Goal: Information Seeking & Learning: Learn about a topic

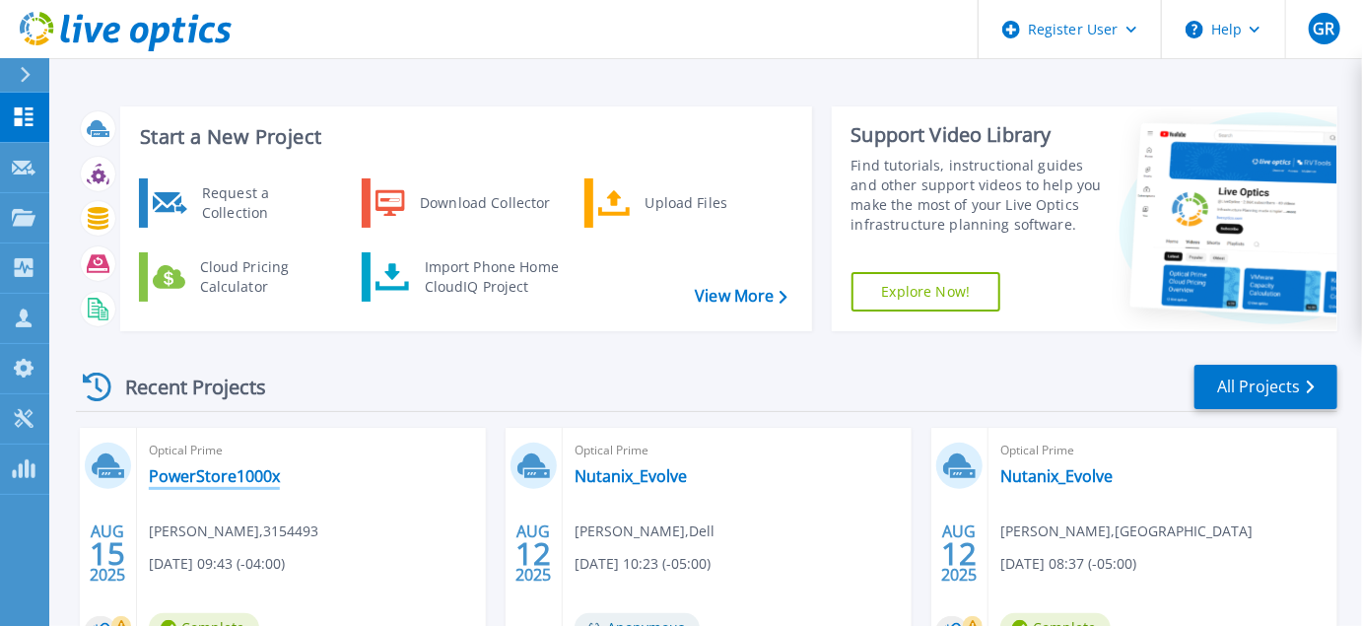
click at [164, 466] on link "PowerStore1000x" at bounding box center [214, 476] width 131 height 20
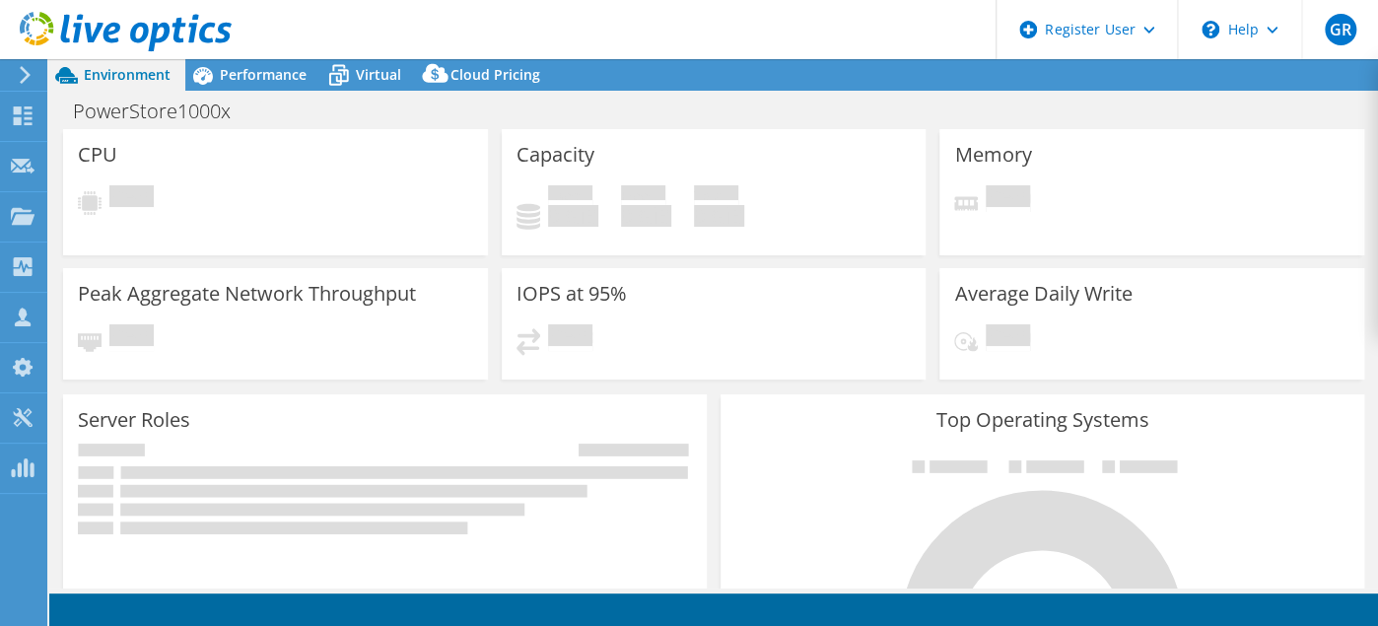
select select "USD"
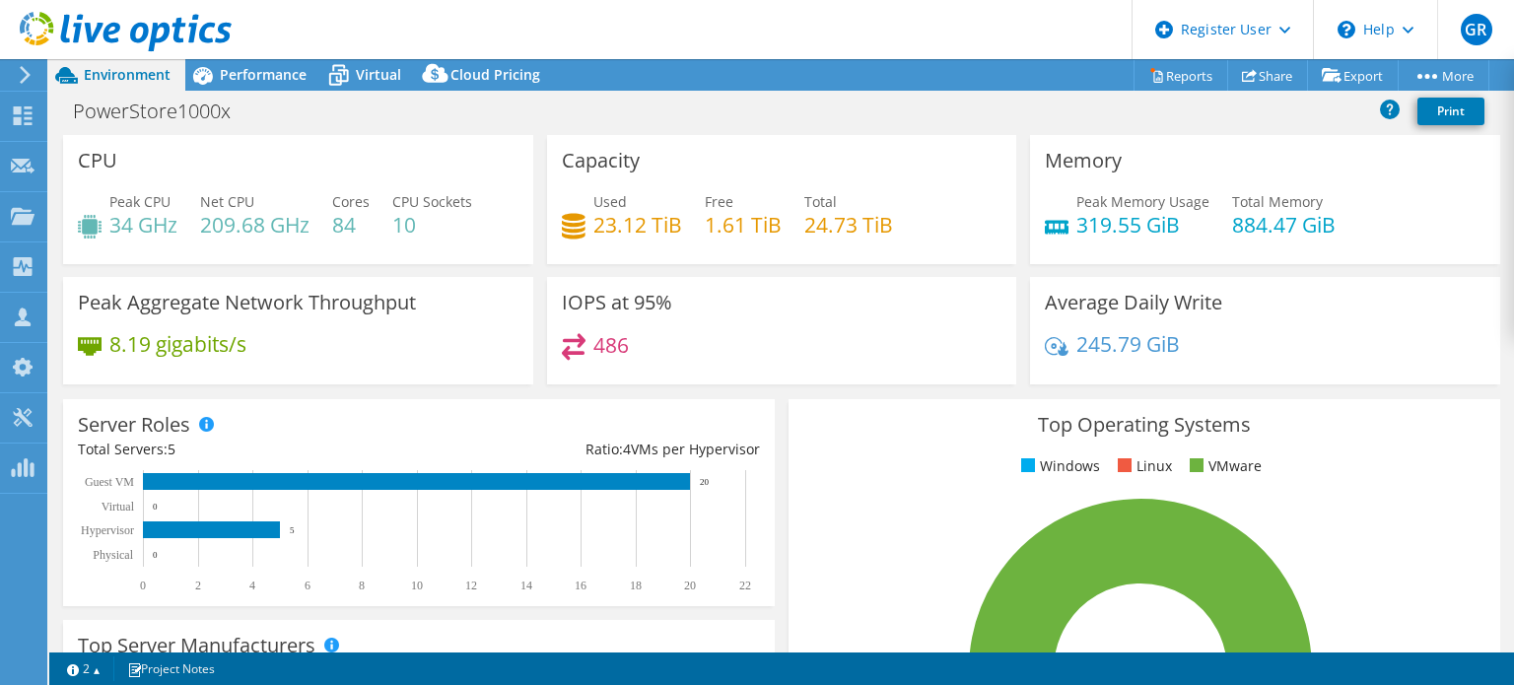
click at [359, 11] on header "GR Dell User Greg Ring Greg.Ring@dell.com Dell My Profile Log Out \n Help Explo…" at bounding box center [757, 29] width 1514 height 59
click at [28, 106] on use at bounding box center [23, 115] width 19 height 19
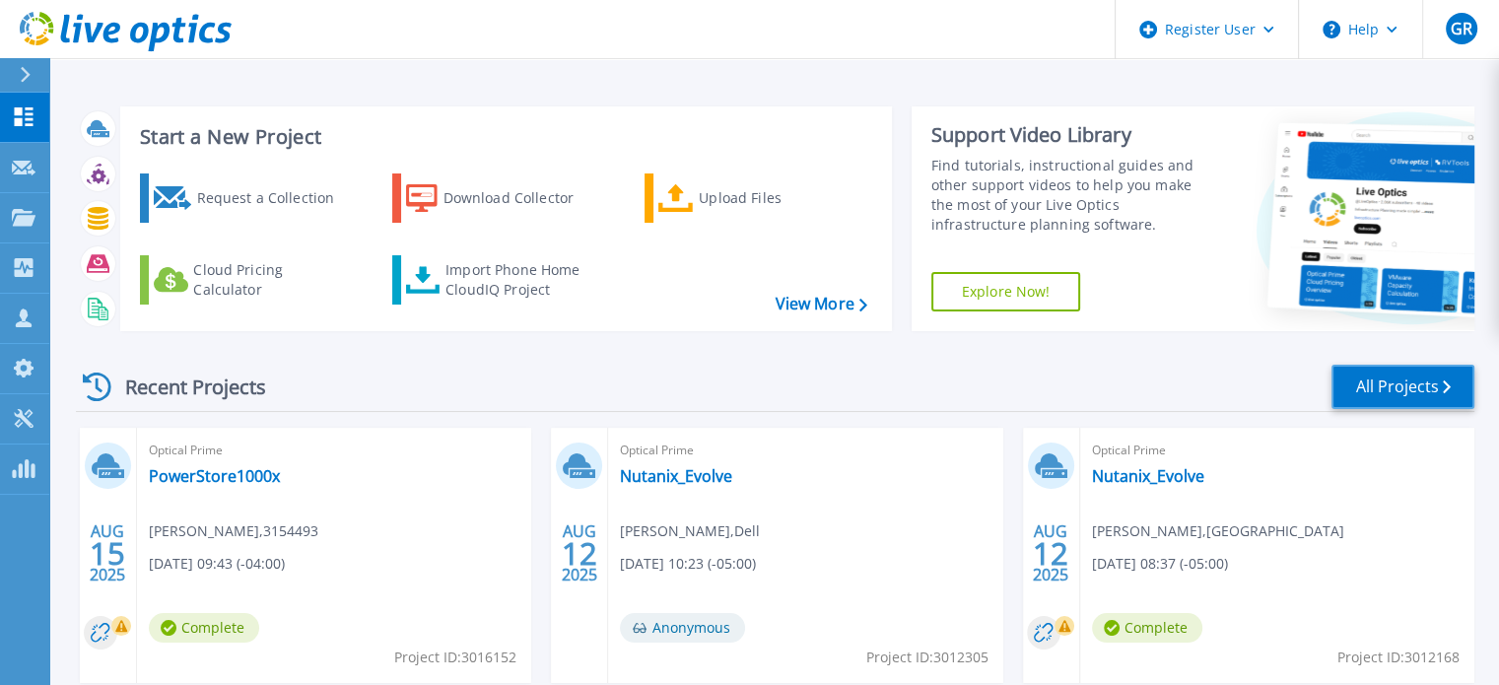
click at [1367, 371] on link "All Projects" at bounding box center [1402, 387] width 143 height 44
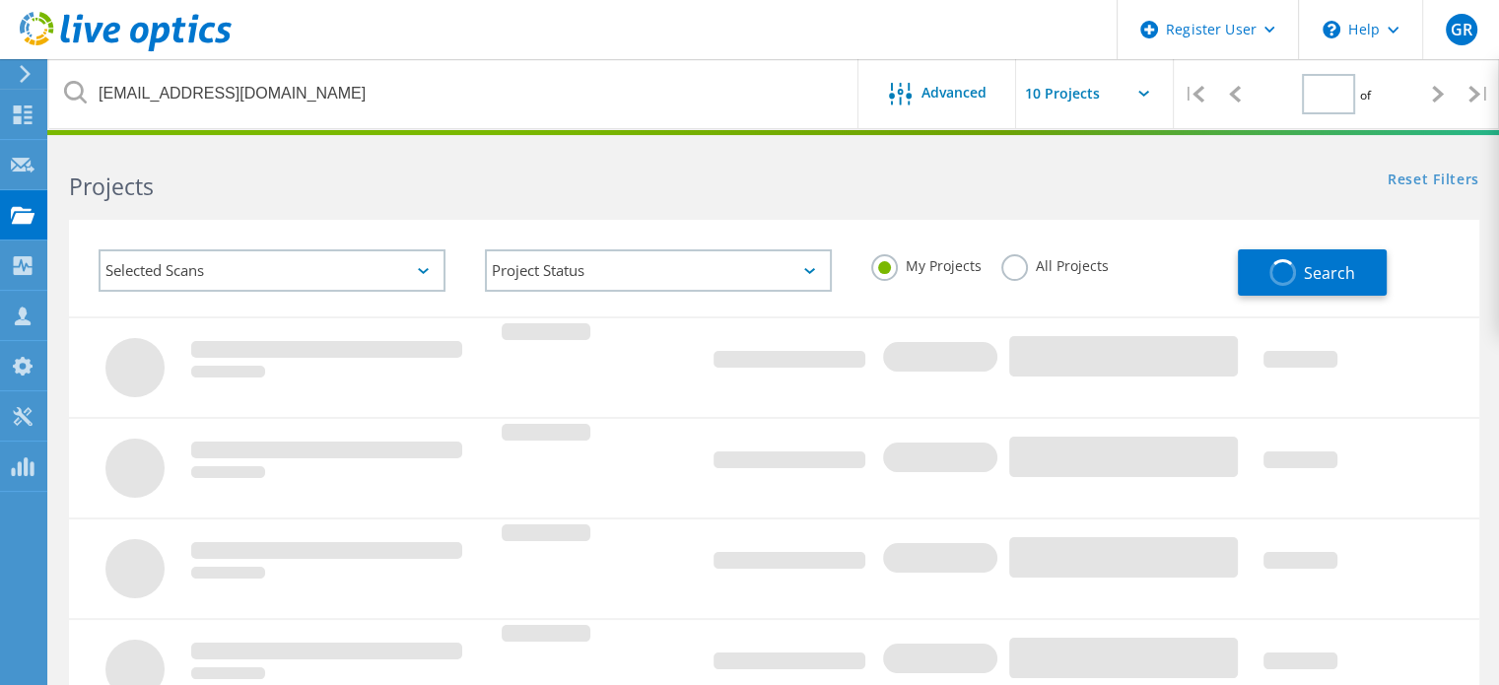
type input "1"
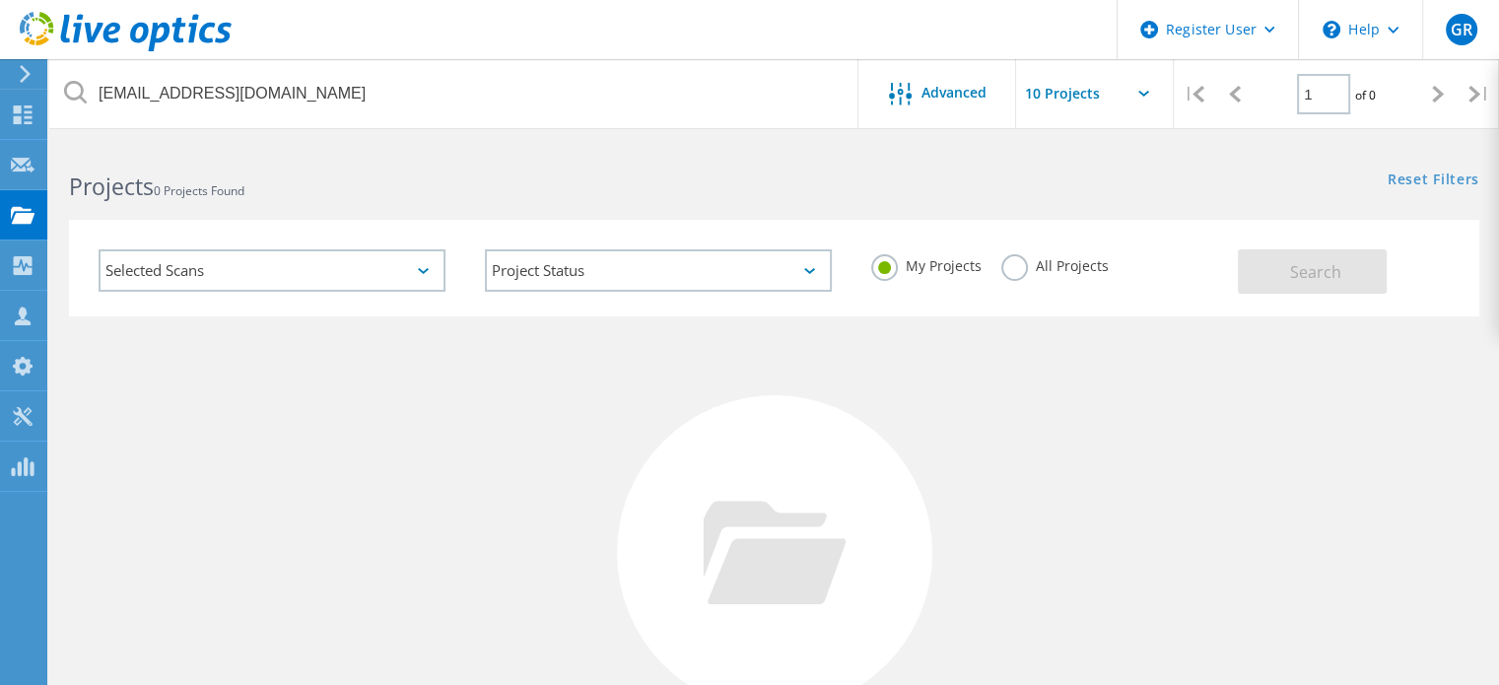
click at [1007, 256] on label "All Projects" at bounding box center [1054, 263] width 107 height 19
click at [0, 0] on input "All Projects" at bounding box center [0, 0] width 0 height 0
click at [1308, 273] on span "Search" at bounding box center [1315, 272] width 51 height 22
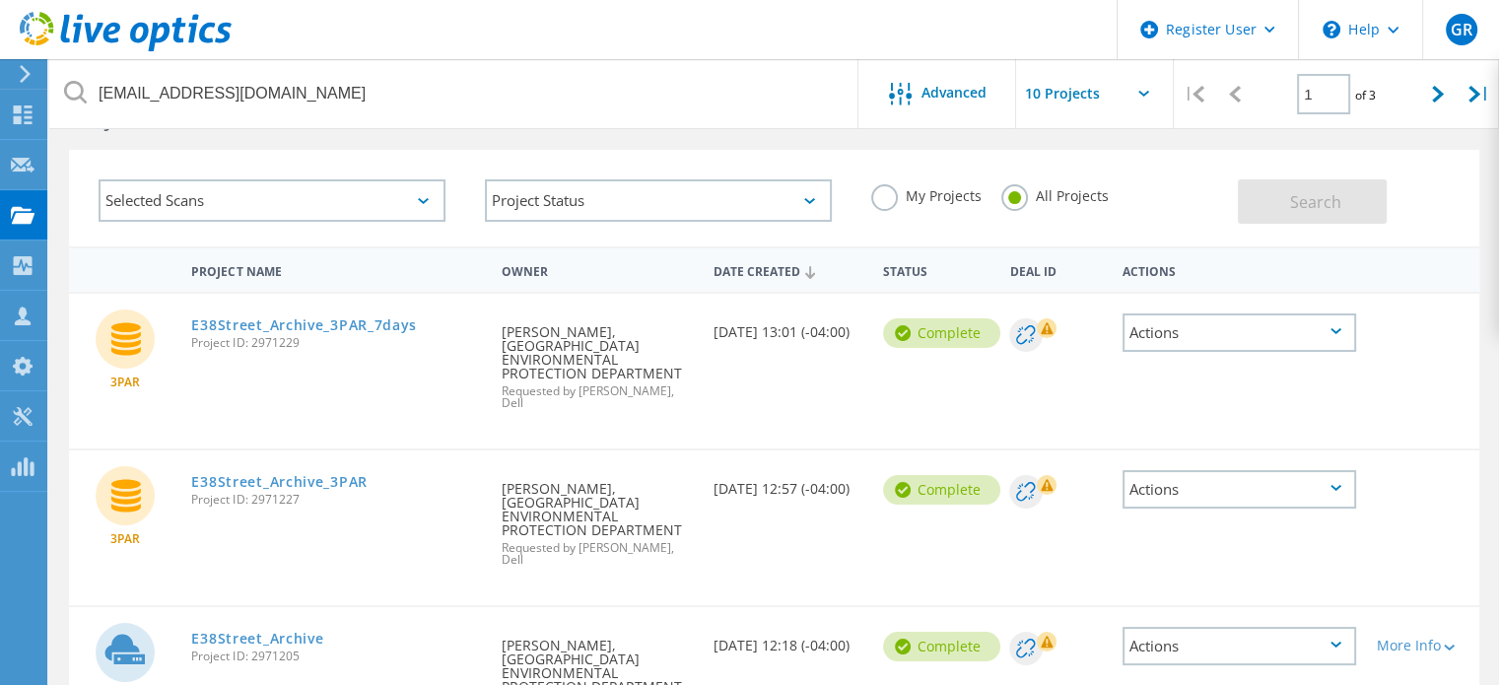
scroll to position [99, 0]
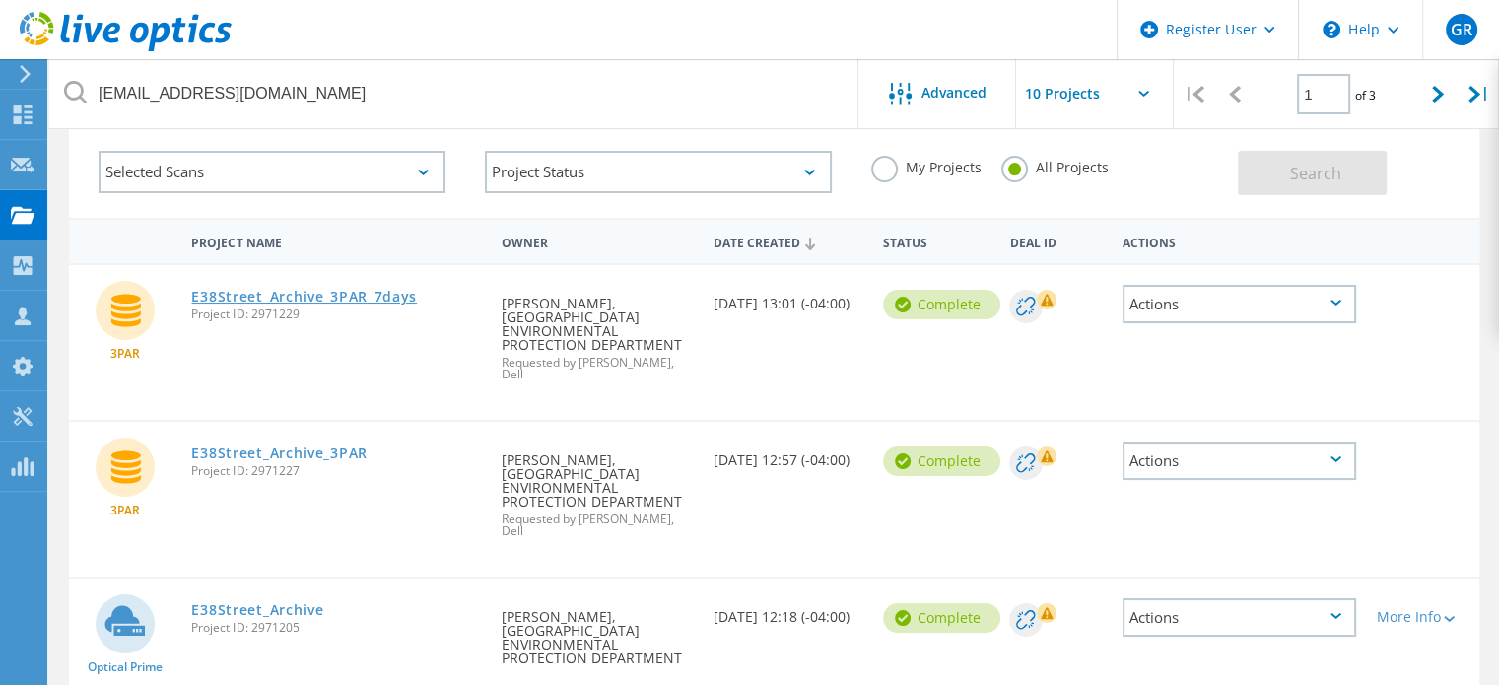
click at [319, 295] on link "E38Street_Archive_3PAR_7days" at bounding box center [304, 297] width 226 height 14
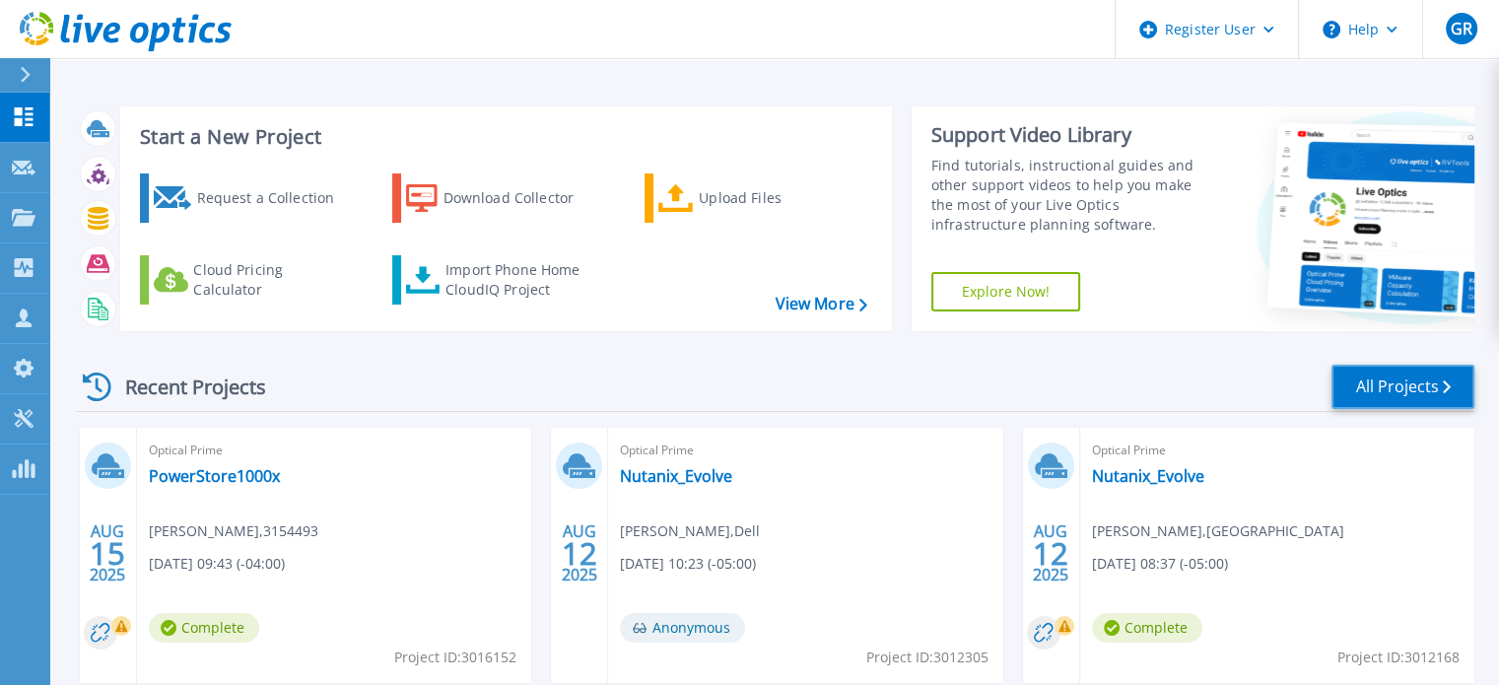
click at [1410, 381] on link "All Projects" at bounding box center [1402, 387] width 143 height 44
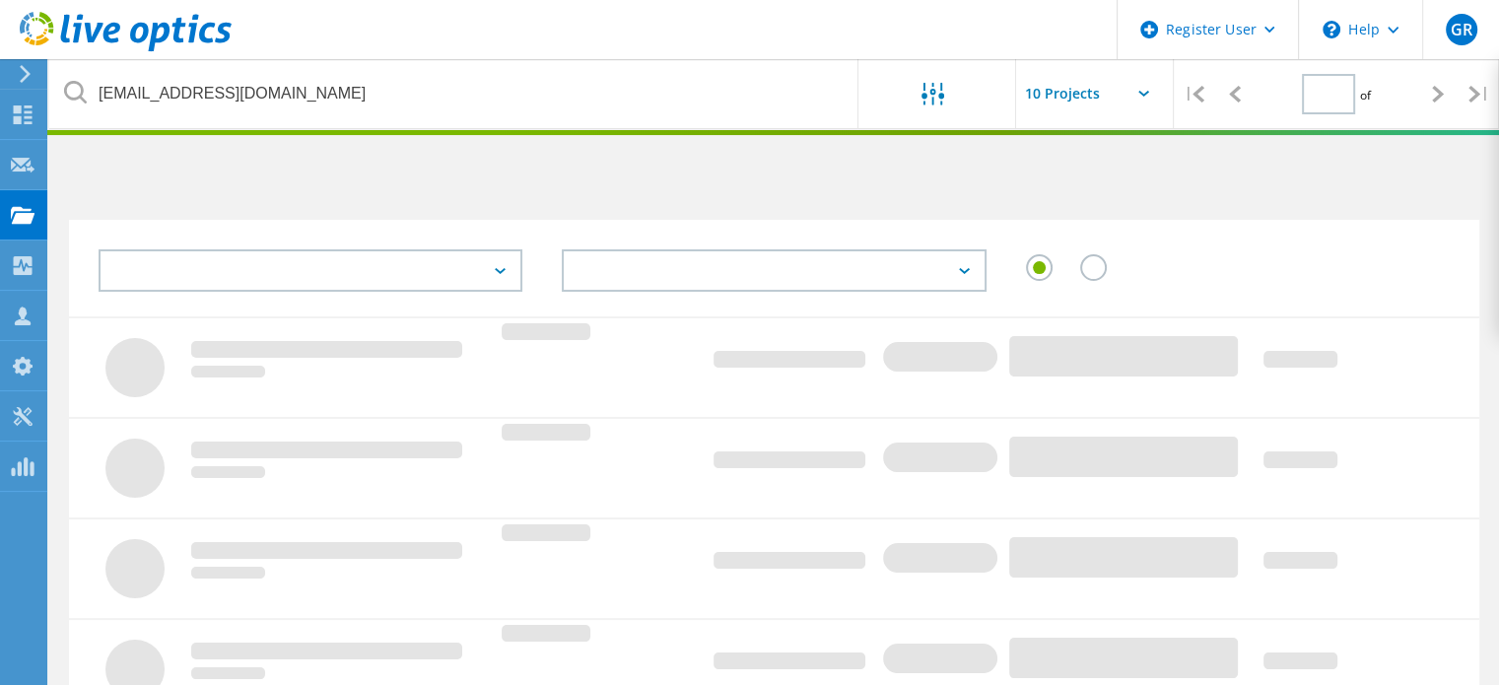
type input "1"
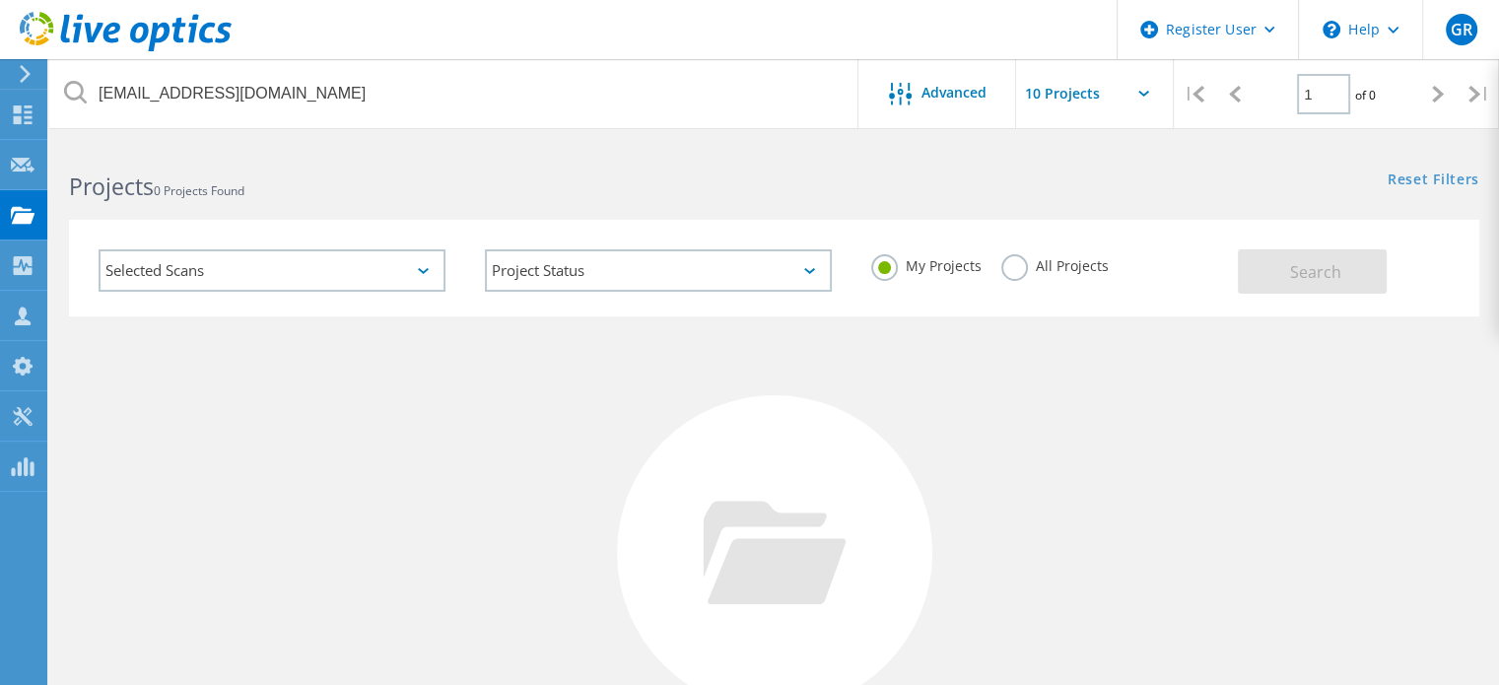
click at [1019, 273] on label "All Projects" at bounding box center [1054, 263] width 107 height 19
click at [0, 0] on input "All Projects" at bounding box center [0, 0] width 0 height 0
click at [1310, 270] on span "Search" at bounding box center [1315, 272] width 51 height 22
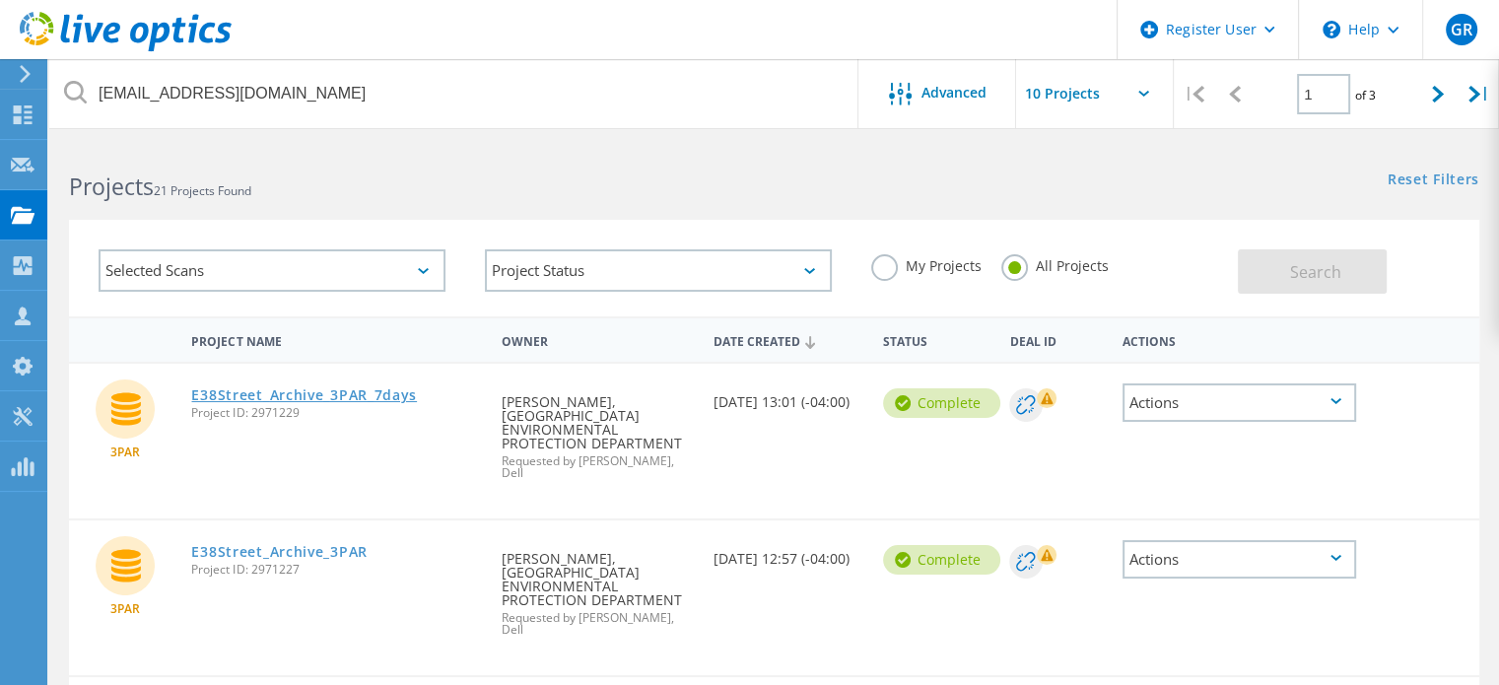
click at [299, 401] on link "E38Street_Archive_3PAR_7days" at bounding box center [304, 395] width 226 height 14
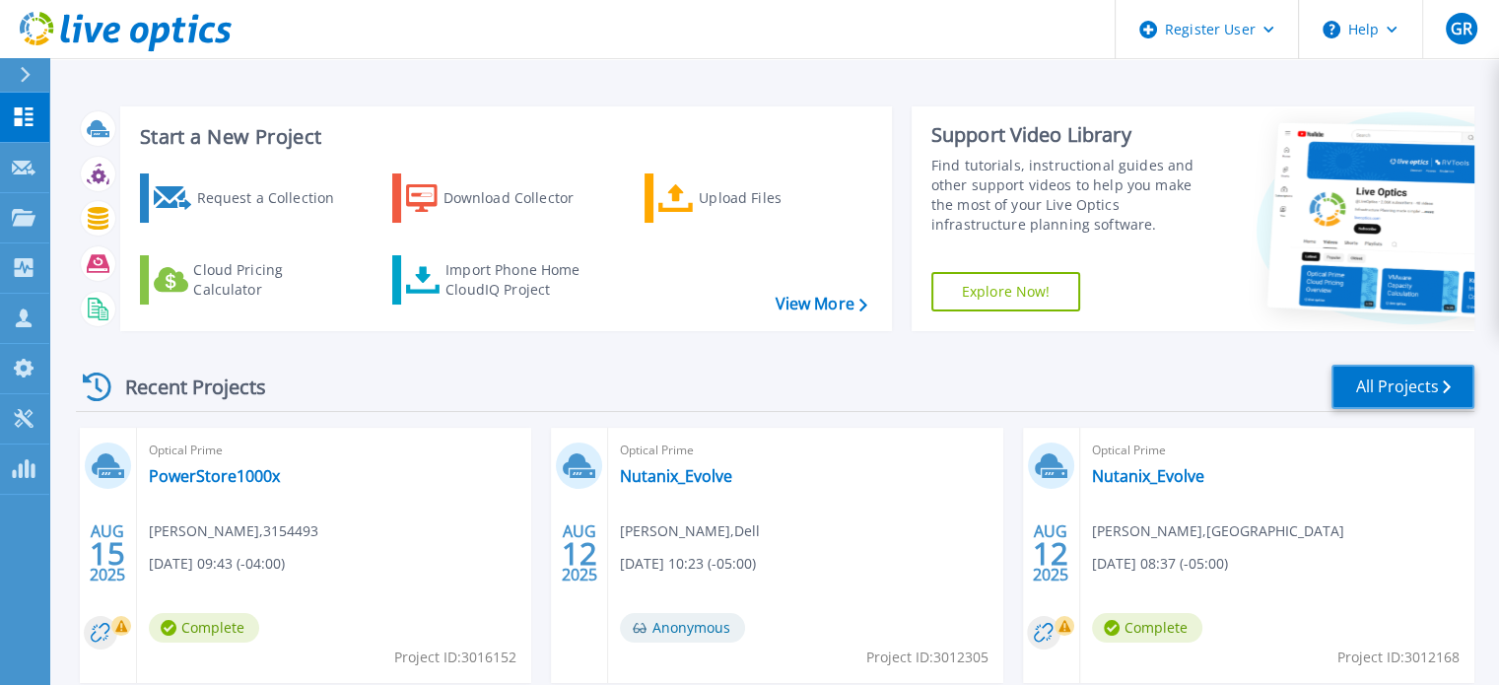
drag, startPoint x: 1415, startPoint y: 371, endPoint x: 1389, endPoint y: 371, distance: 25.6
click at [1414, 372] on link "All Projects" at bounding box center [1402, 387] width 143 height 44
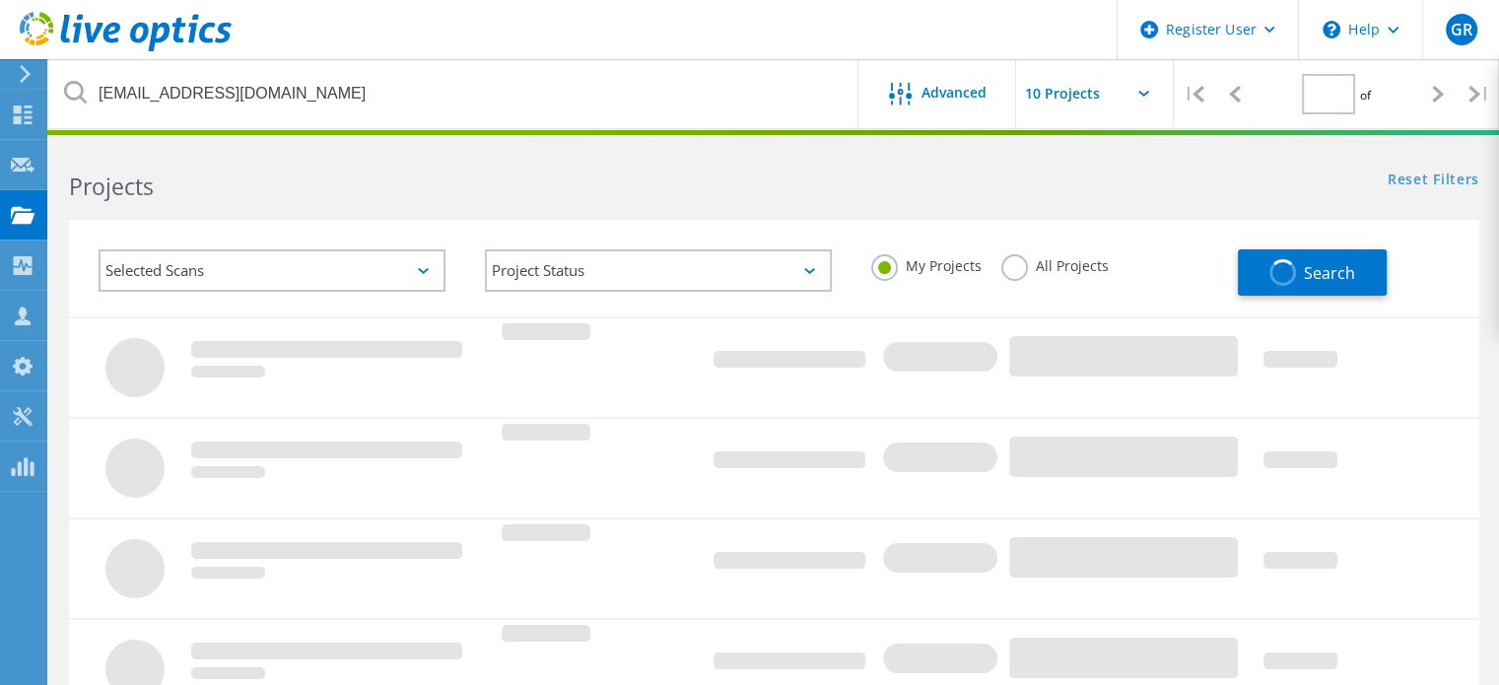
type input "1"
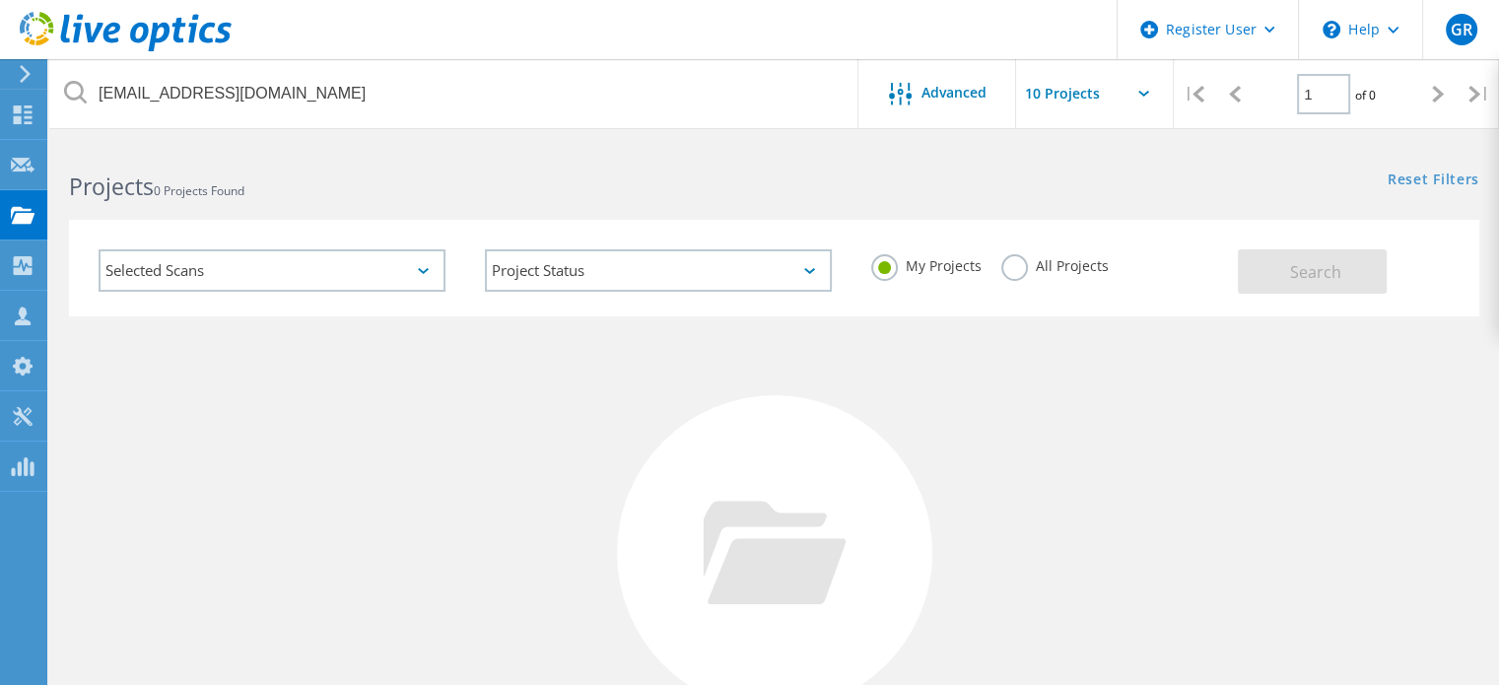
click at [1023, 269] on label "All Projects" at bounding box center [1054, 263] width 107 height 19
click at [0, 0] on input "All Projects" at bounding box center [0, 0] width 0 height 0
drag, startPoint x: 1287, startPoint y: 277, endPoint x: 1217, endPoint y: 299, distance: 73.2
click at [1287, 278] on button "Search" at bounding box center [1312, 271] width 149 height 44
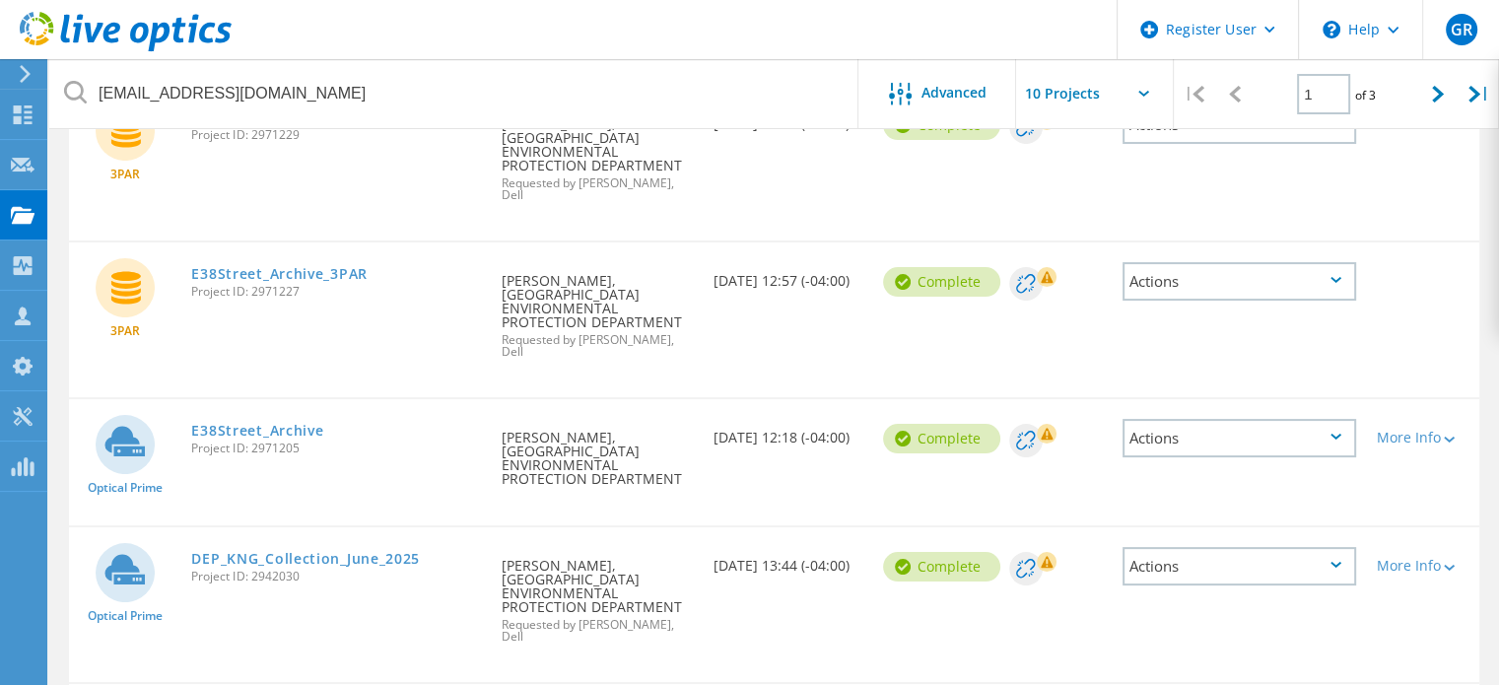
scroll to position [296, 0]
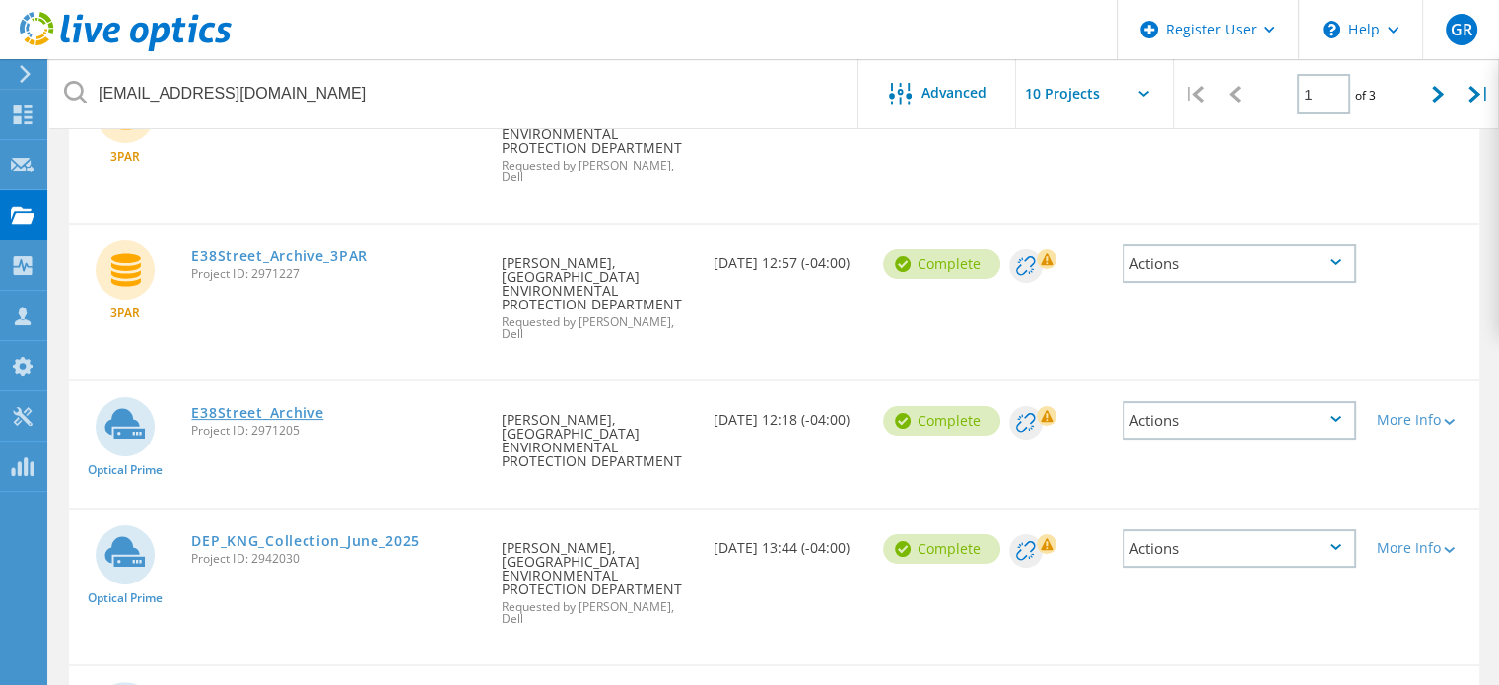
click at [235, 406] on link "E38Street_Archive" at bounding box center [257, 413] width 132 height 14
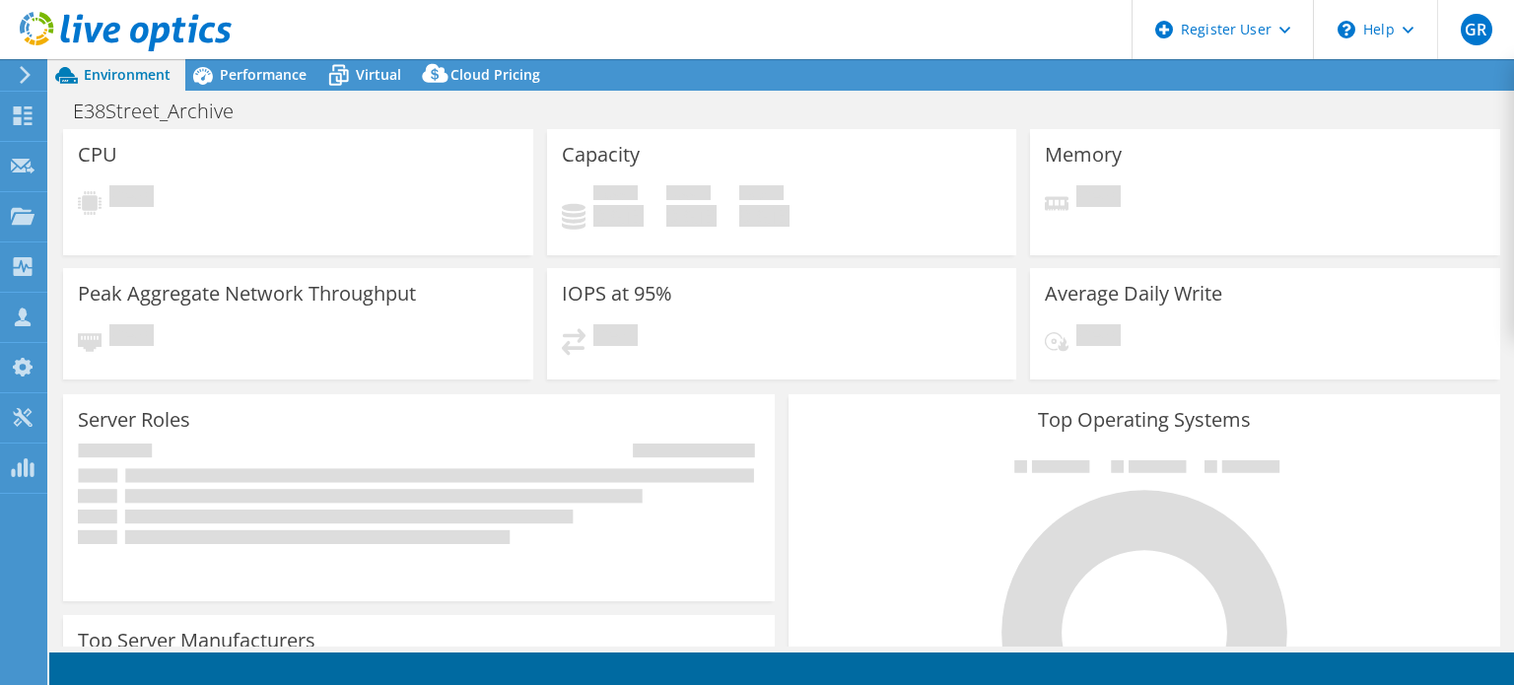
select select "USD"
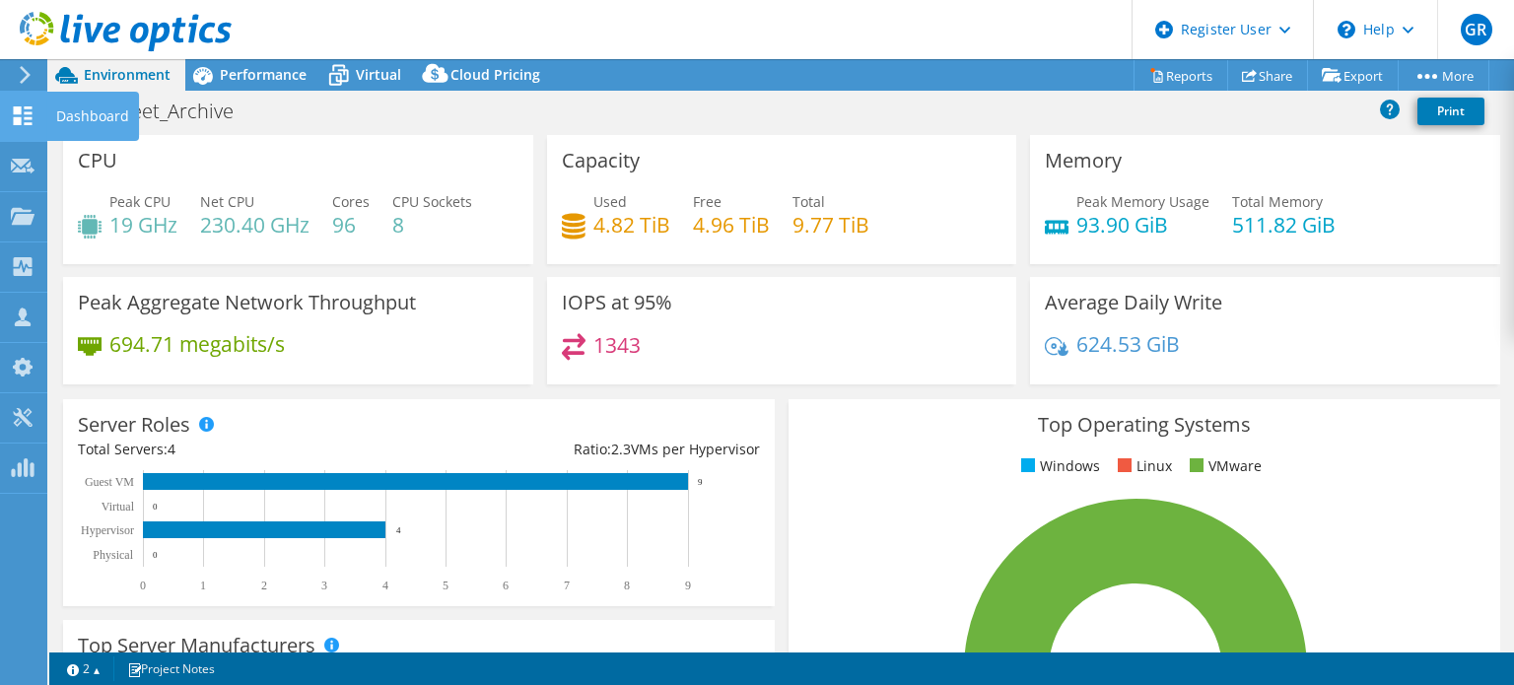
click at [28, 106] on use at bounding box center [23, 115] width 19 height 19
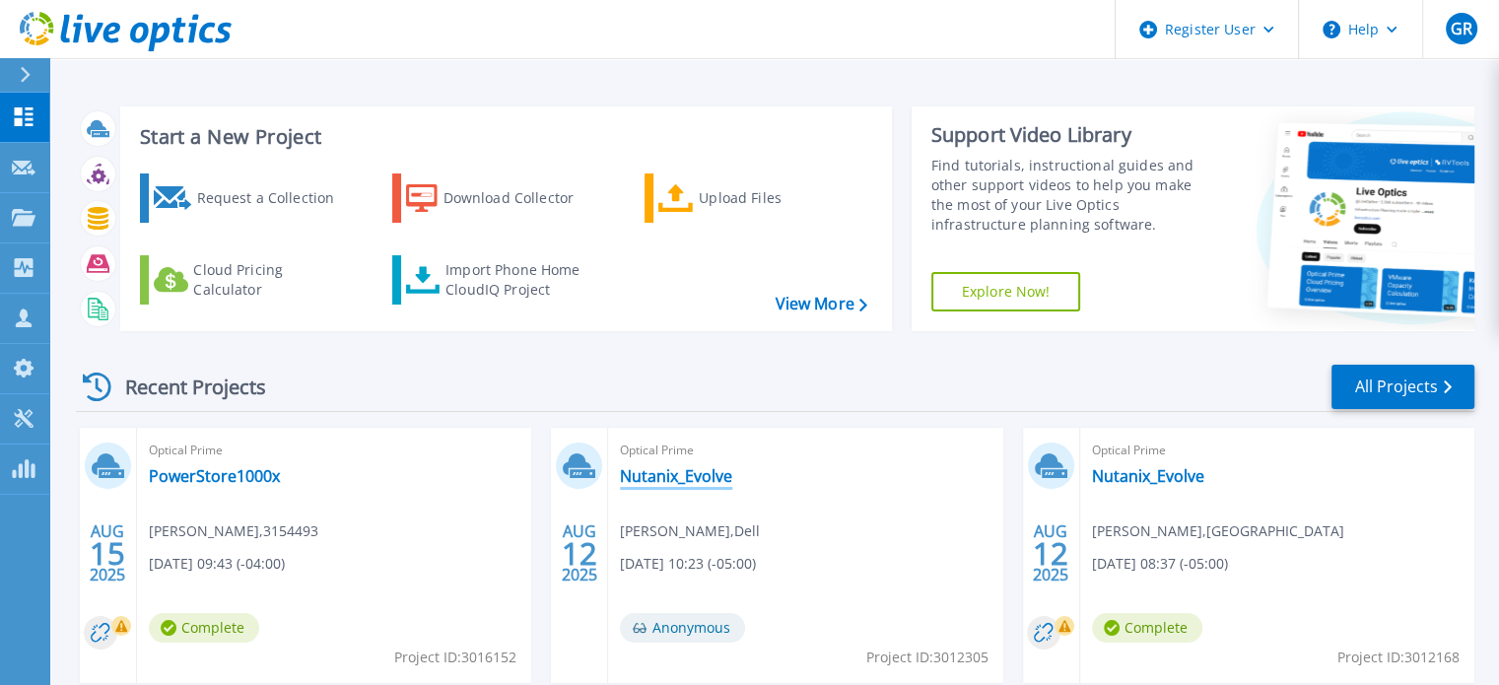
click at [686, 477] on link "Nutanix_Evolve" at bounding box center [676, 476] width 112 height 20
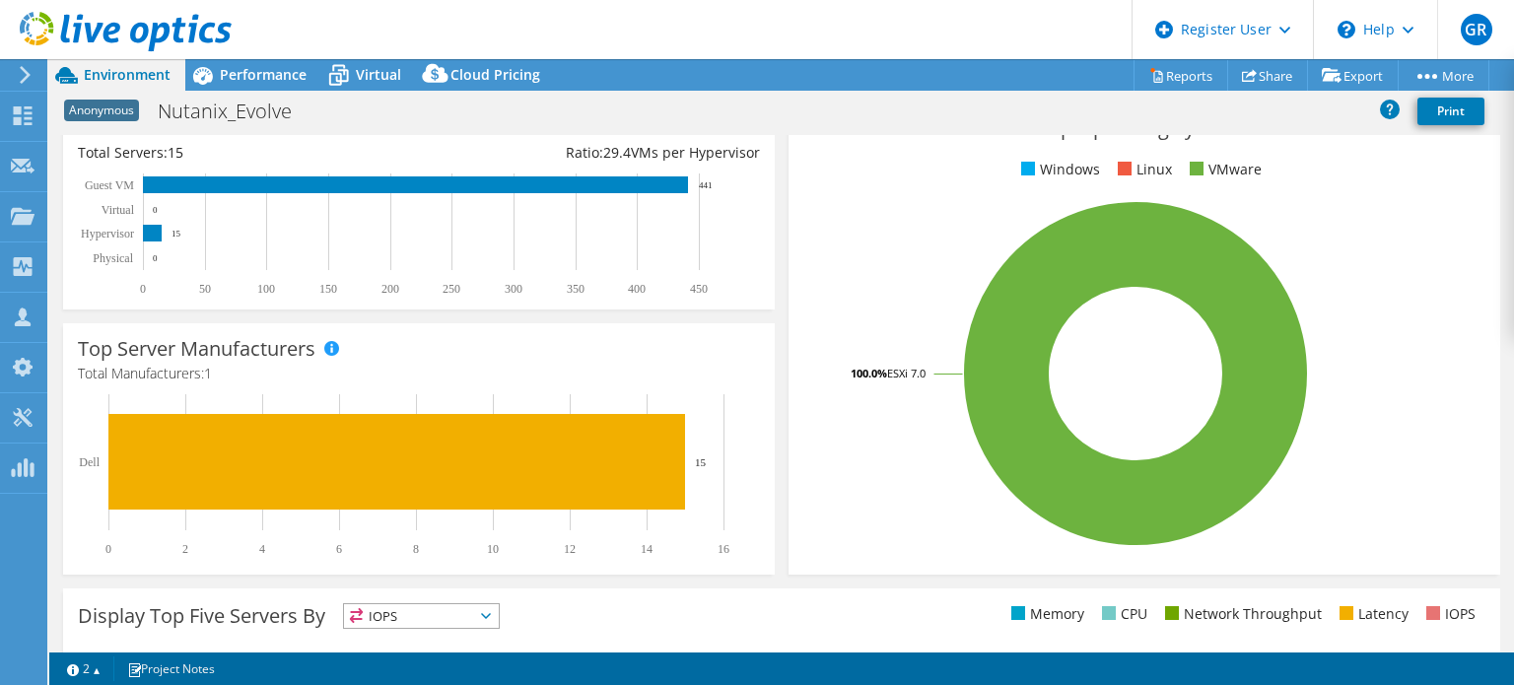
scroll to position [289, 0]
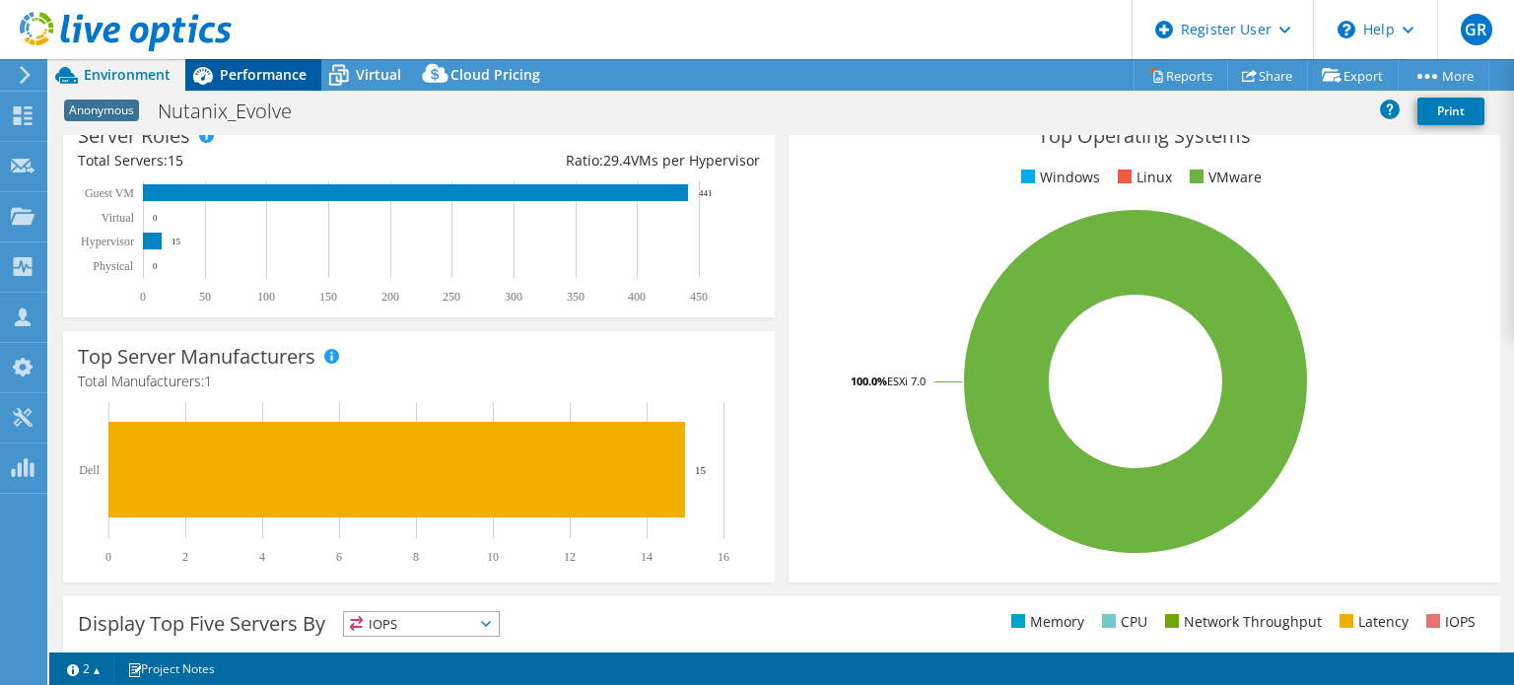
click at [288, 74] on span "Performance" at bounding box center [263, 74] width 87 height 19
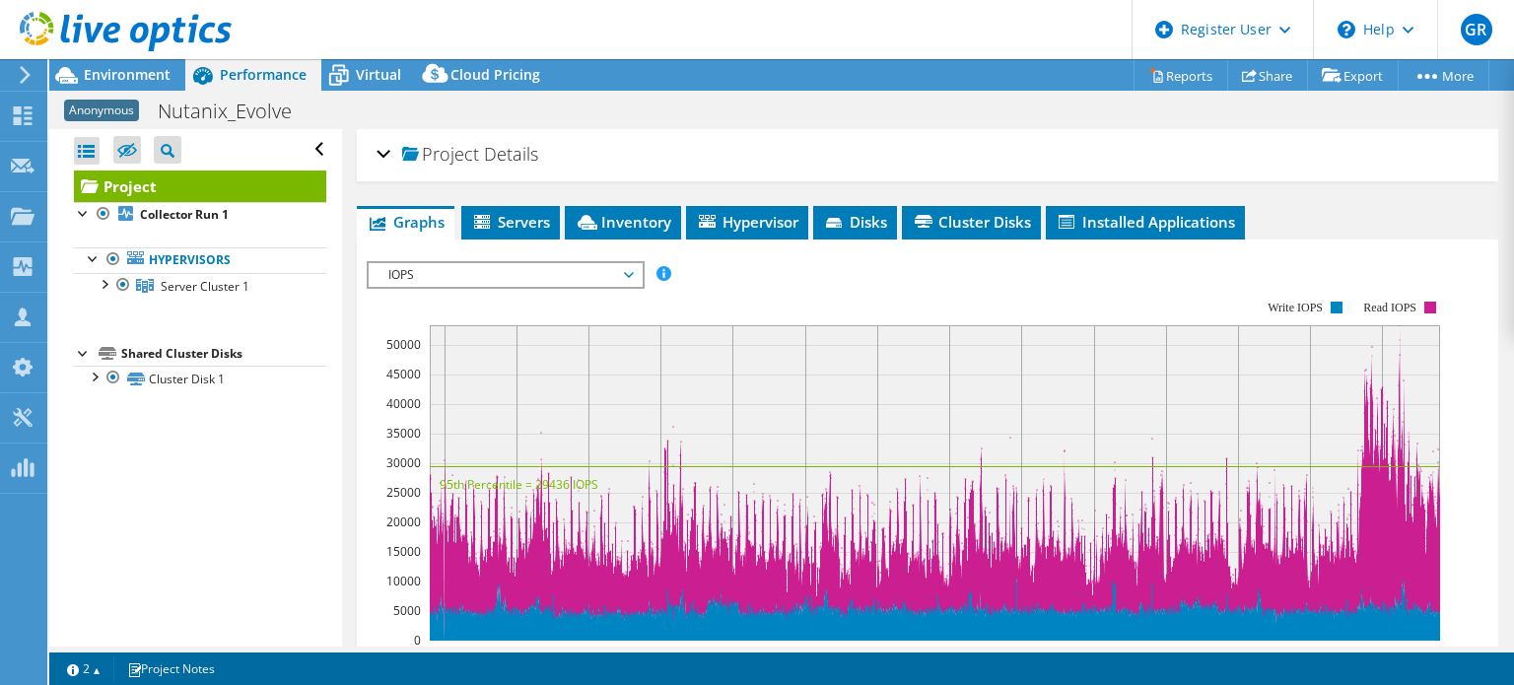
scroll to position [0, 0]
click at [362, 73] on span "Virtual" at bounding box center [378, 74] width 45 height 19
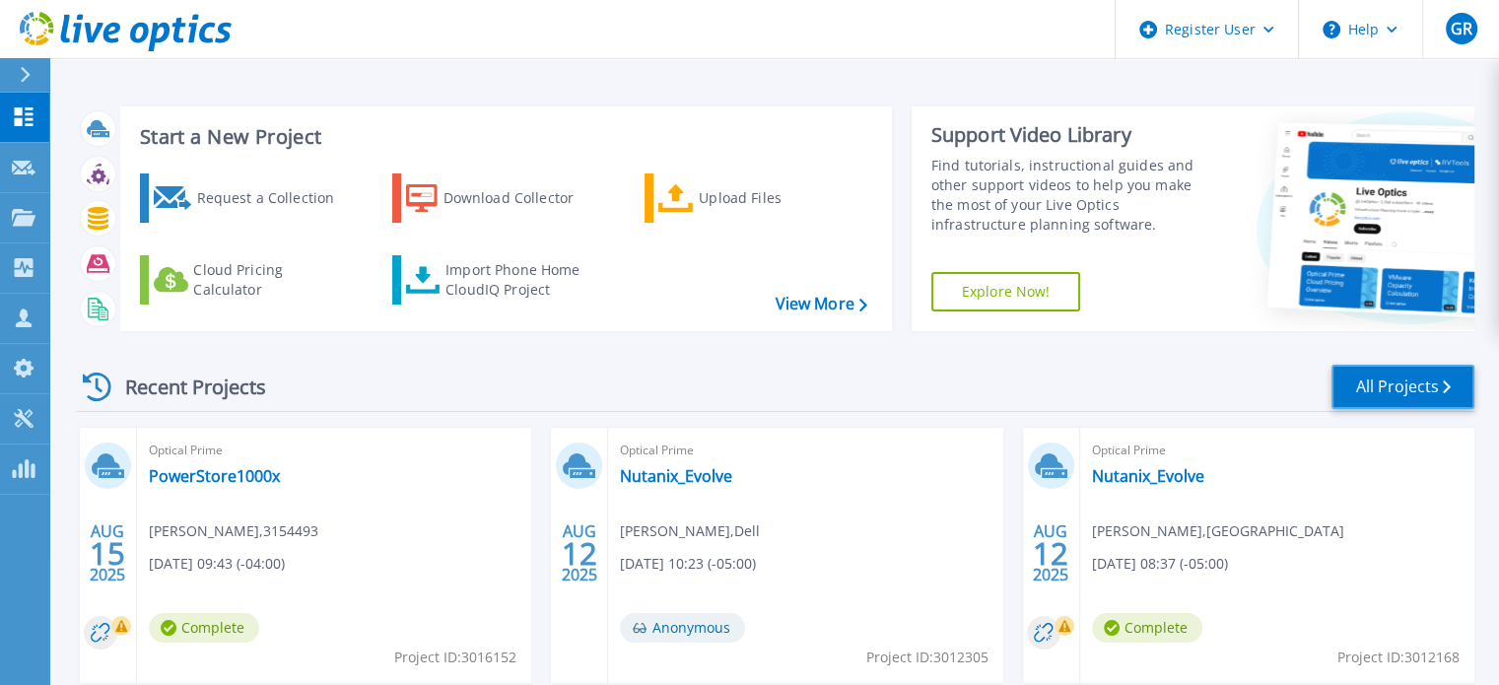
click at [1374, 385] on link "All Projects" at bounding box center [1402, 387] width 143 height 44
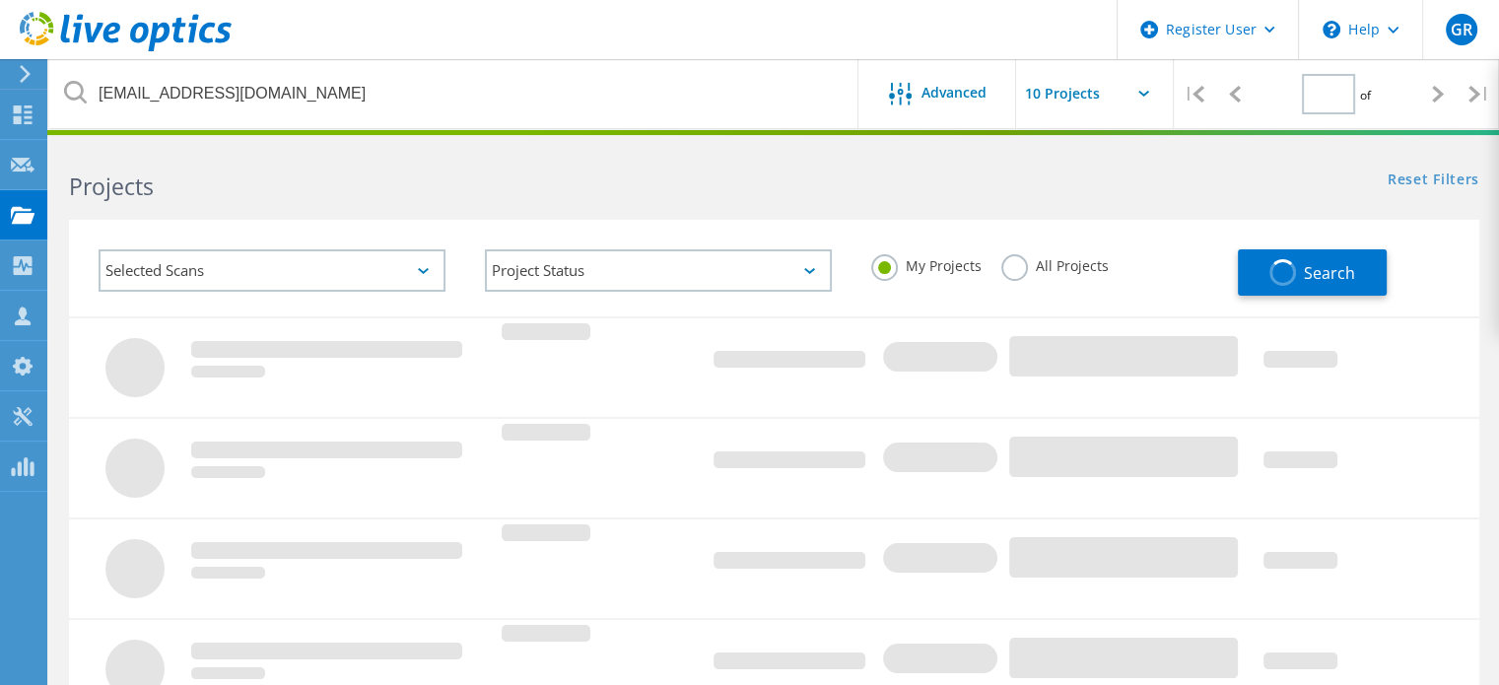
type input "1"
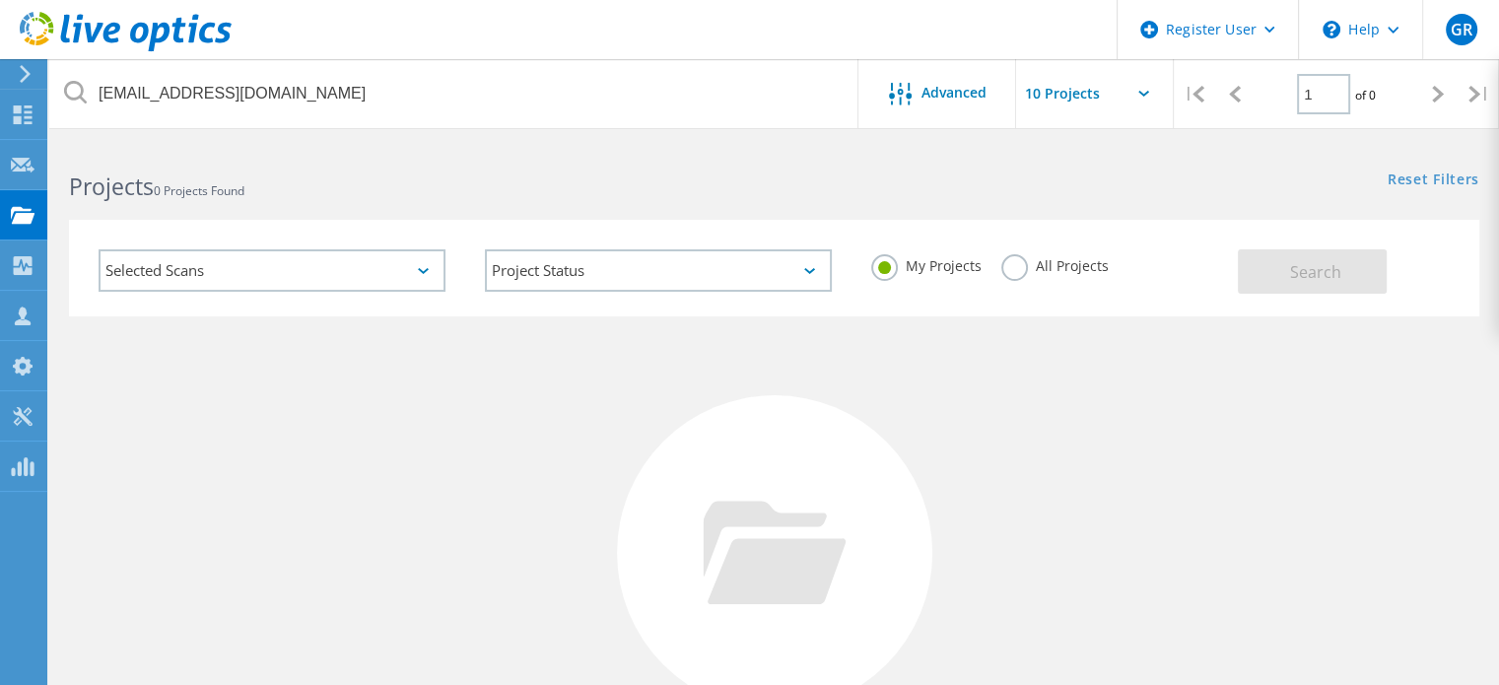
click at [1019, 267] on label "All Projects" at bounding box center [1054, 263] width 107 height 19
click at [0, 0] on input "All Projects" at bounding box center [0, 0] width 0 height 0
click at [1285, 273] on button "Search" at bounding box center [1312, 271] width 149 height 44
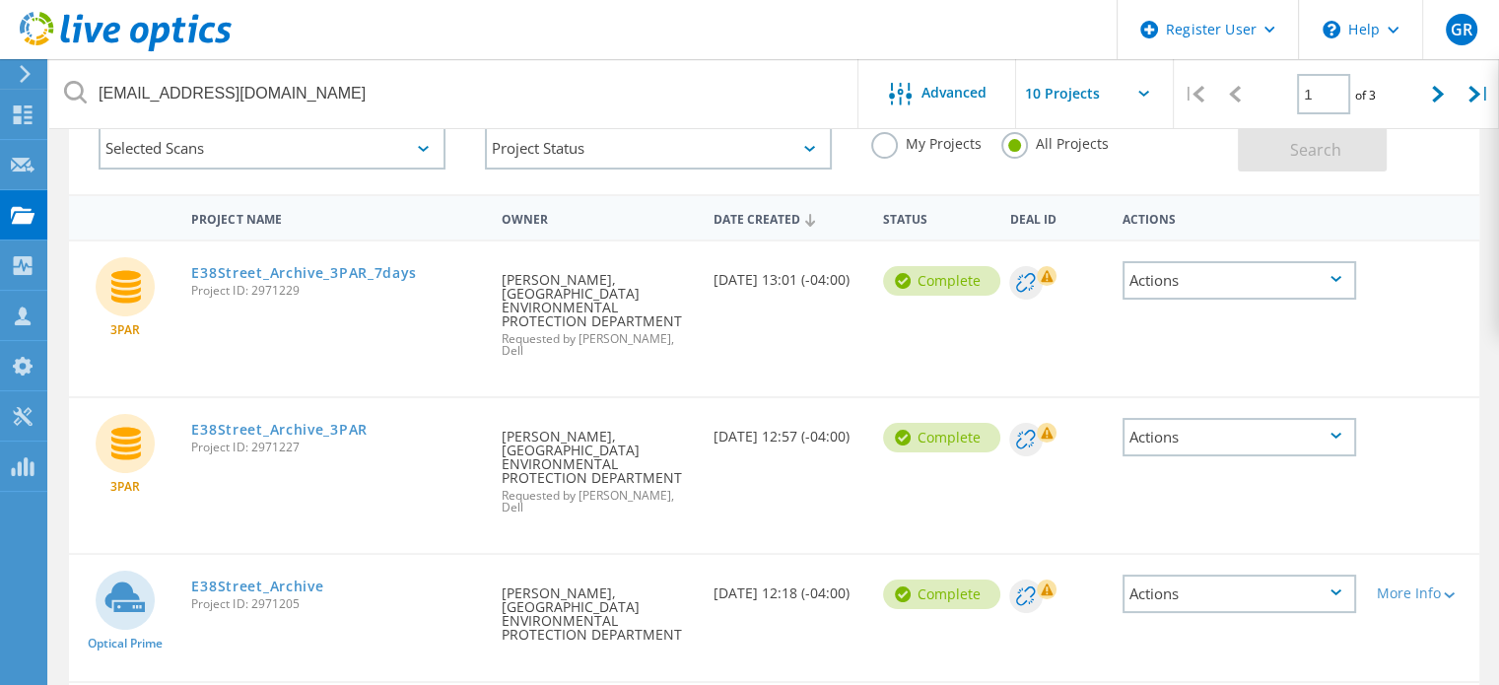
scroll to position [296, 0]
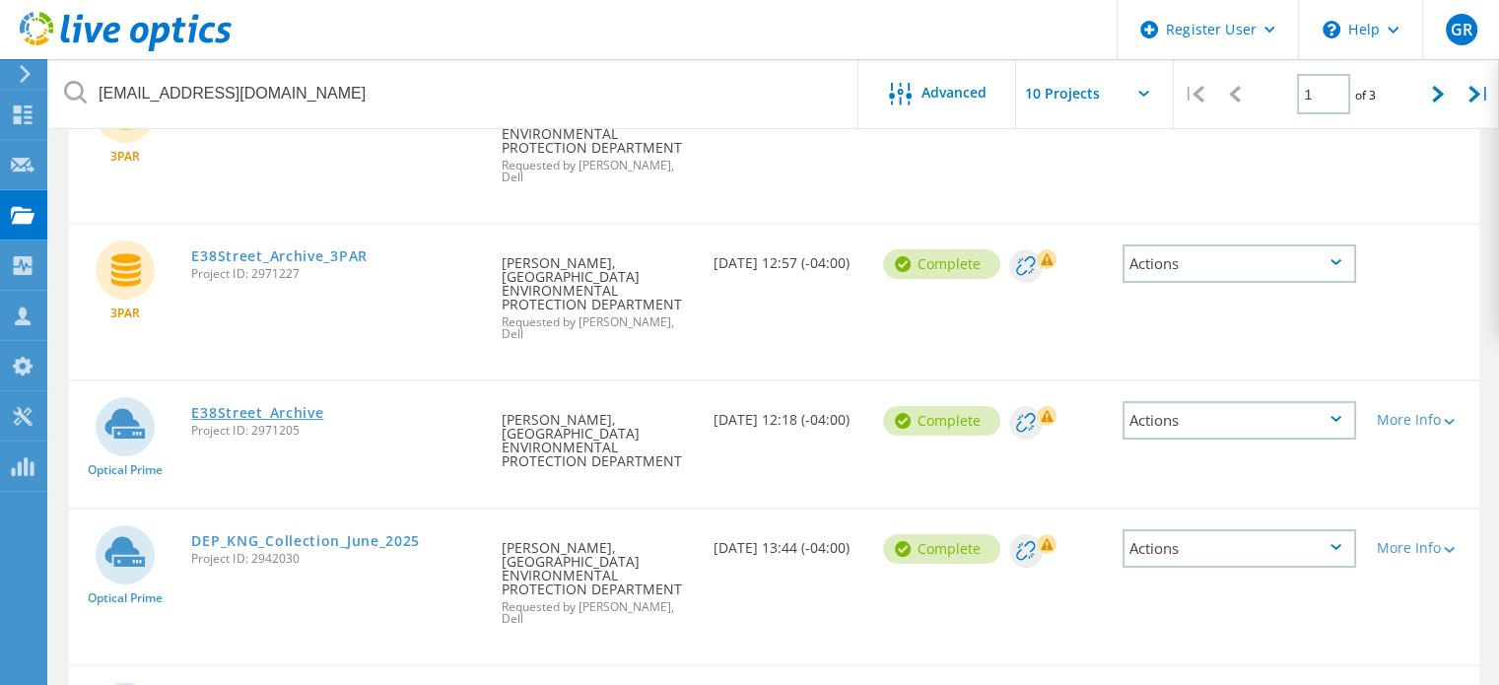
click at [292, 406] on link "E38Street_Archive" at bounding box center [257, 413] width 132 height 14
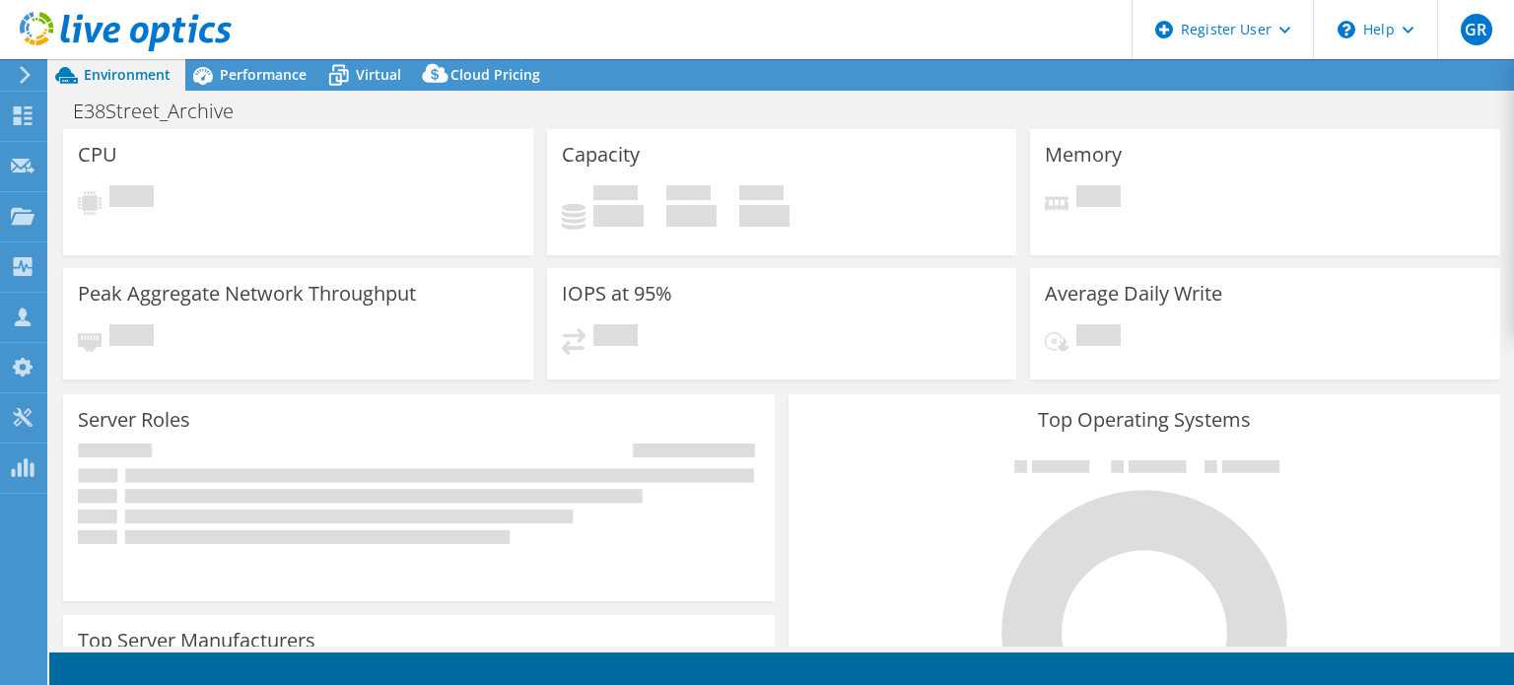
select select "USD"
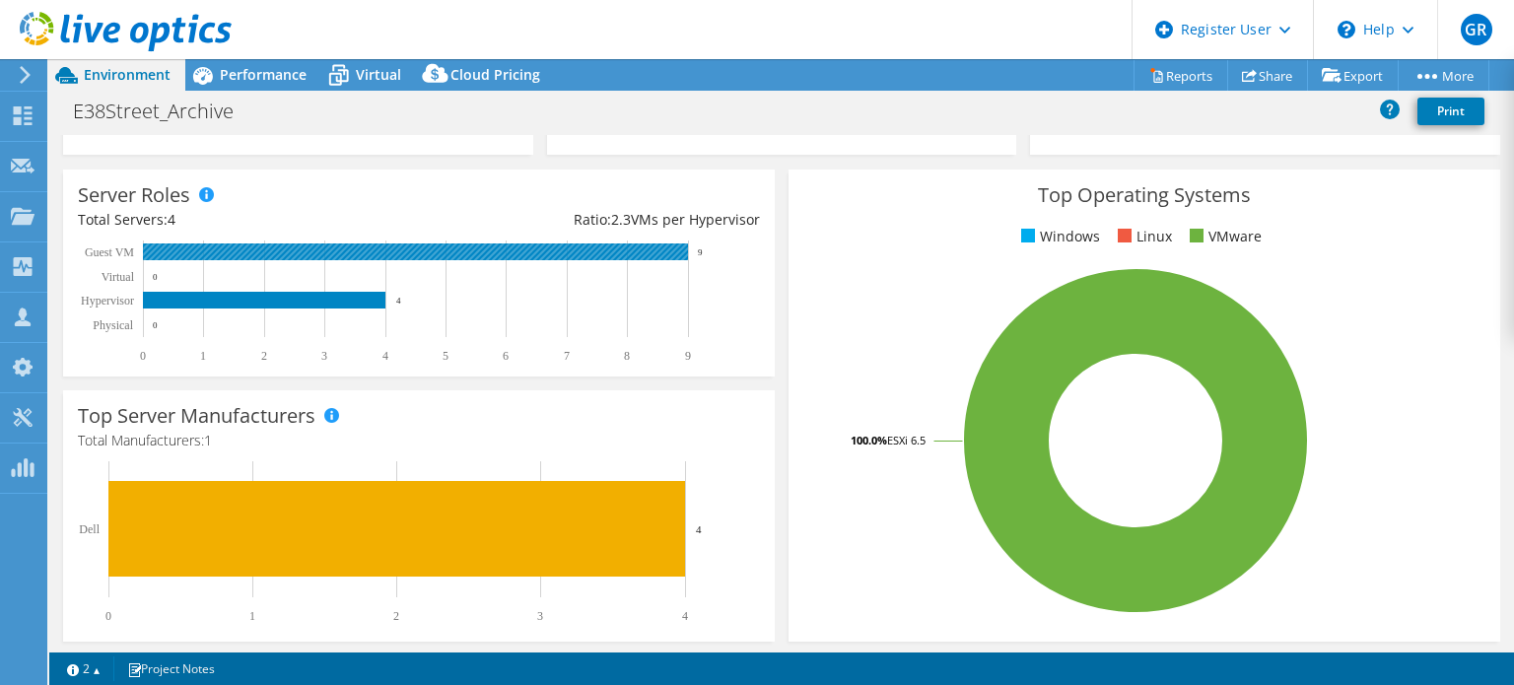
scroll to position [197, 0]
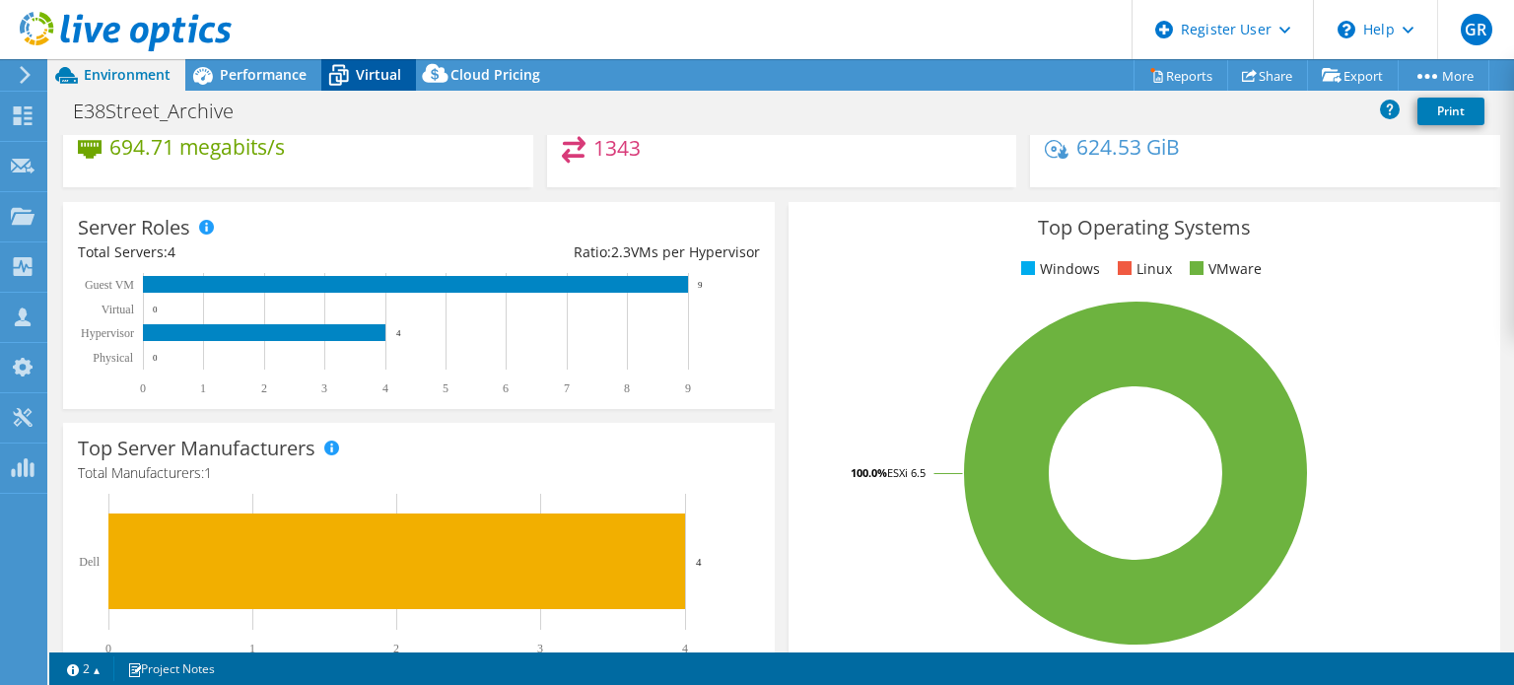
click at [360, 75] on span "Virtual" at bounding box center [378, 74] width 45 height 19
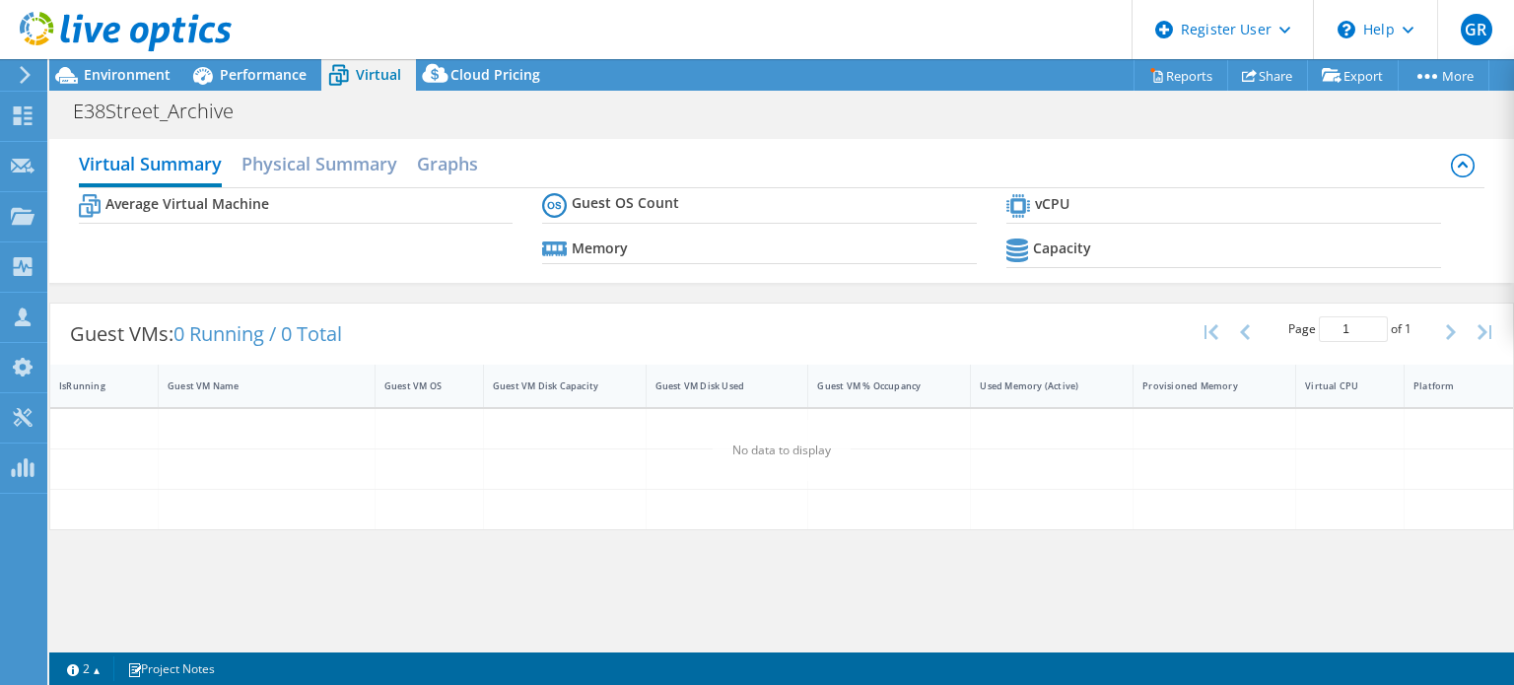
scroll to position [0, 0]
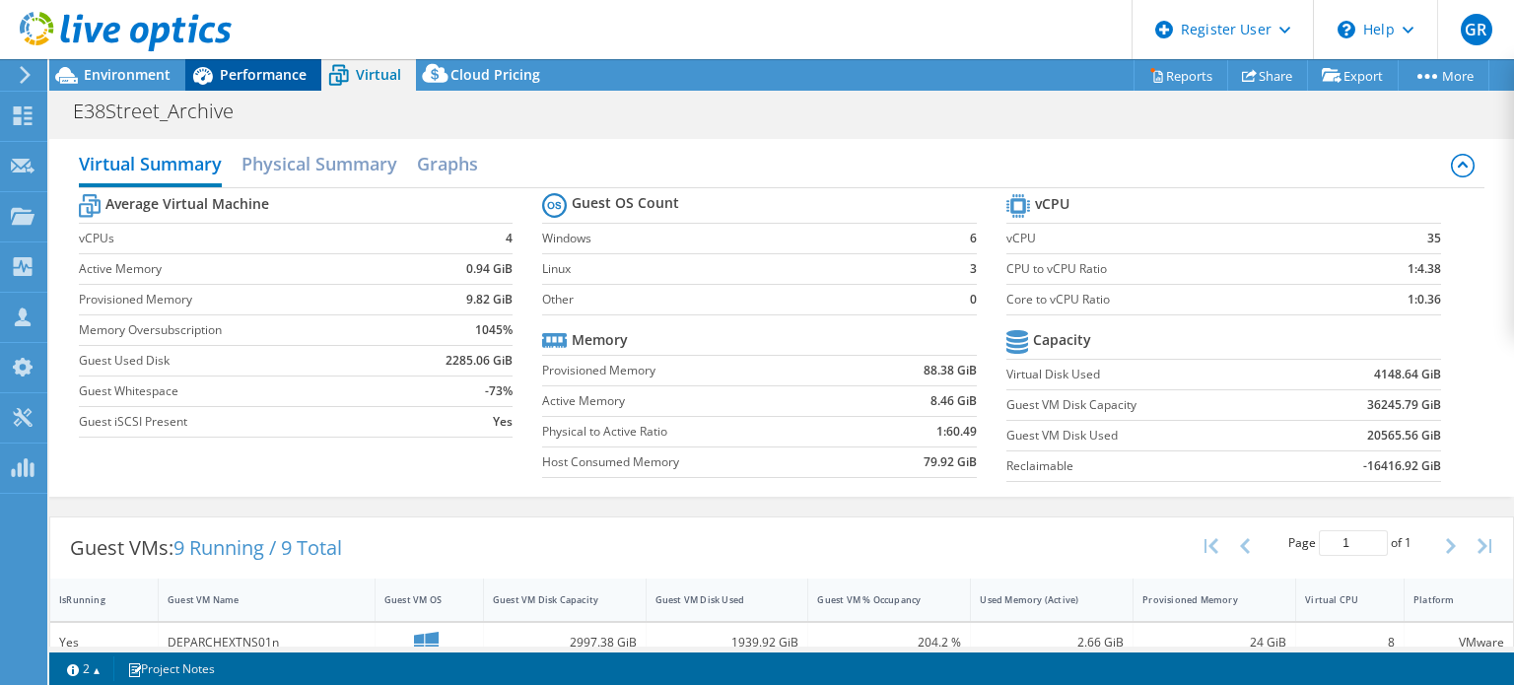
click at [269, 85] on div "Performance" at bounding box center [253, 75] width 136 height 32
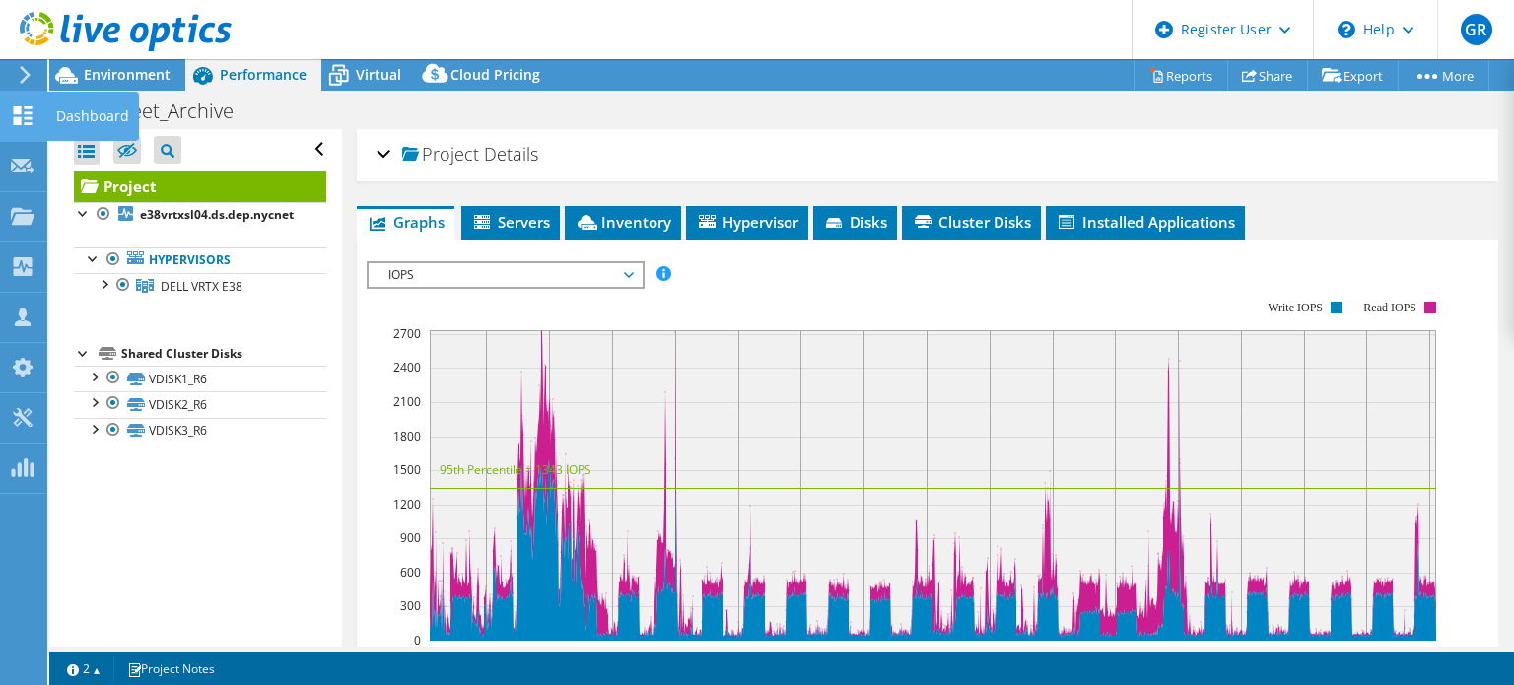
click at [23, 116] on icon at bounding box center [23, 115] width 24 height 19
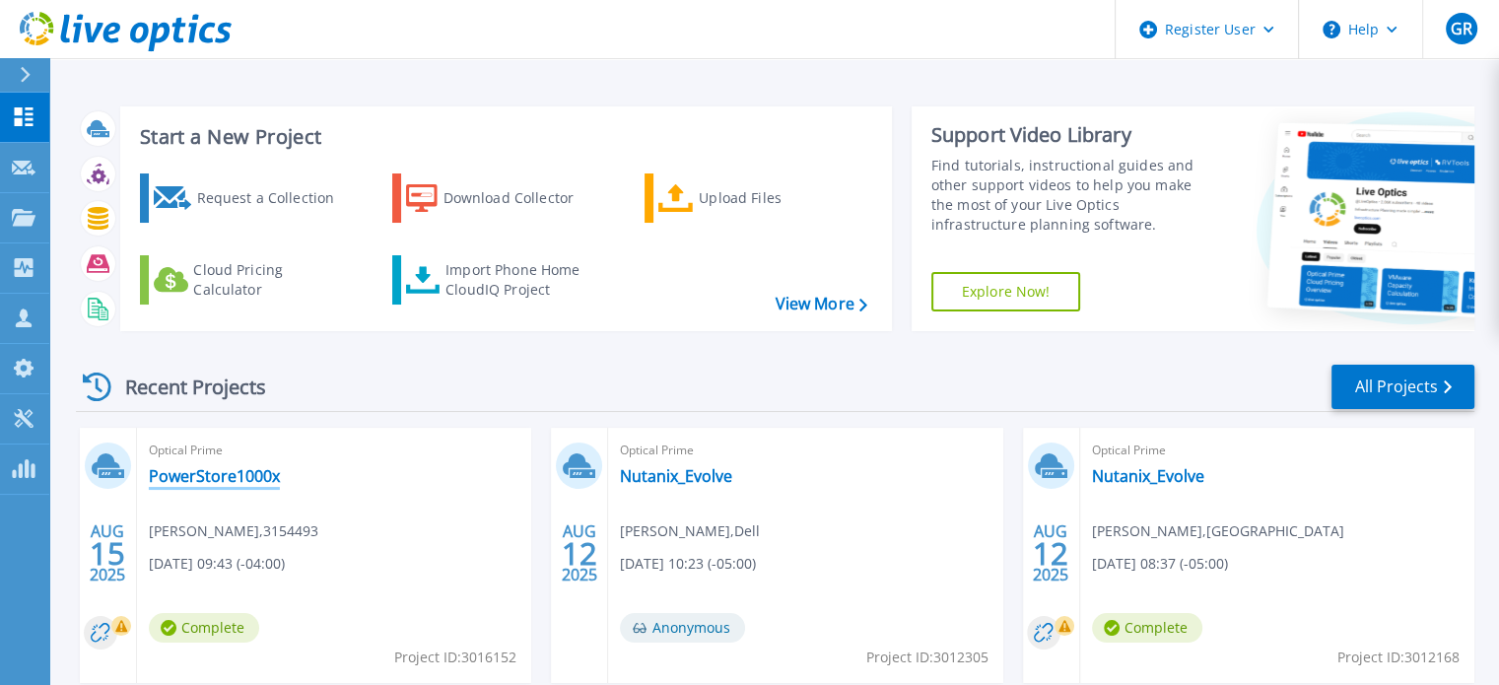
click at [226, 476] on link "PowerStore1000x" at bounding box center [214, 476] width 131 height 20
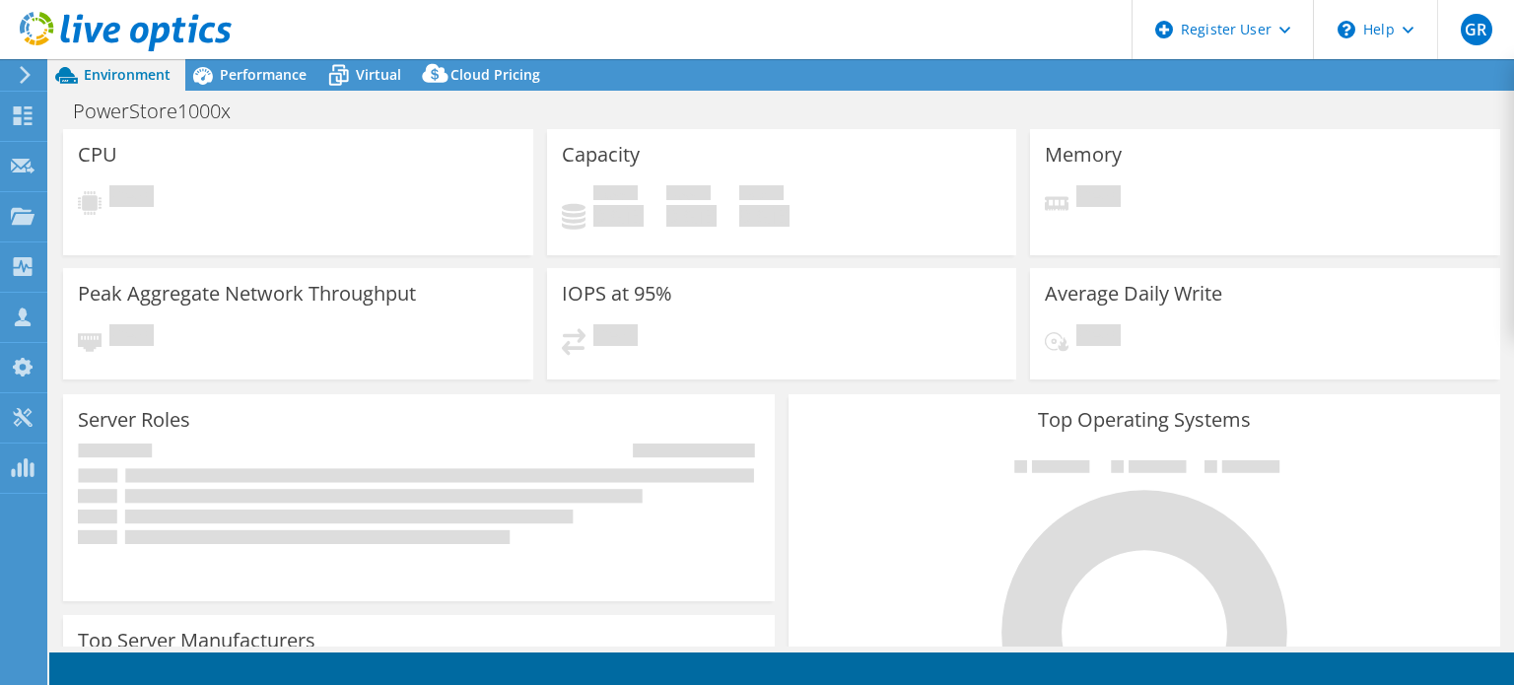
select select "USD"
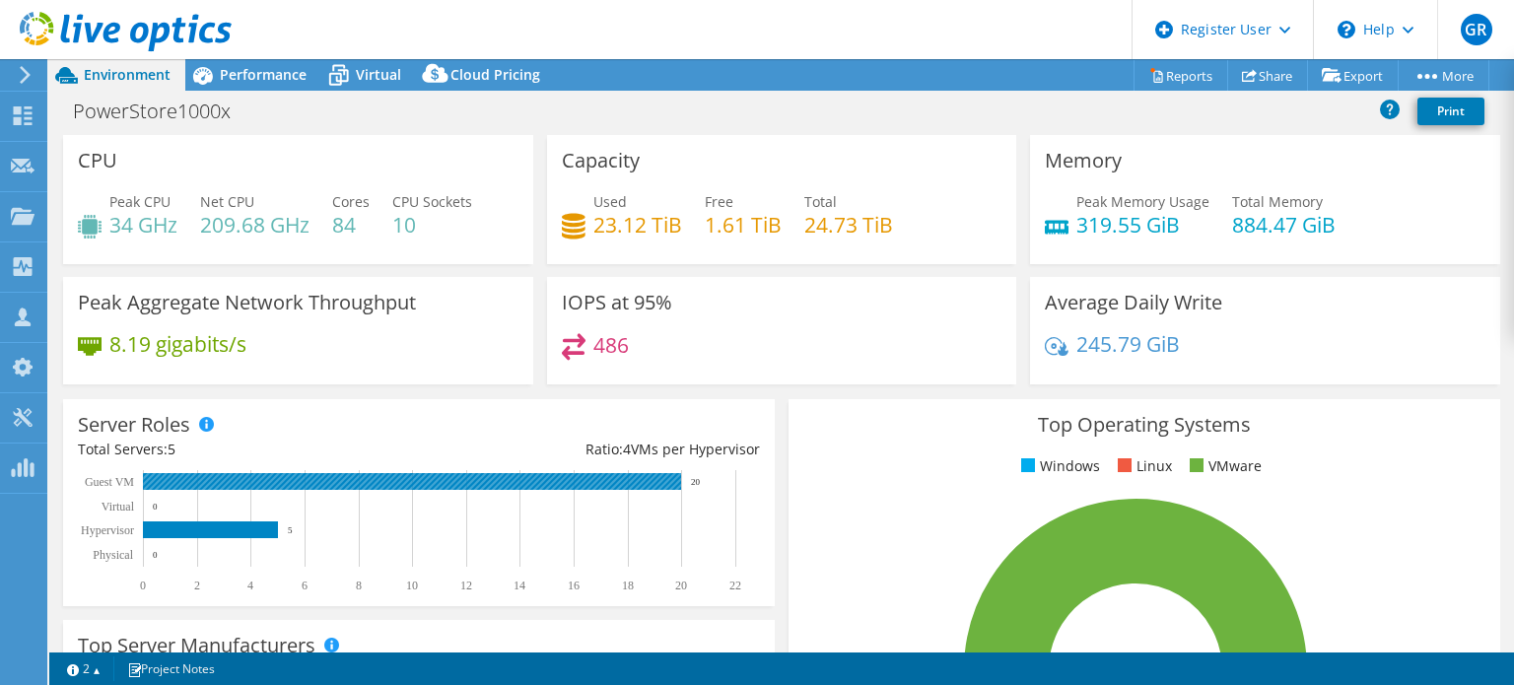
scroll to position [99, 0]
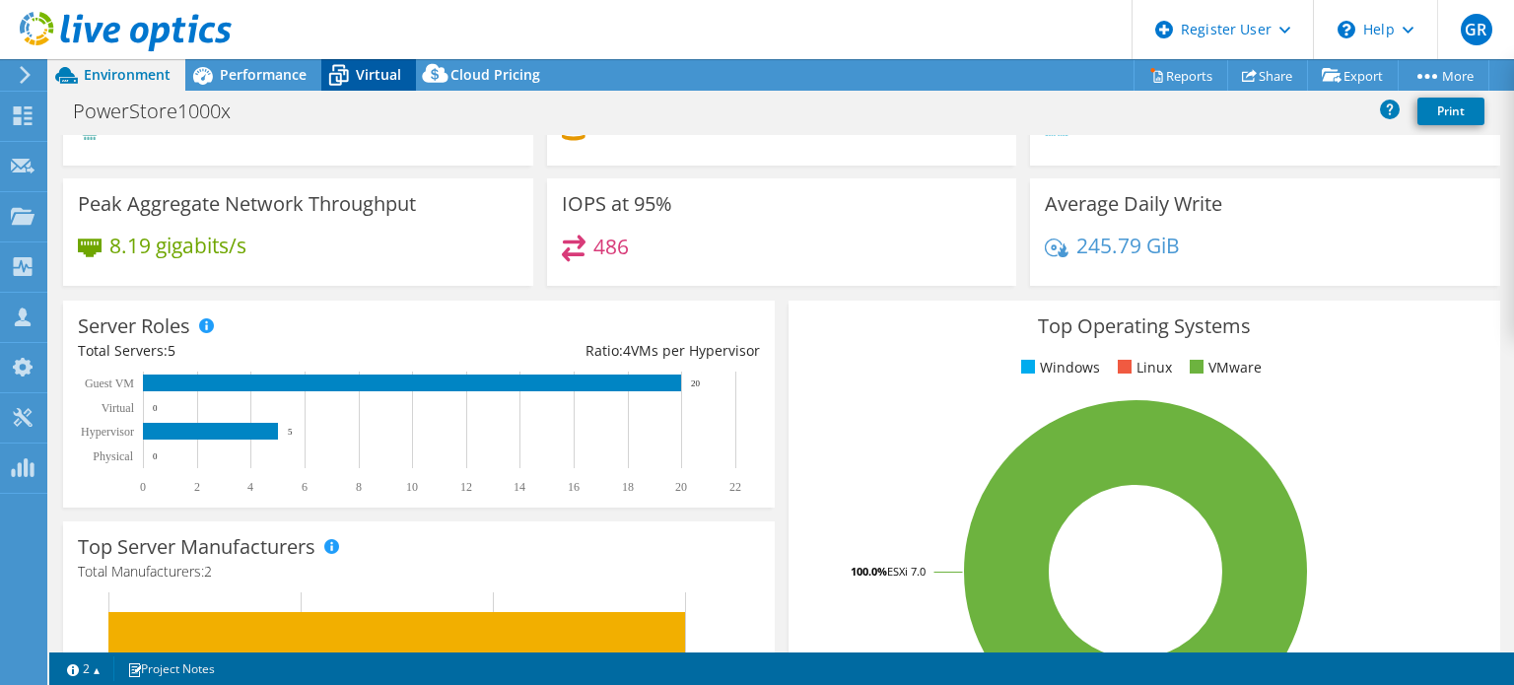
click at [357, 76] on span "Virtual" at bounding box center [378, 74] width 45 height 19
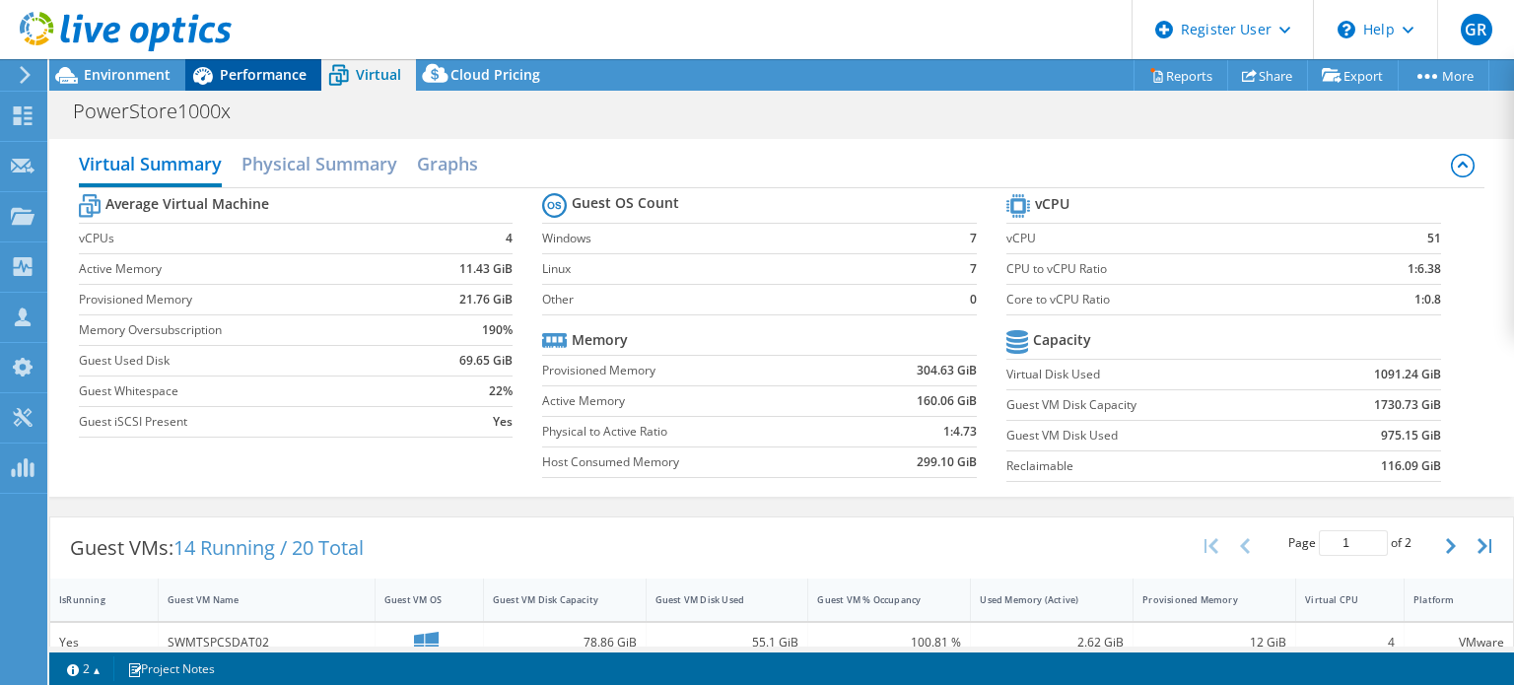
click at [280, 78] on span "Performance" at bounding box center [263, 74] width 87 height 19
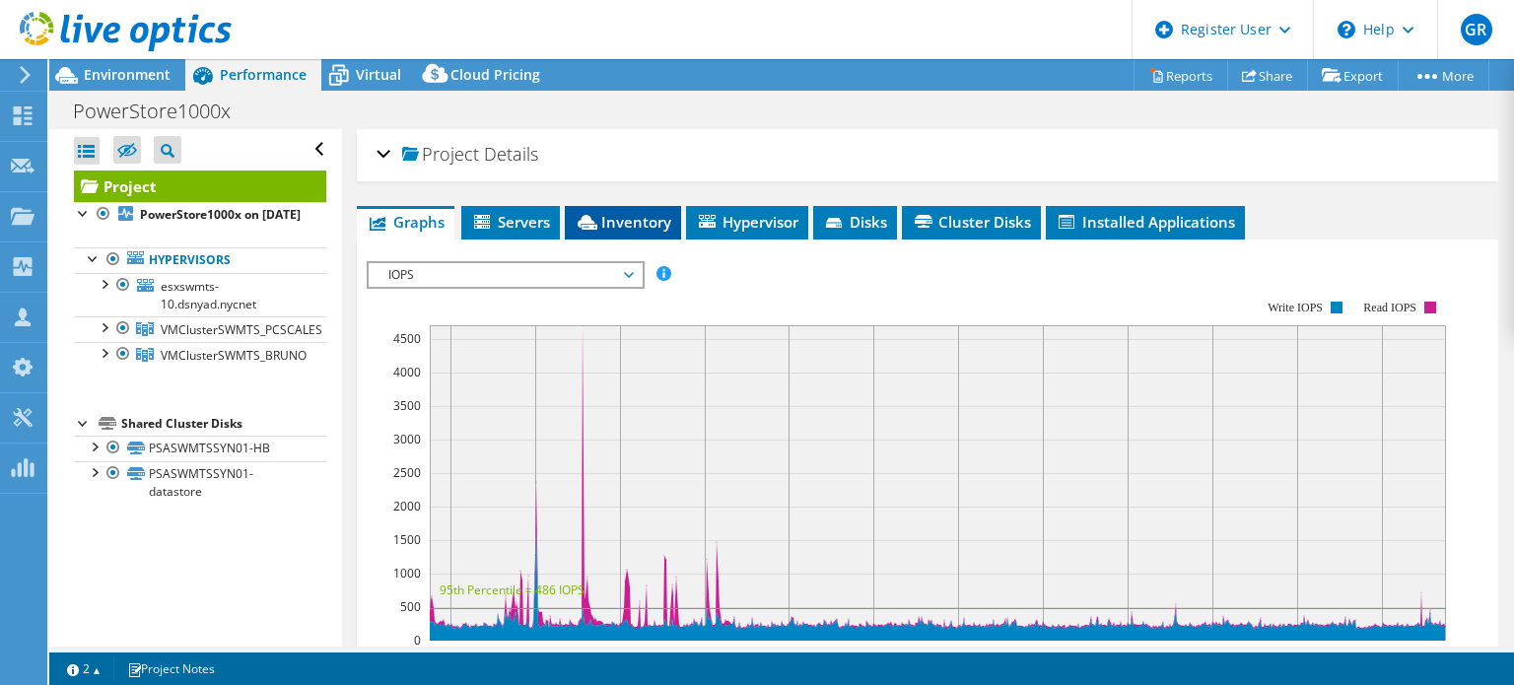
click at [617, 227] on span "Inventory" at bounding box center [623, 222] width 97 height 20
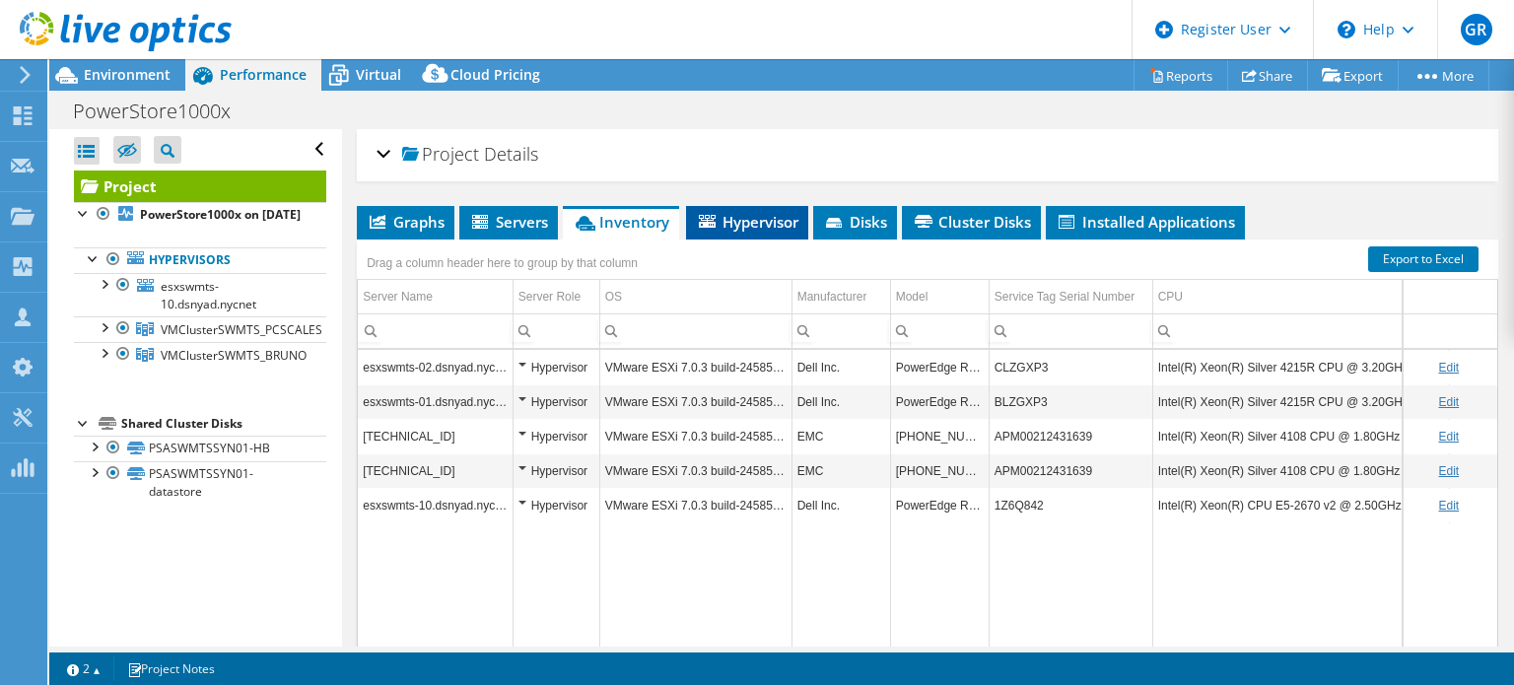
click at [763, 213] on span "Hypervisor" at bounding box center [747, 222] width 102 height 20
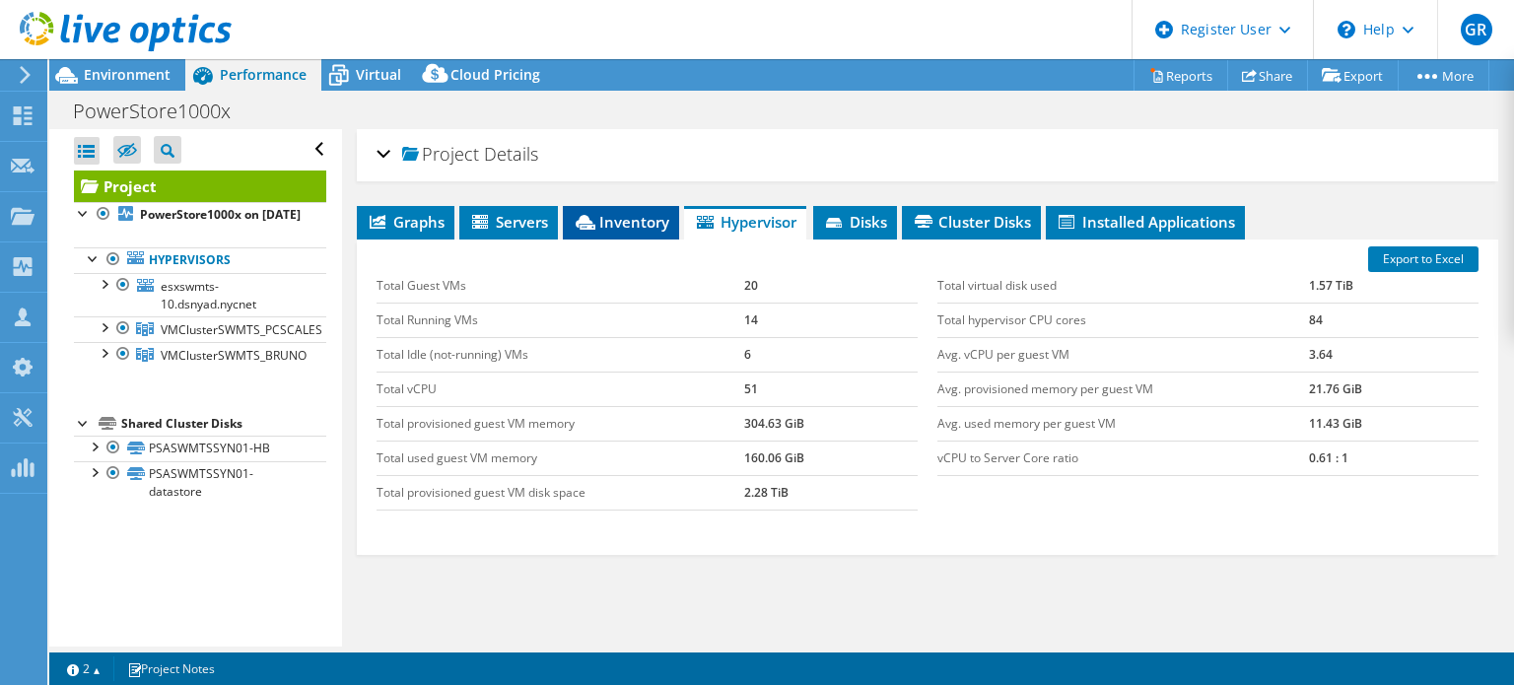
click at [622, 217] on span "Inventory" at bounding box center [621, 222] width 97 height 20
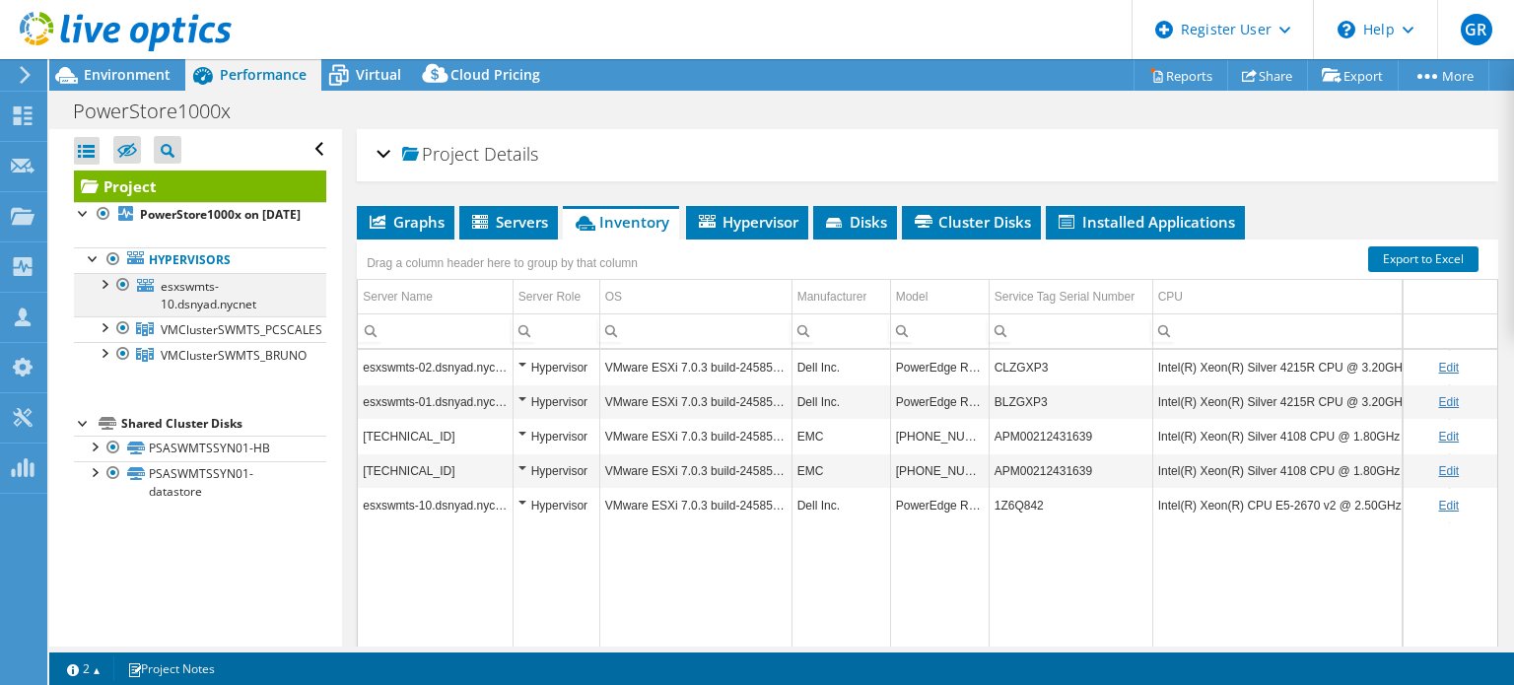
click at [104, 293] on div at bounding box center [104, 283] width 20 height 20
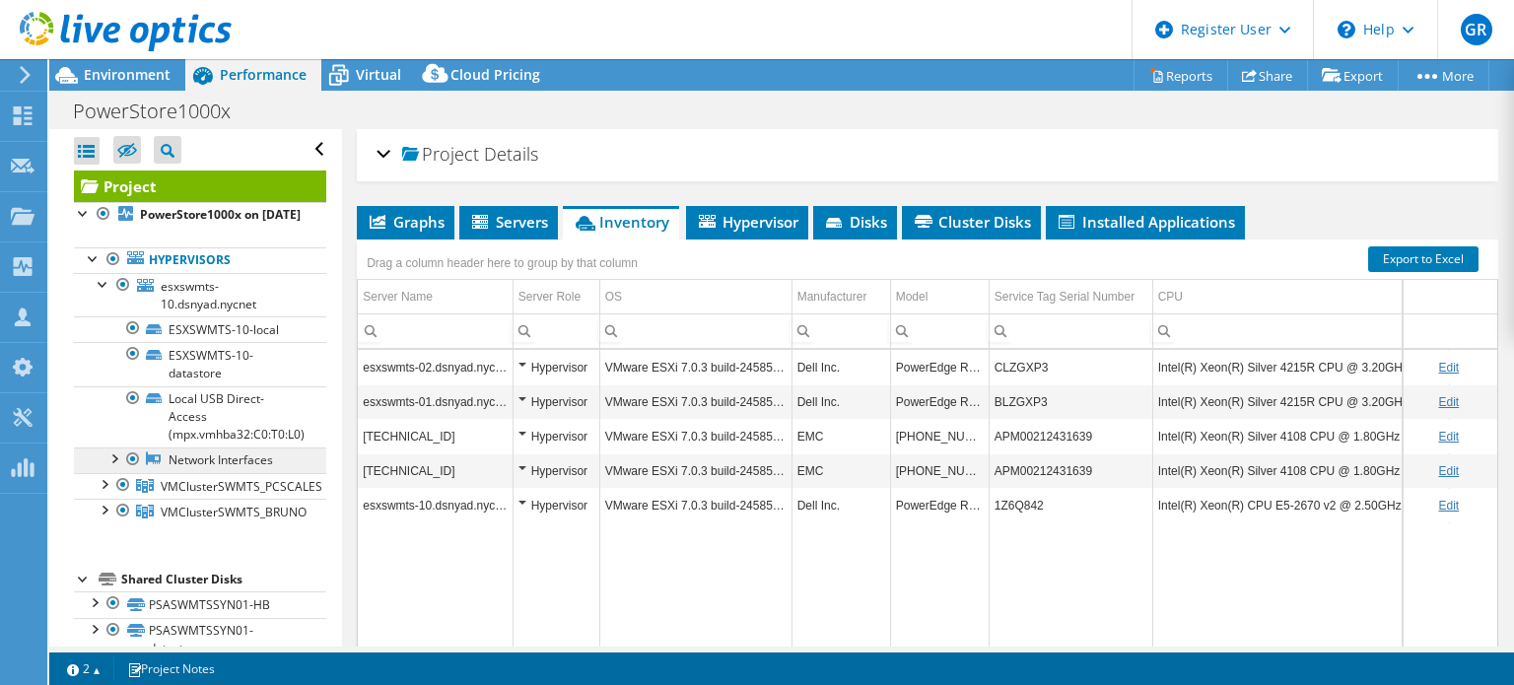
scroll to position [53, 0]
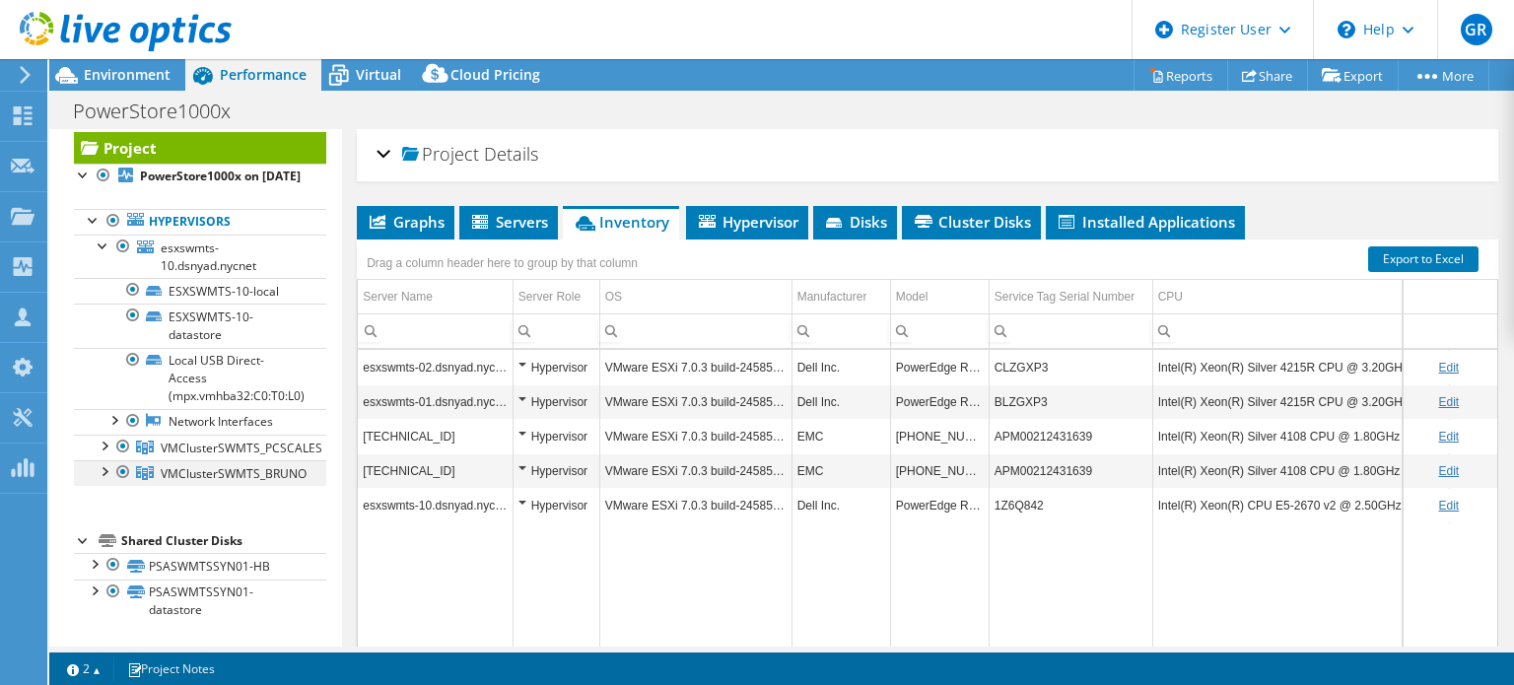
click at [99, 468] on div at bounding box center [104, 470] width 20 height 20
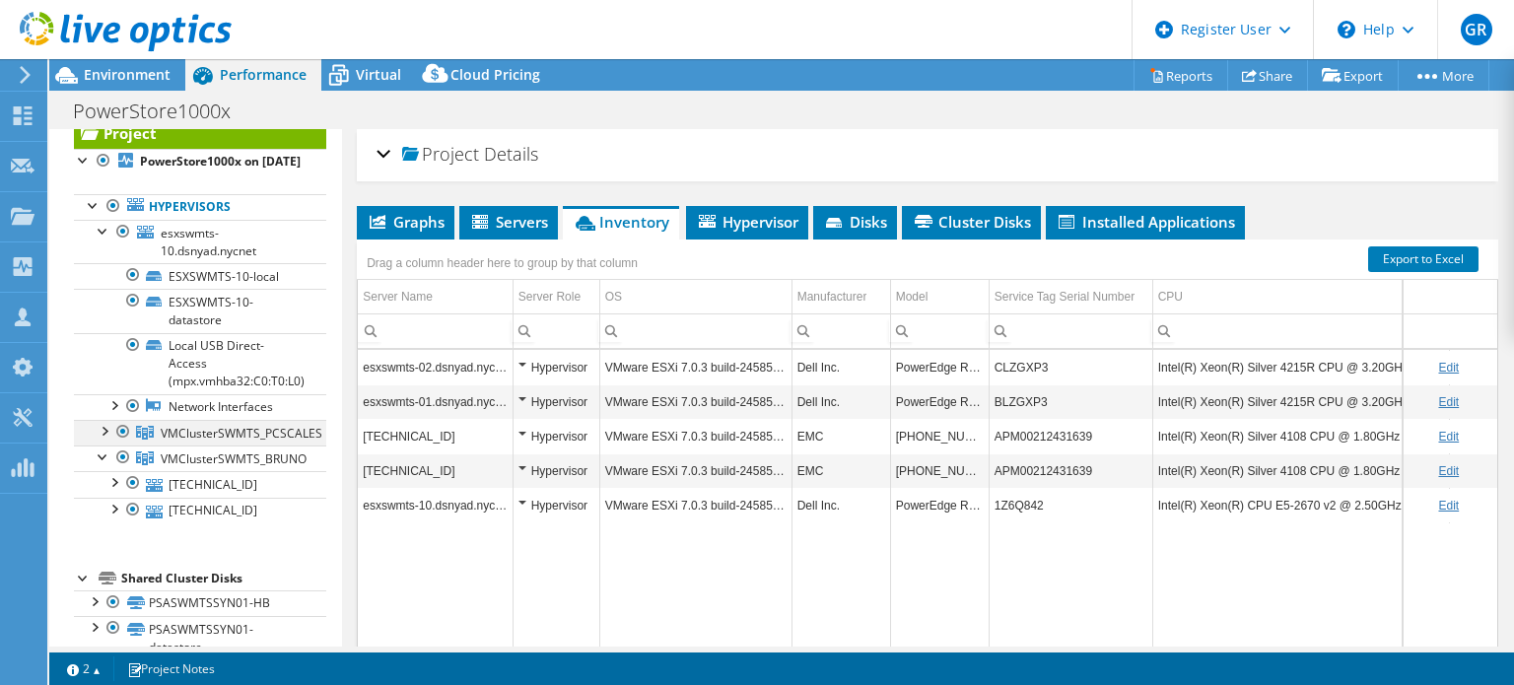
click at [108, 440] on div at bounding box center [104, 430] width 20 height 20
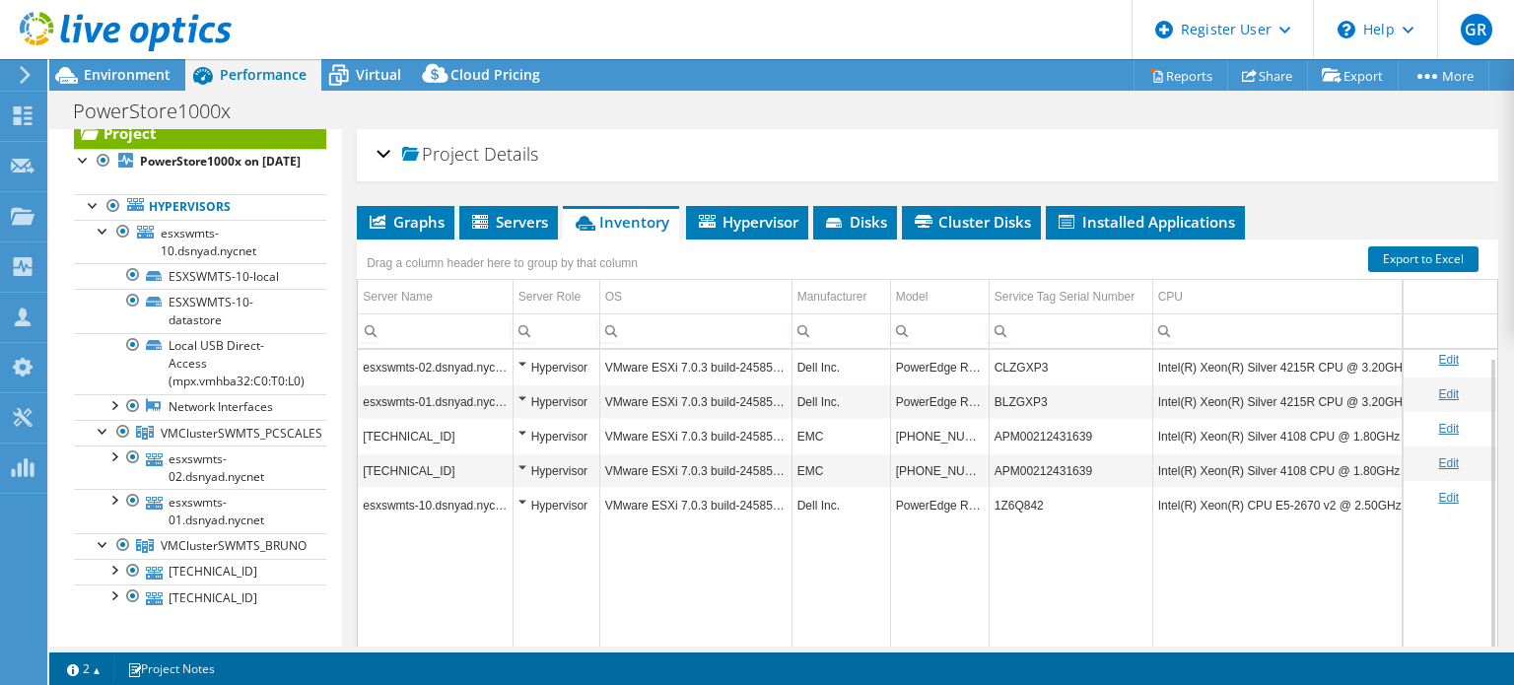
scroll to position [85, 0]
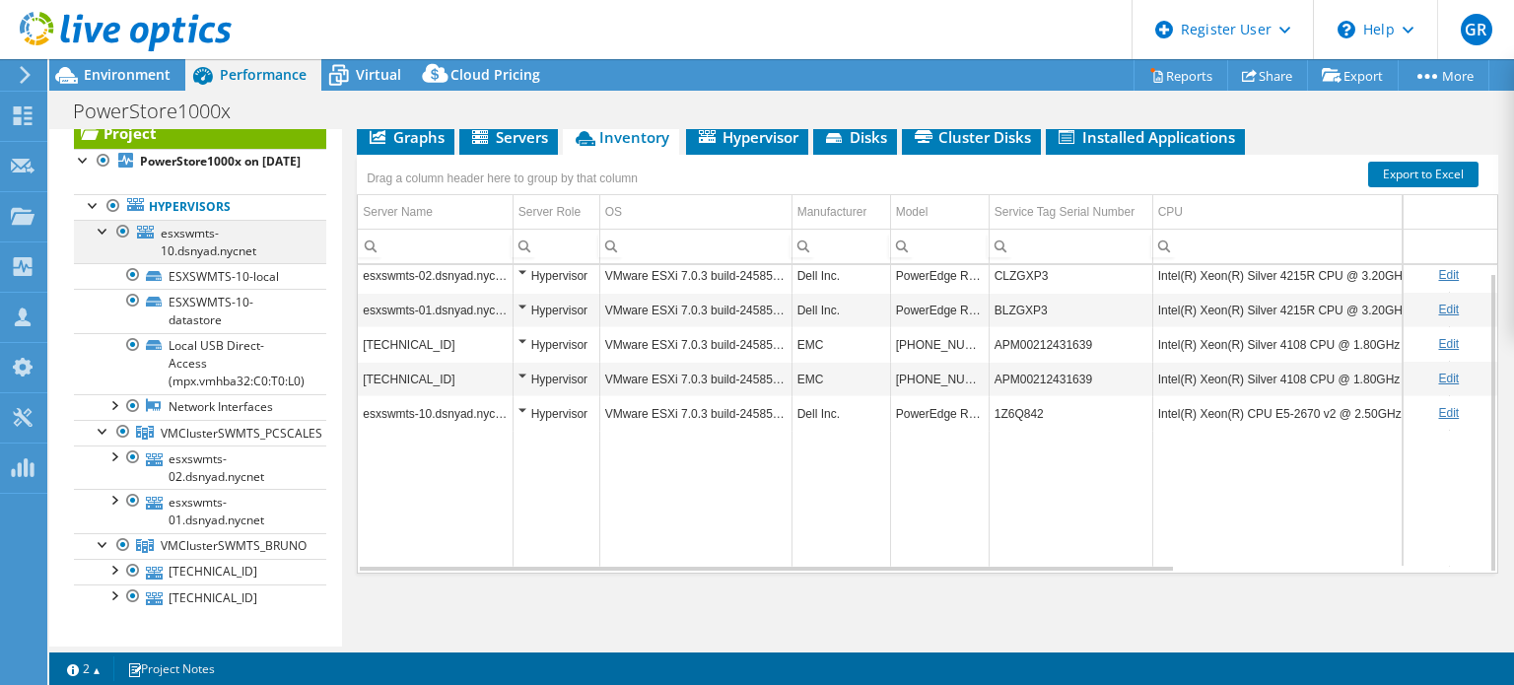
click at [118, 243] on div at bounding box center [123, 232] width 20 height 24
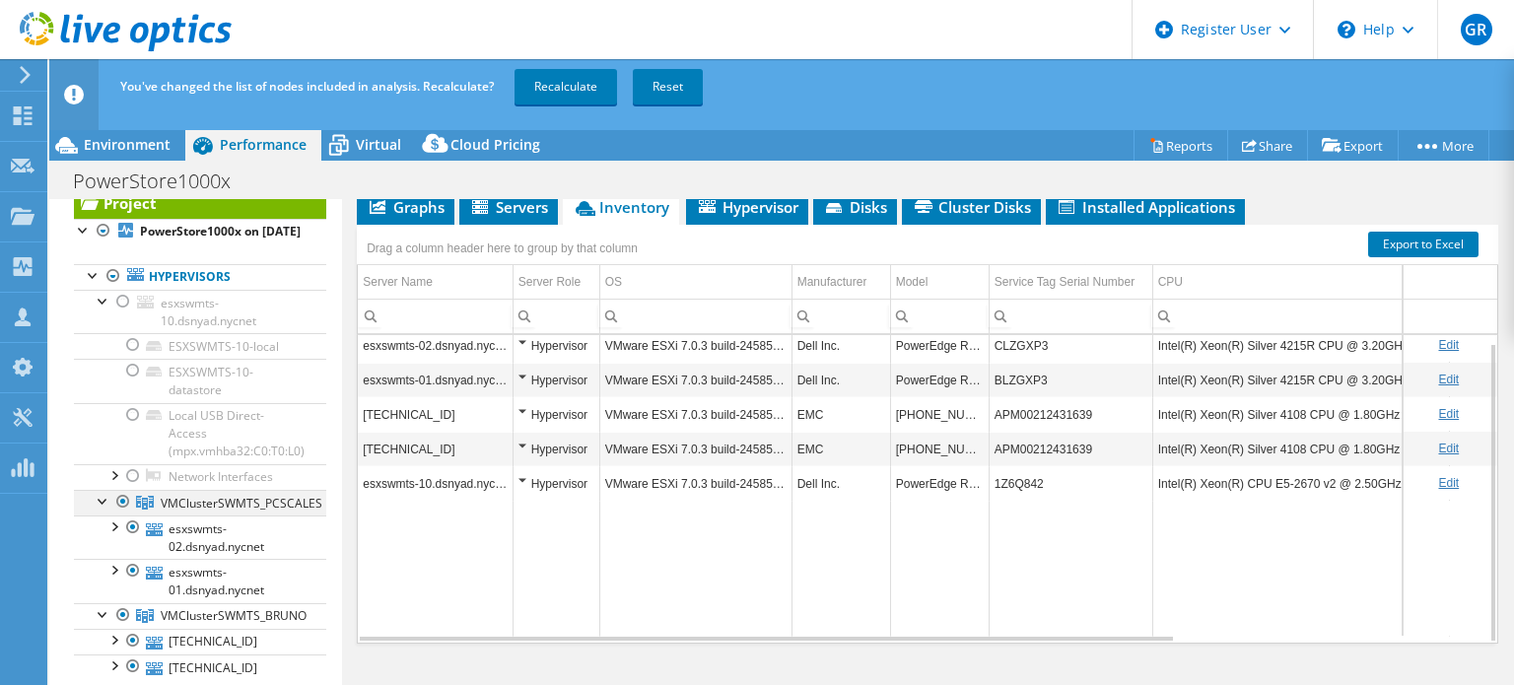
click at [116, 513] on div at bounding box center [123, 502] width 20 height 24
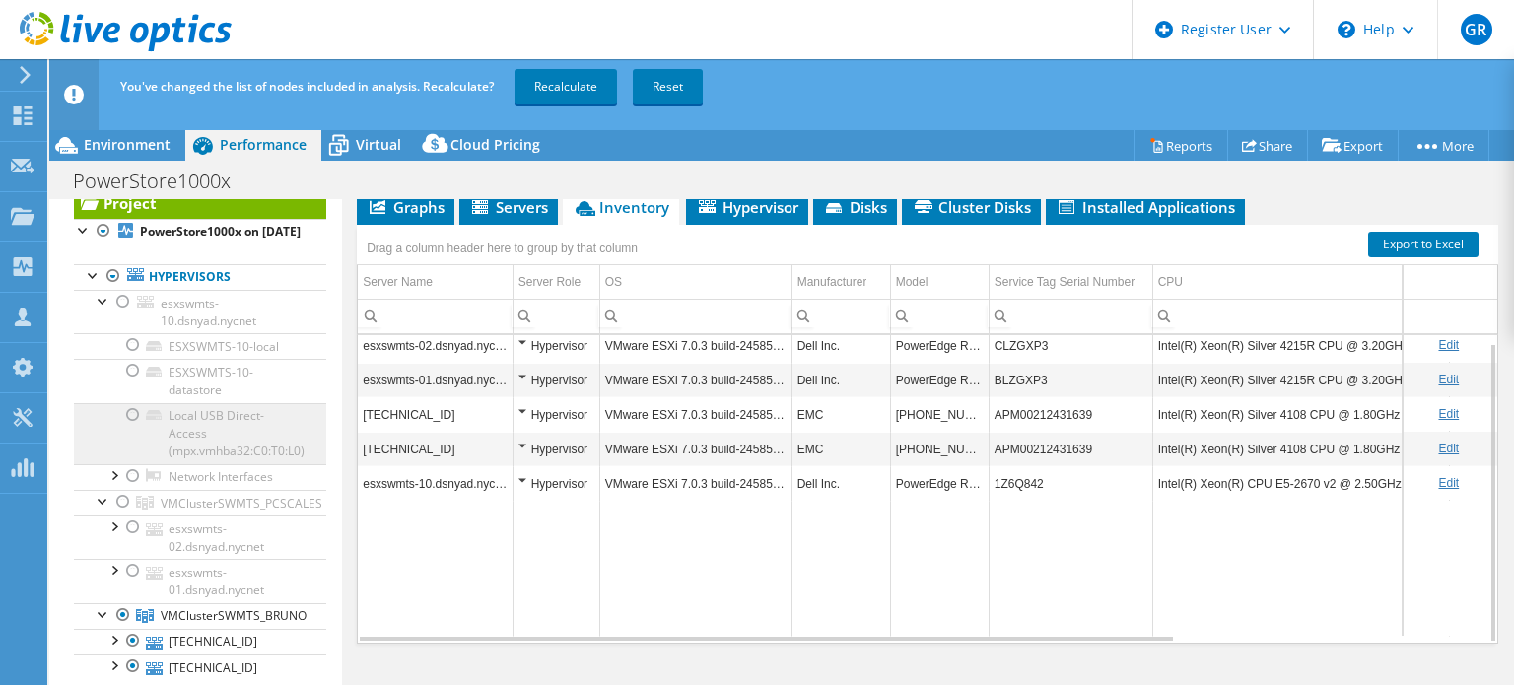
scroll to position [191, 0]
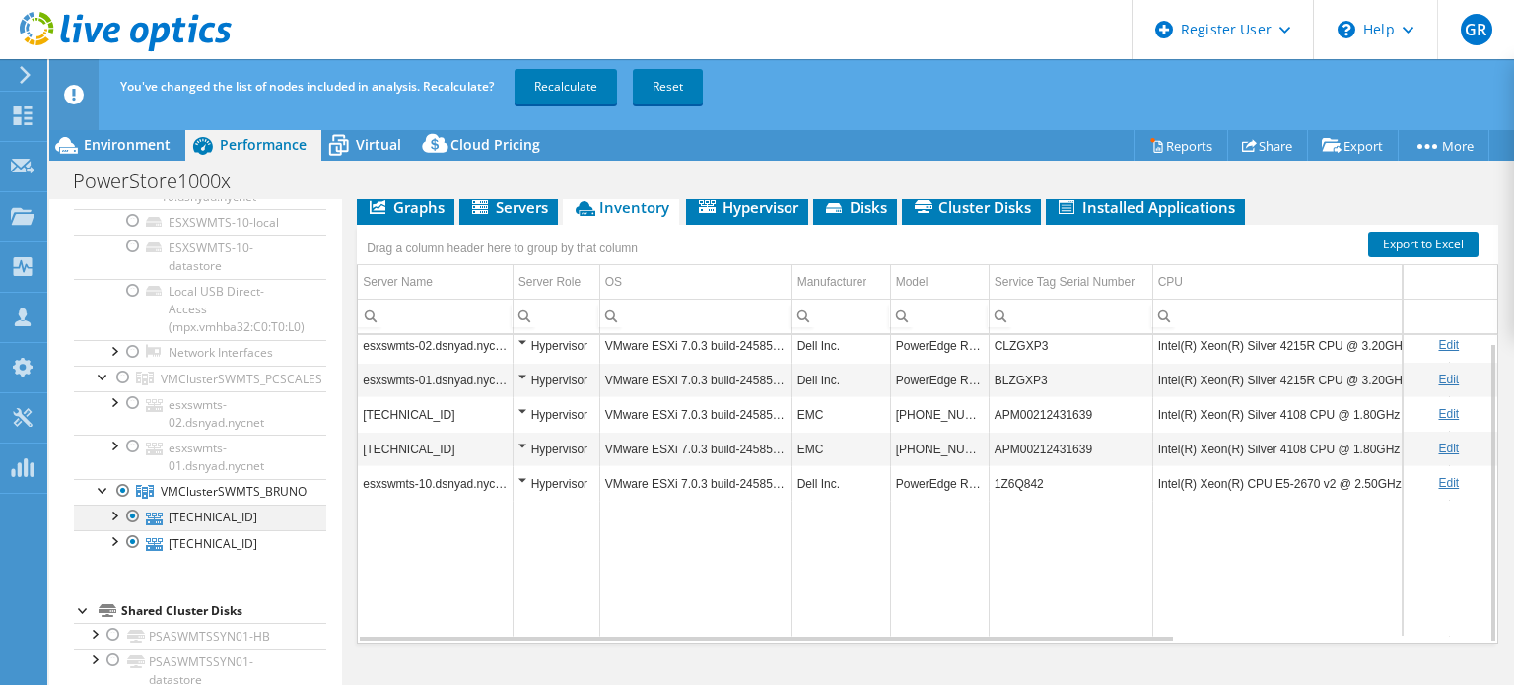
click at [114, 515] on div at bounding box center [113, 515] width 20 height 20
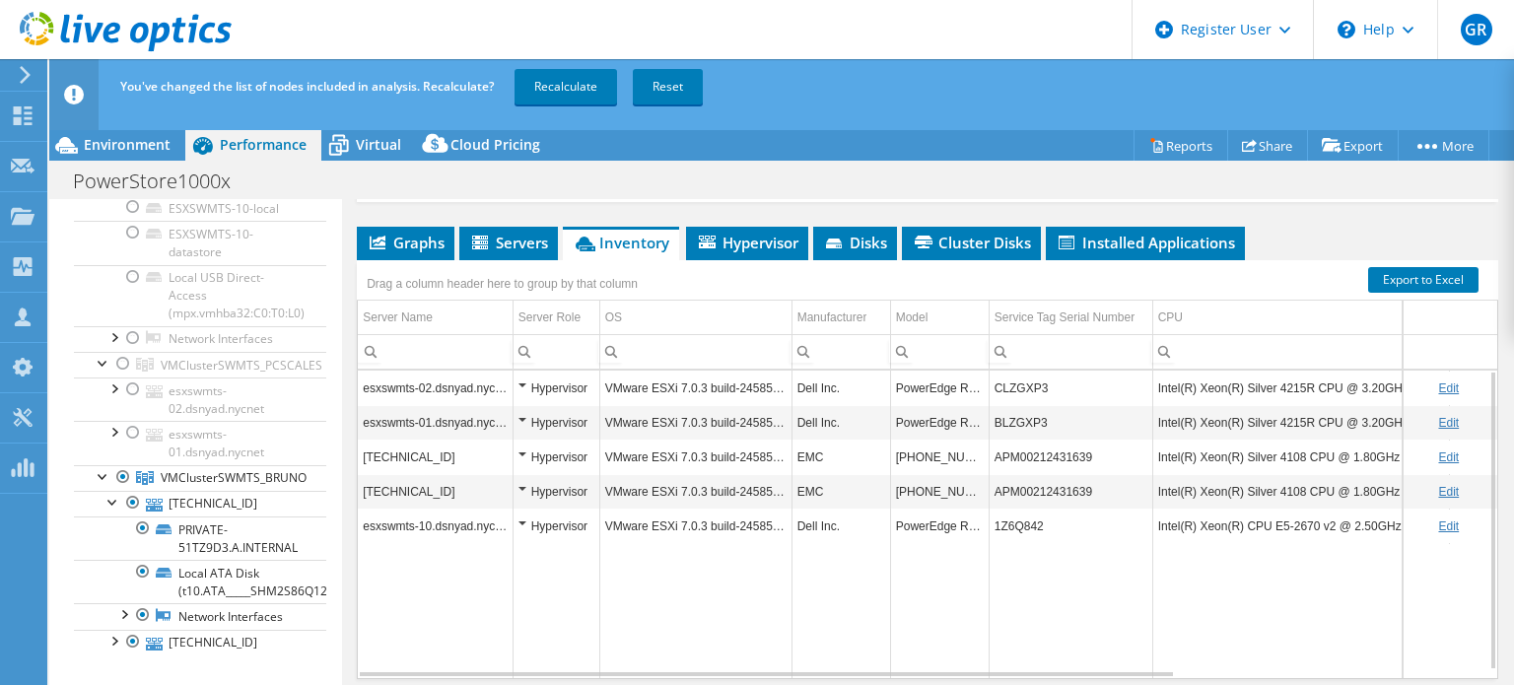
scroll to position [0, 0]
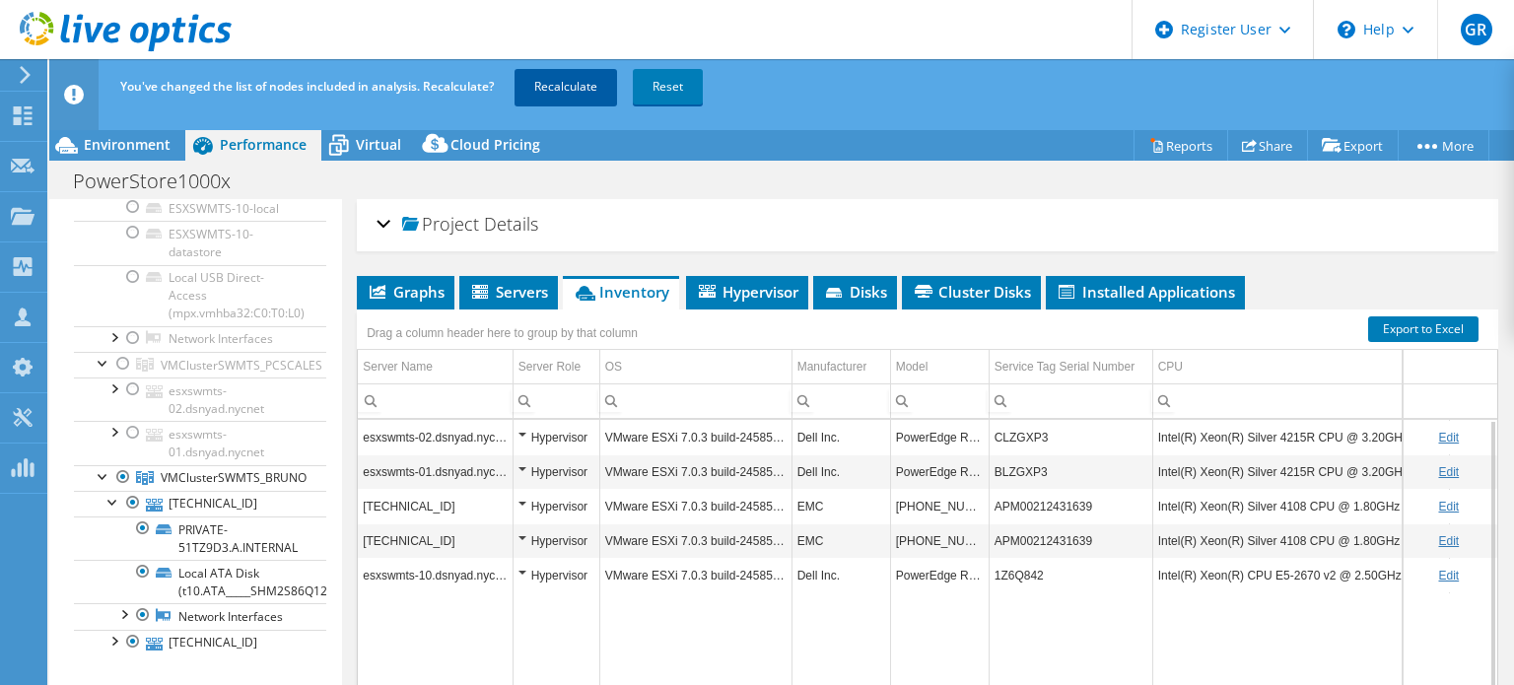
click at [545, 86] on link "Recalculate" at bounding box center [565, 86] width 102 height 35
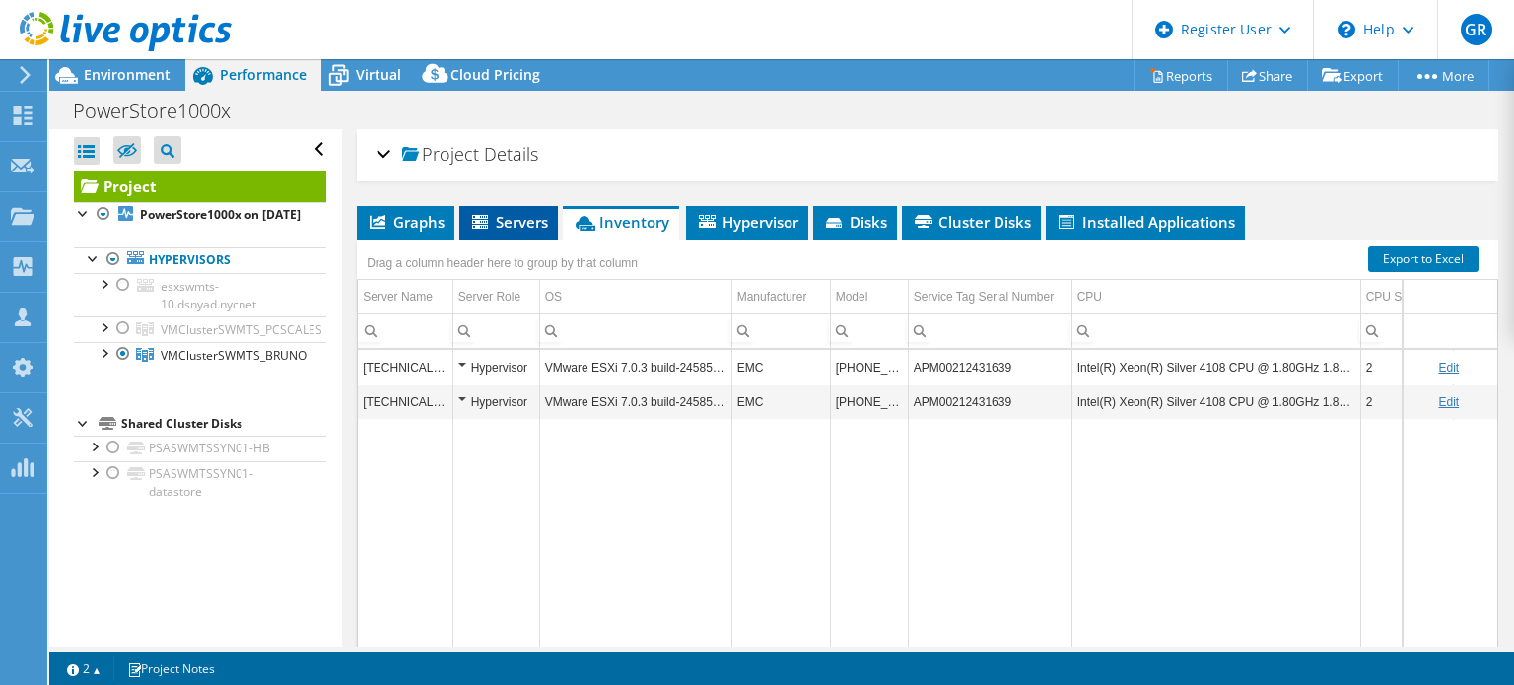
click at [524, 223] on span "Servers" at bounding box center [508, 222] width 79 height 20
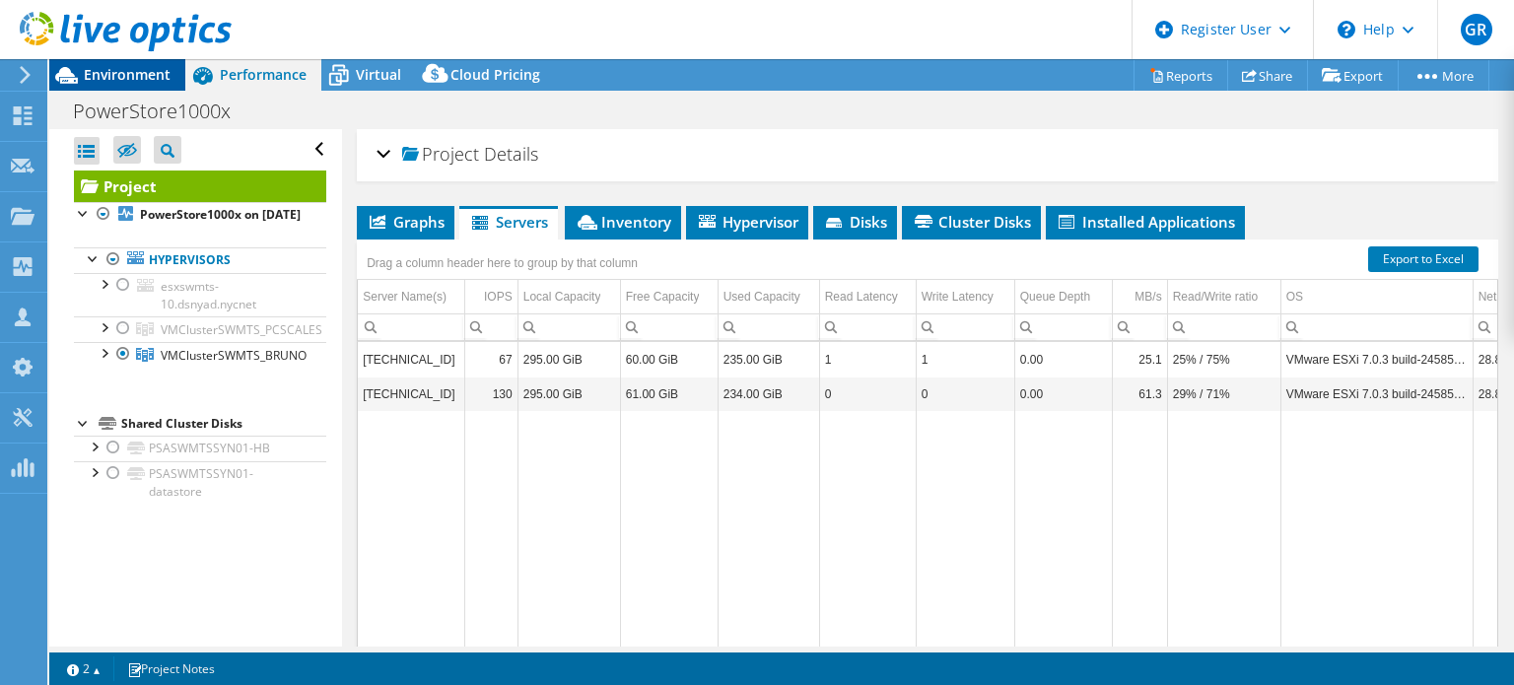
click at [107, 69] on span "Environment" at bounding box center [127, 74] width 87 height 19
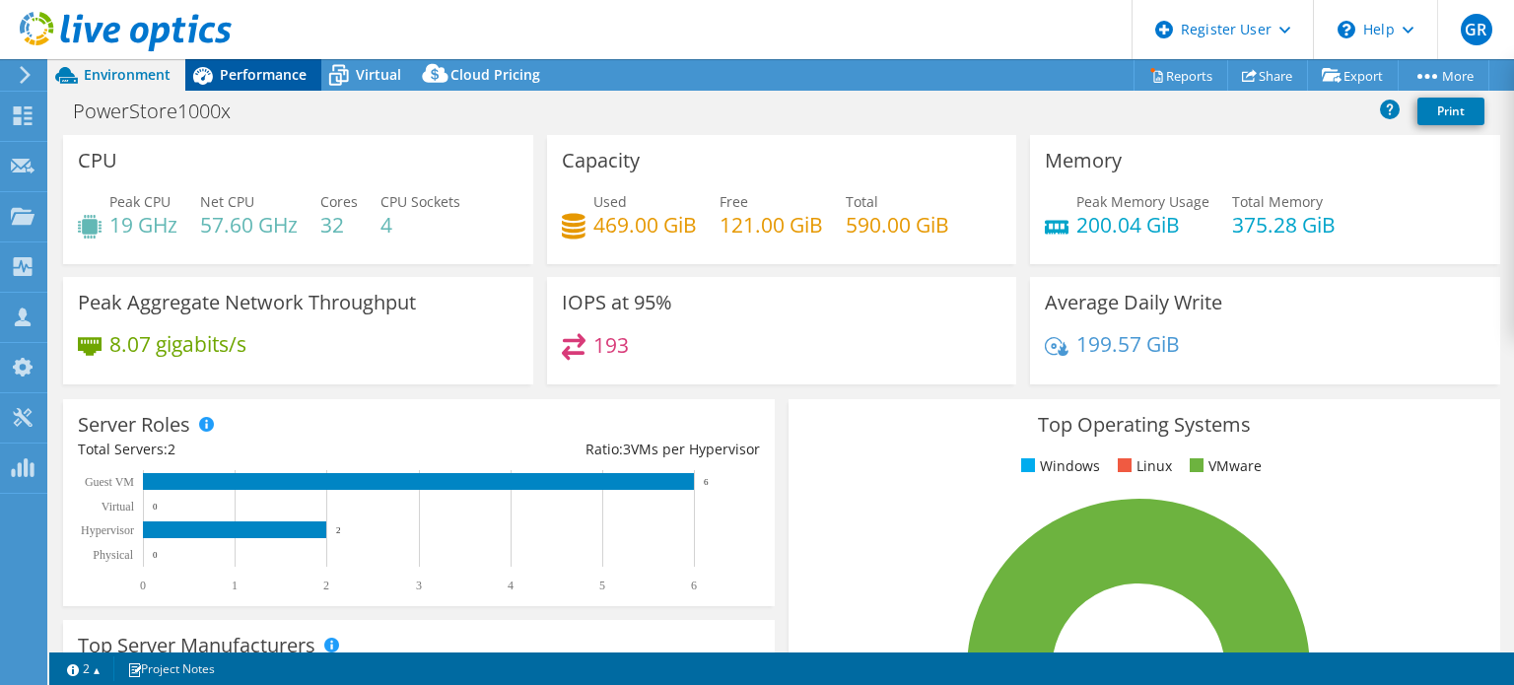
click at [268, 79] on span "Performance" at bounding box center [263, 74] width 87 height 19
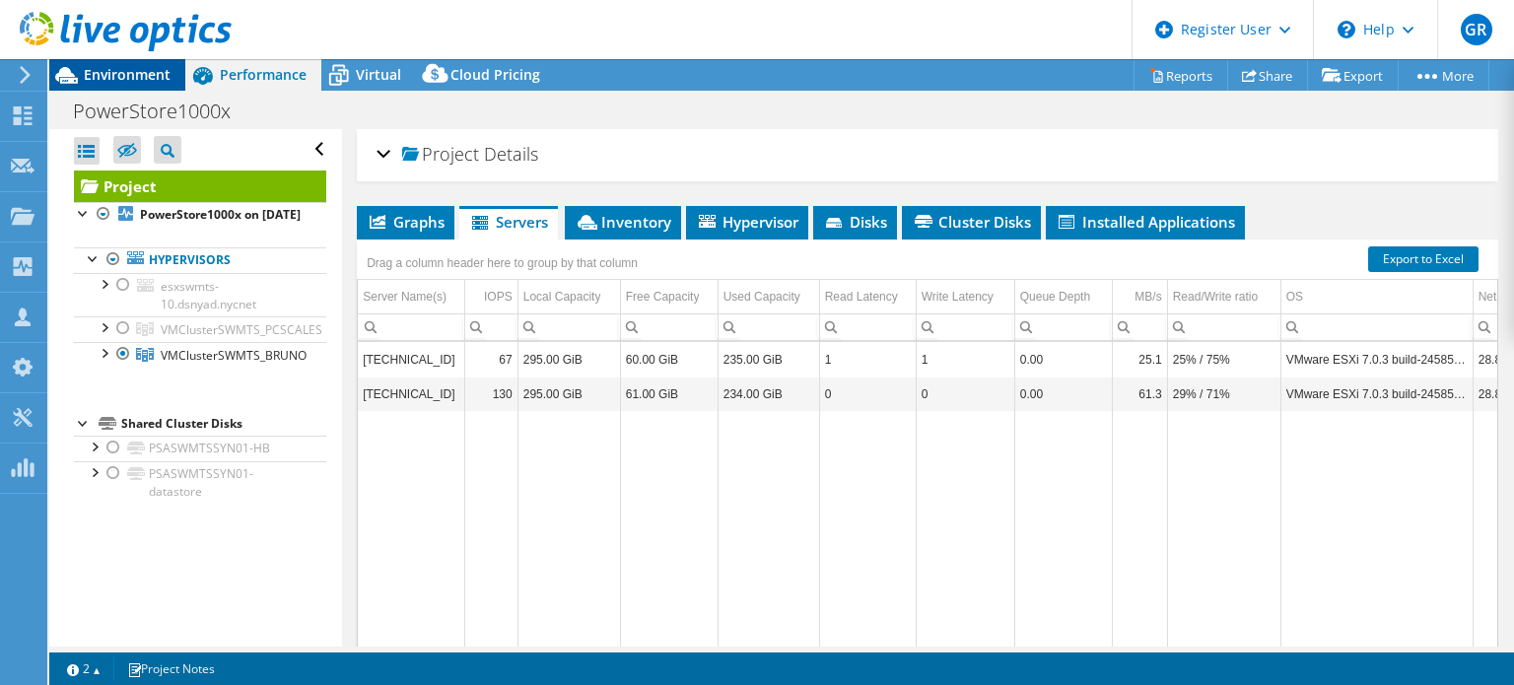
click at [110, 77] on span "Environment" at bounding box center [127, 74] width 87 height 19
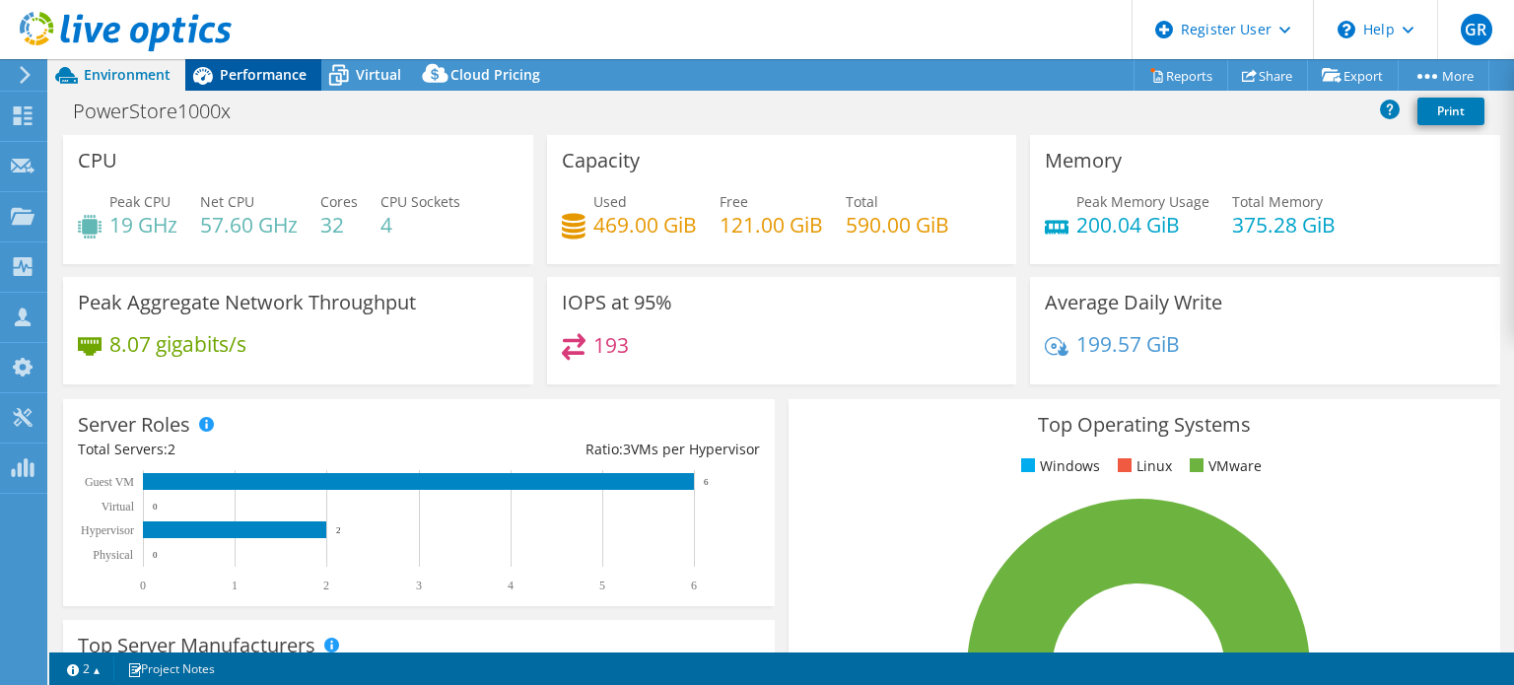
click at [259, 75] on span "Performance" at bounding box center [263, 74] width 87 height 19
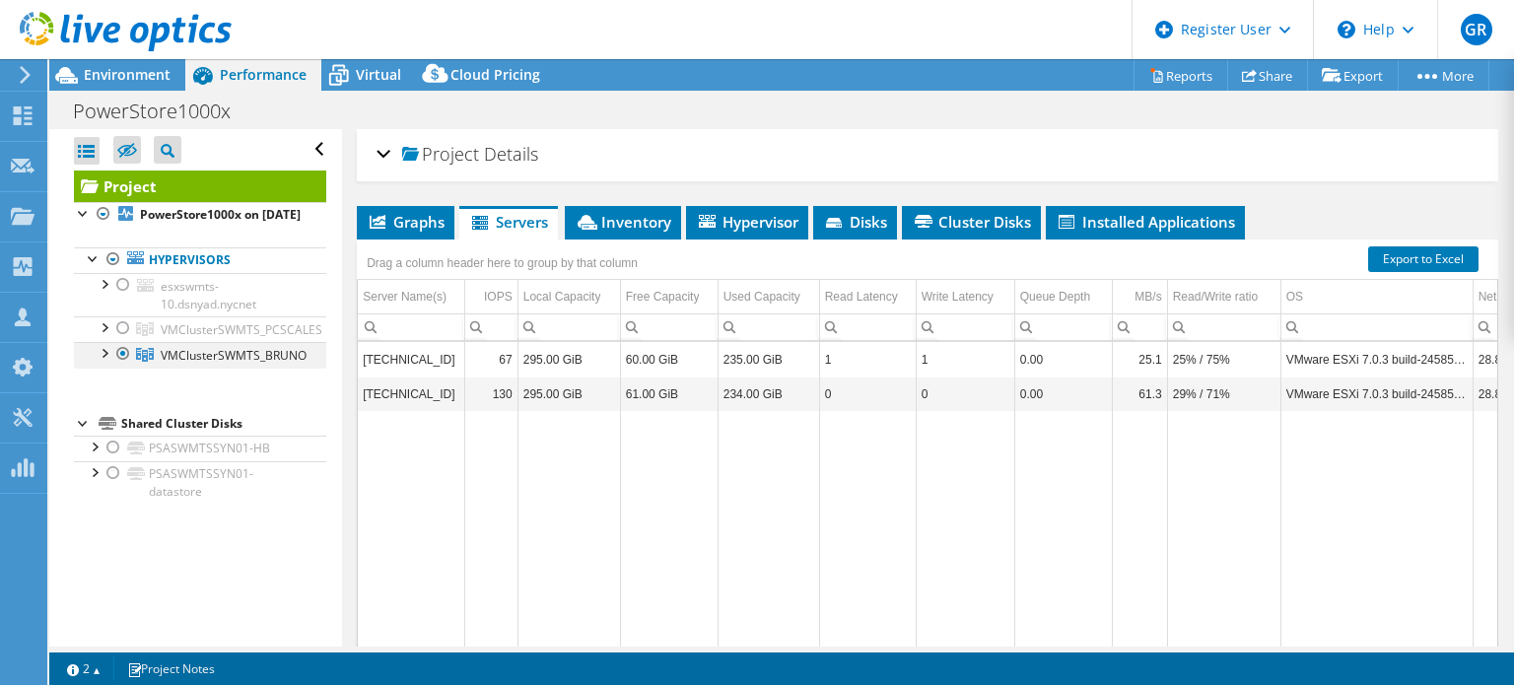
click at [103, 362] on div at bounding box center [104, 352] width 20 height 20
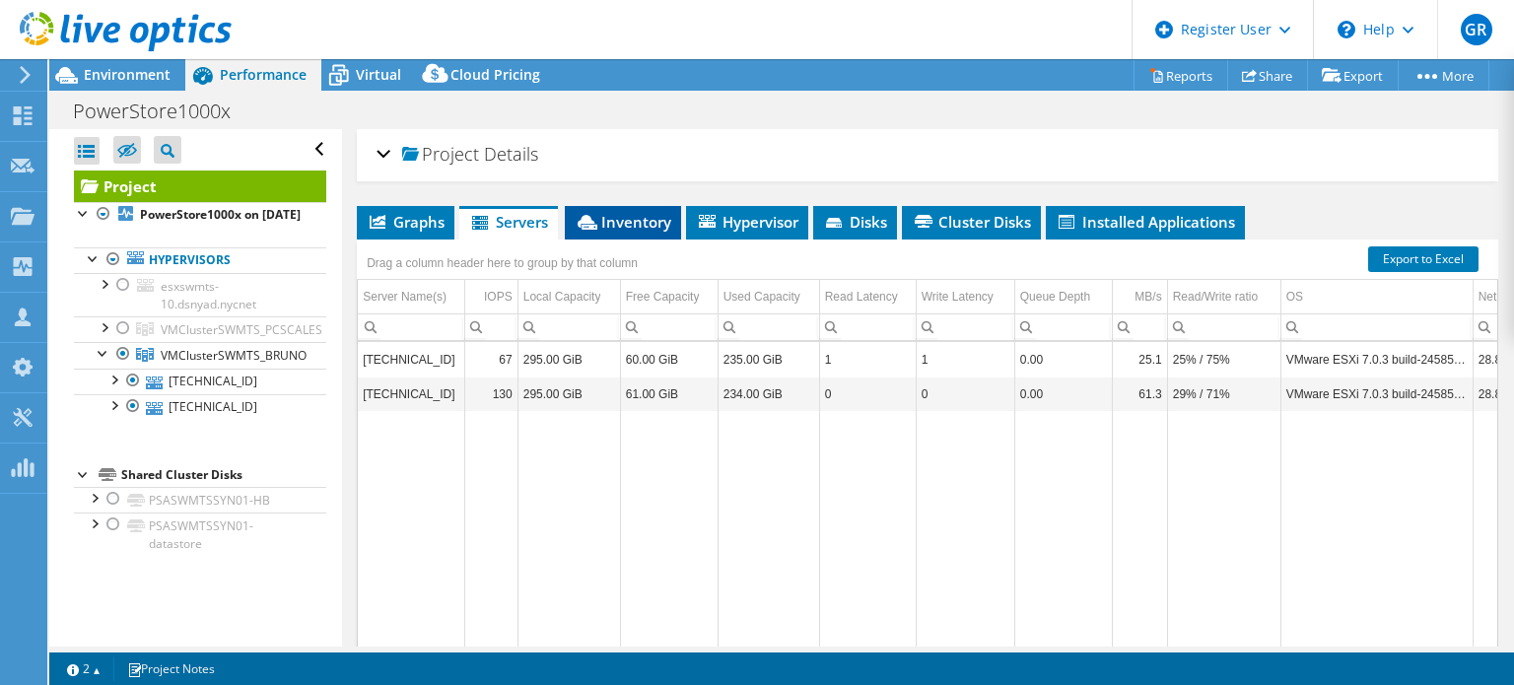
click at [615, 217] on span "Inventory" at bounding box center [623, 222] width 97 height 20
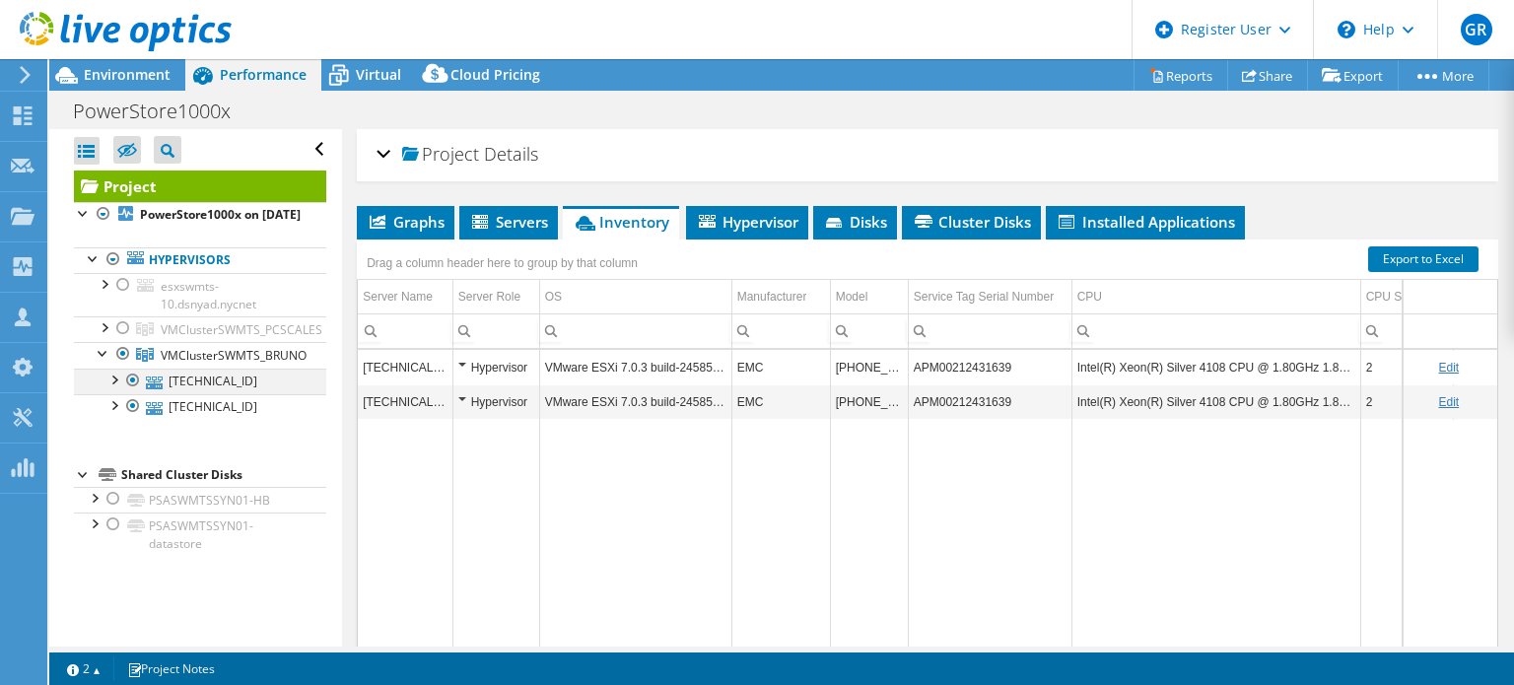
click at [112, 388] on div at bounding box center [113, 379] width 20 height 20
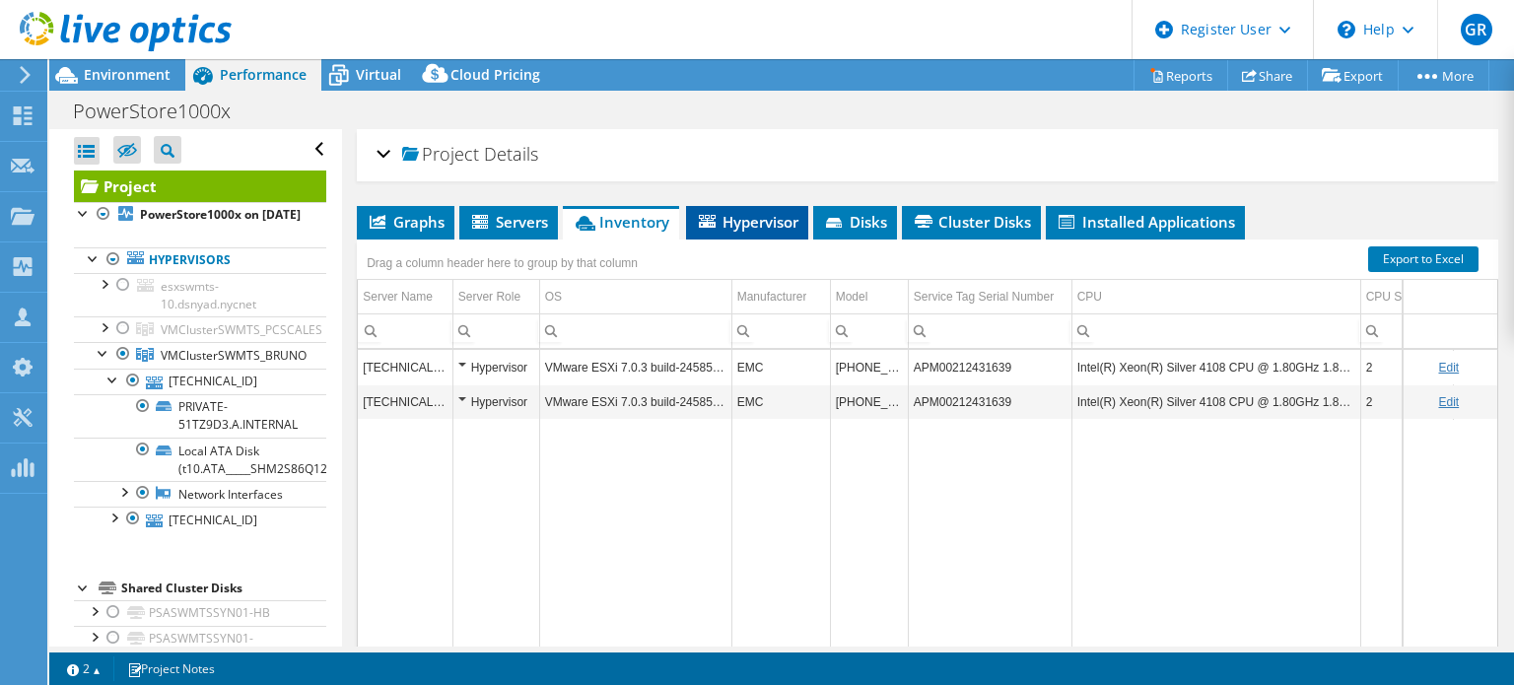
click at [757, 220] on span "Hypervisor" at bounding box center [747, 222] width 102 height 20
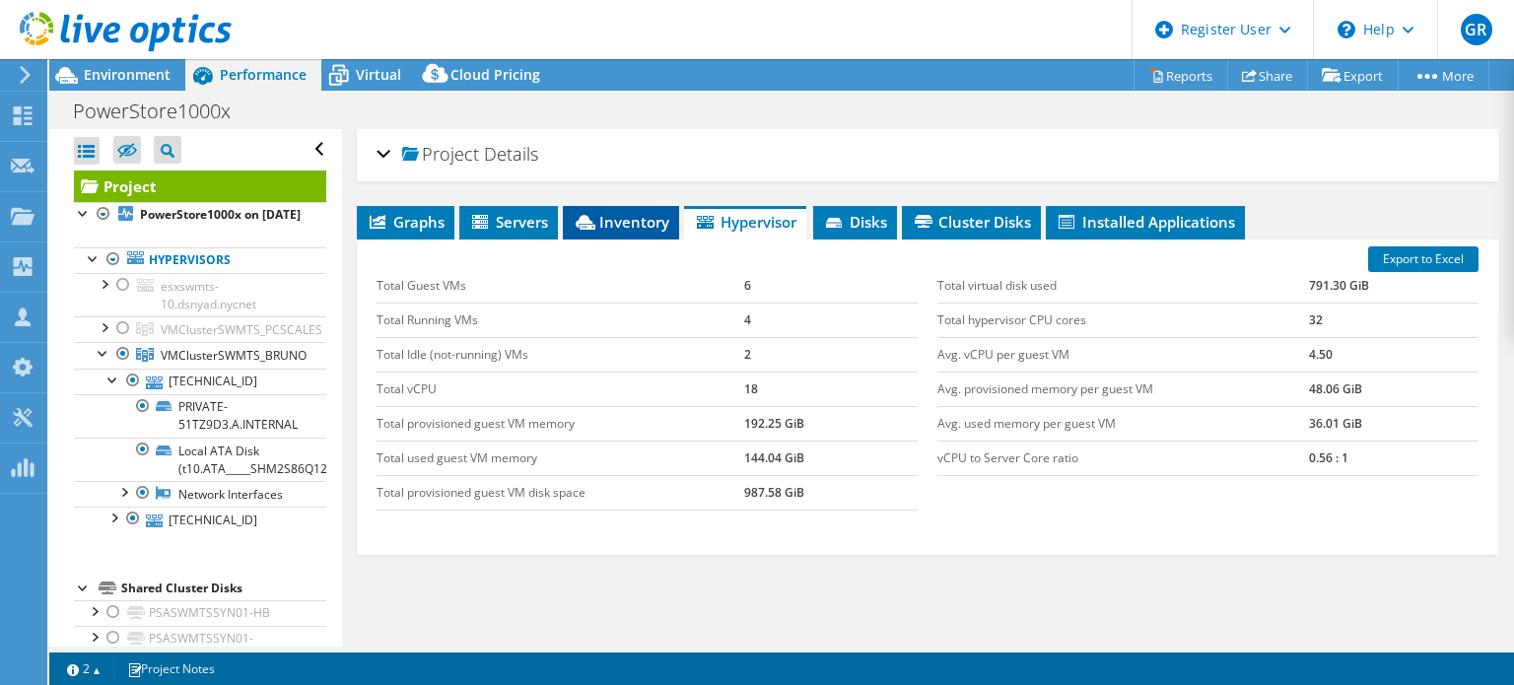
click at [602, 212] on span "Inventory" at bounding box center [621, 222] width 97 height 20
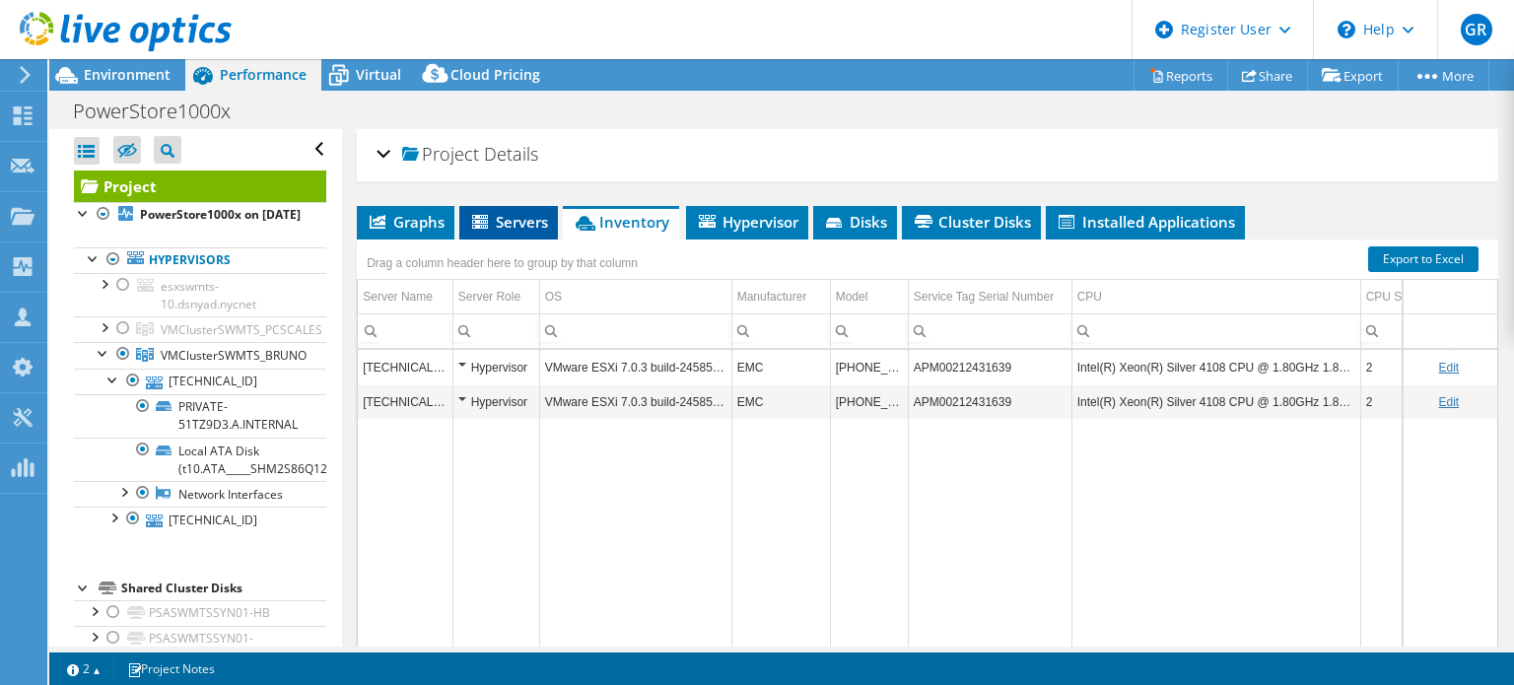
click at [501, 217] on span "Servers" at bounding box center [508, 222] width 79 height 20
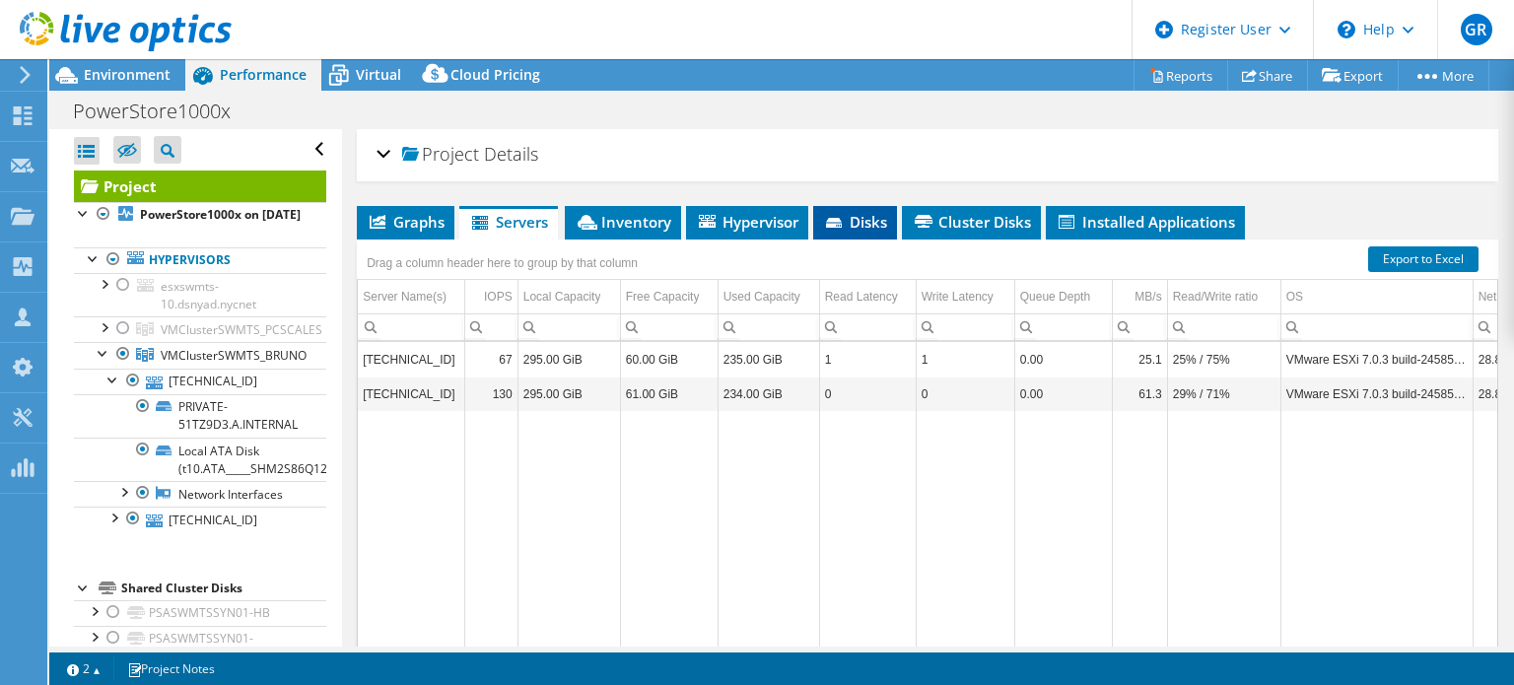
click at [862, 220] on span "Disks" at bounding box center [855, 222] width 64 height 20
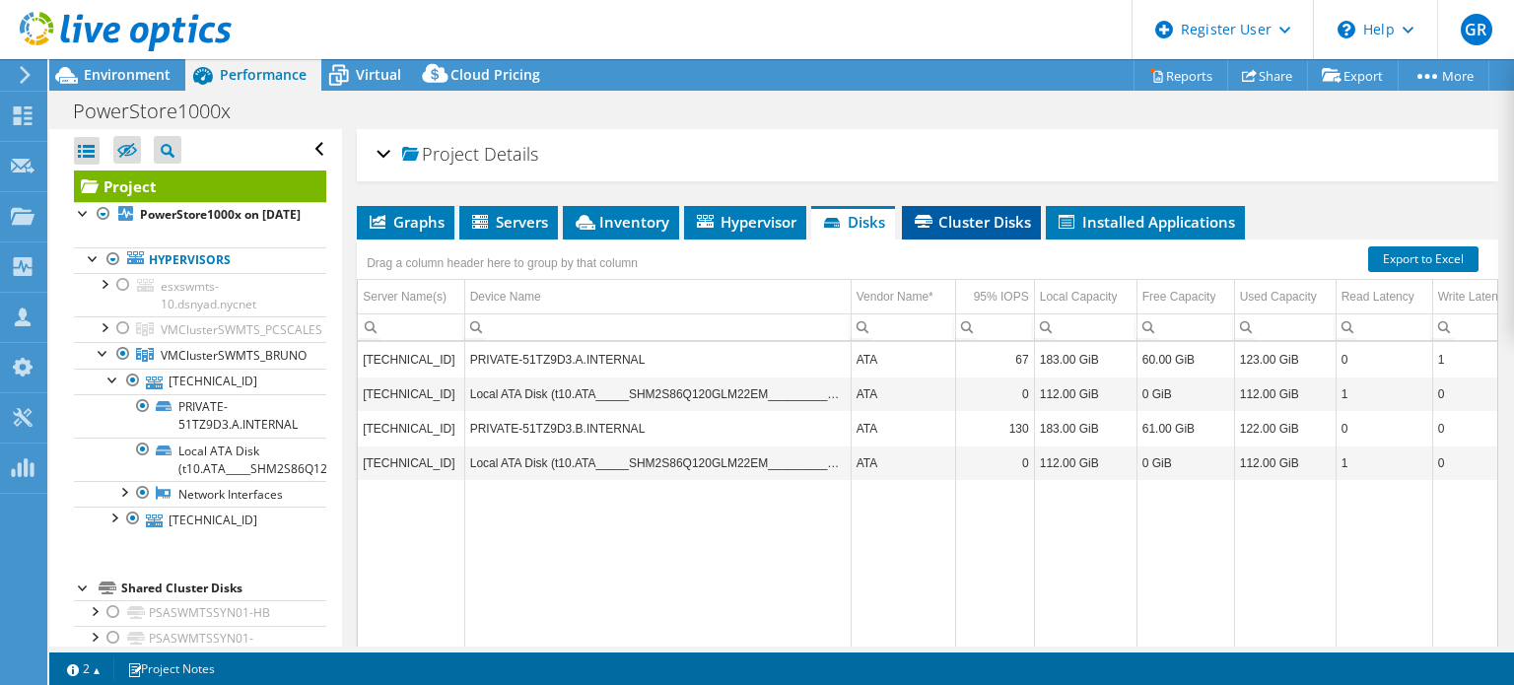
click at [969, 217] on span "Cluster Disks" at bounding box center [971, 222] width 119 height 20
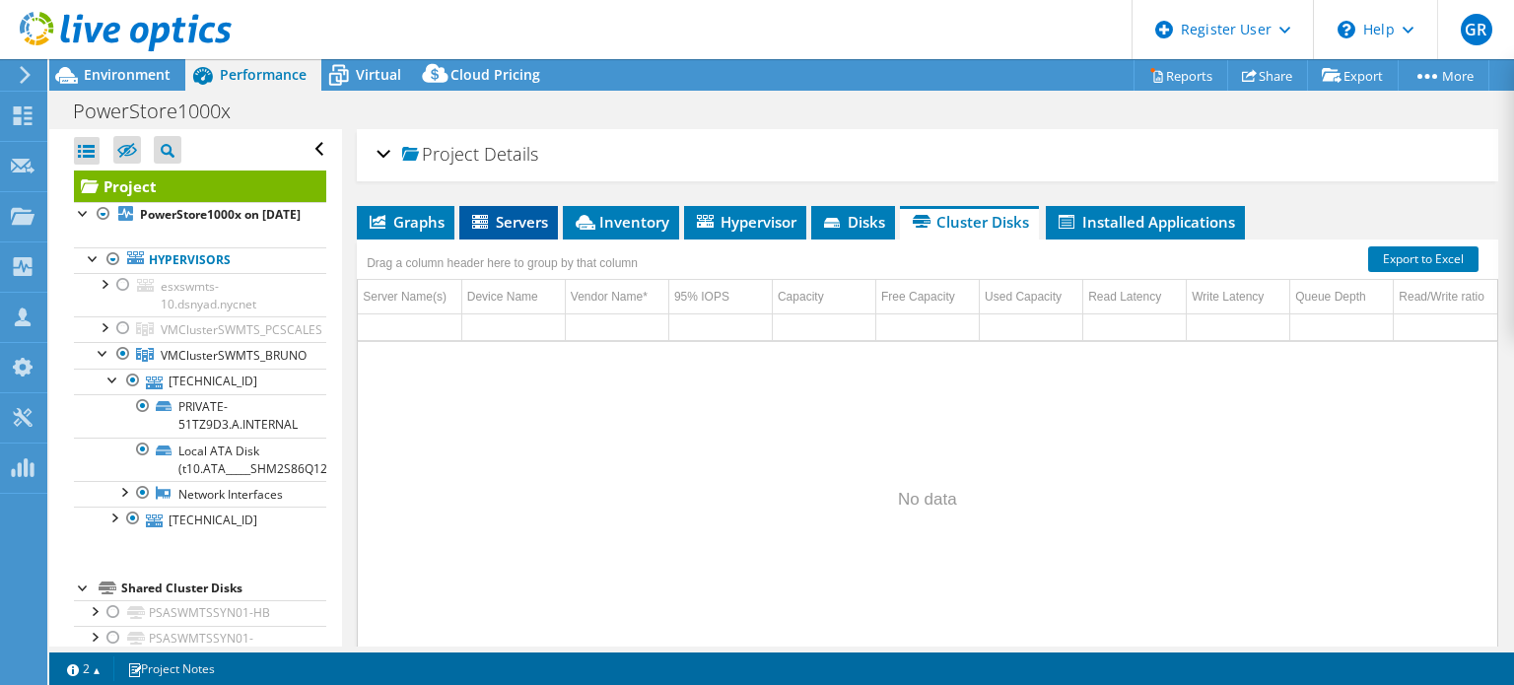
click at [519, 214] on span "Servers" at bounding box center [508, 222] width 79 height 20
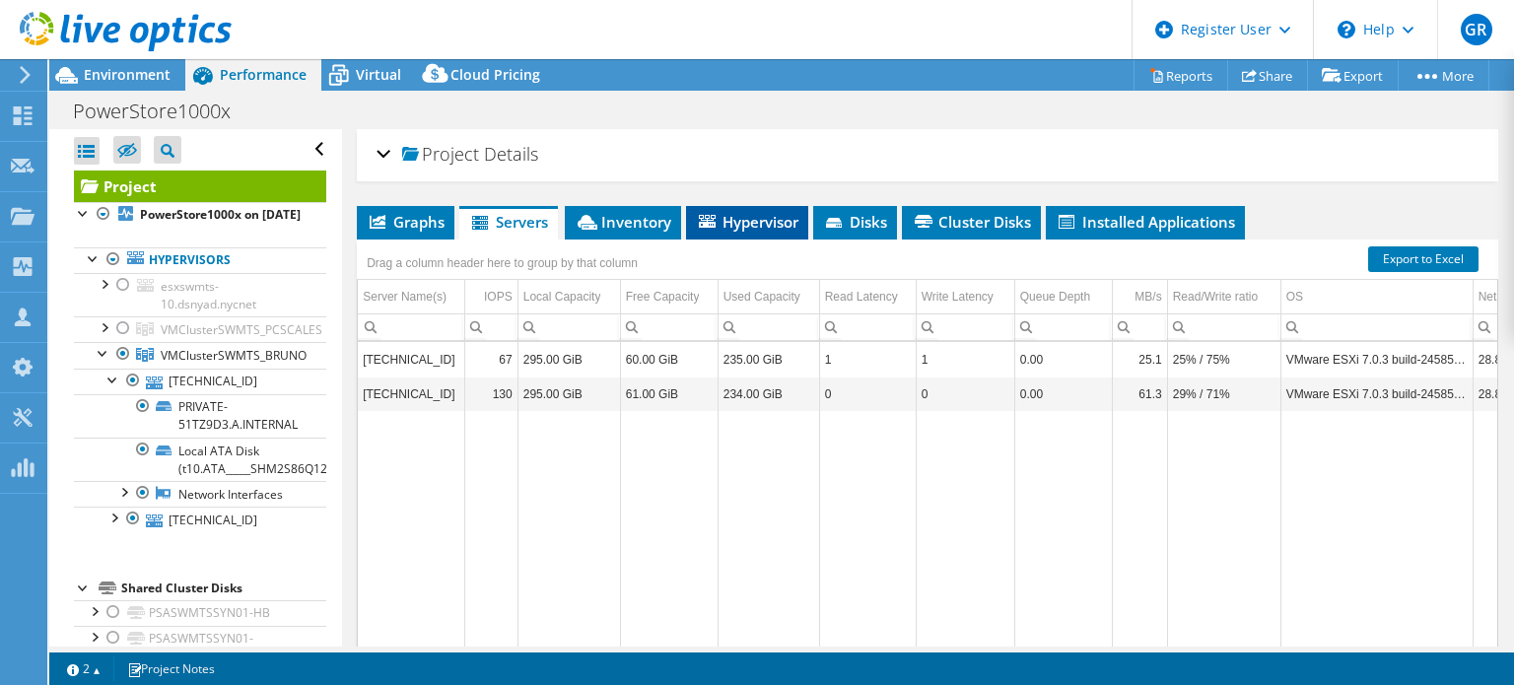
click at [744, 212] on span "Hypervisor" at bounding box center [747, 222] width 102 height 20
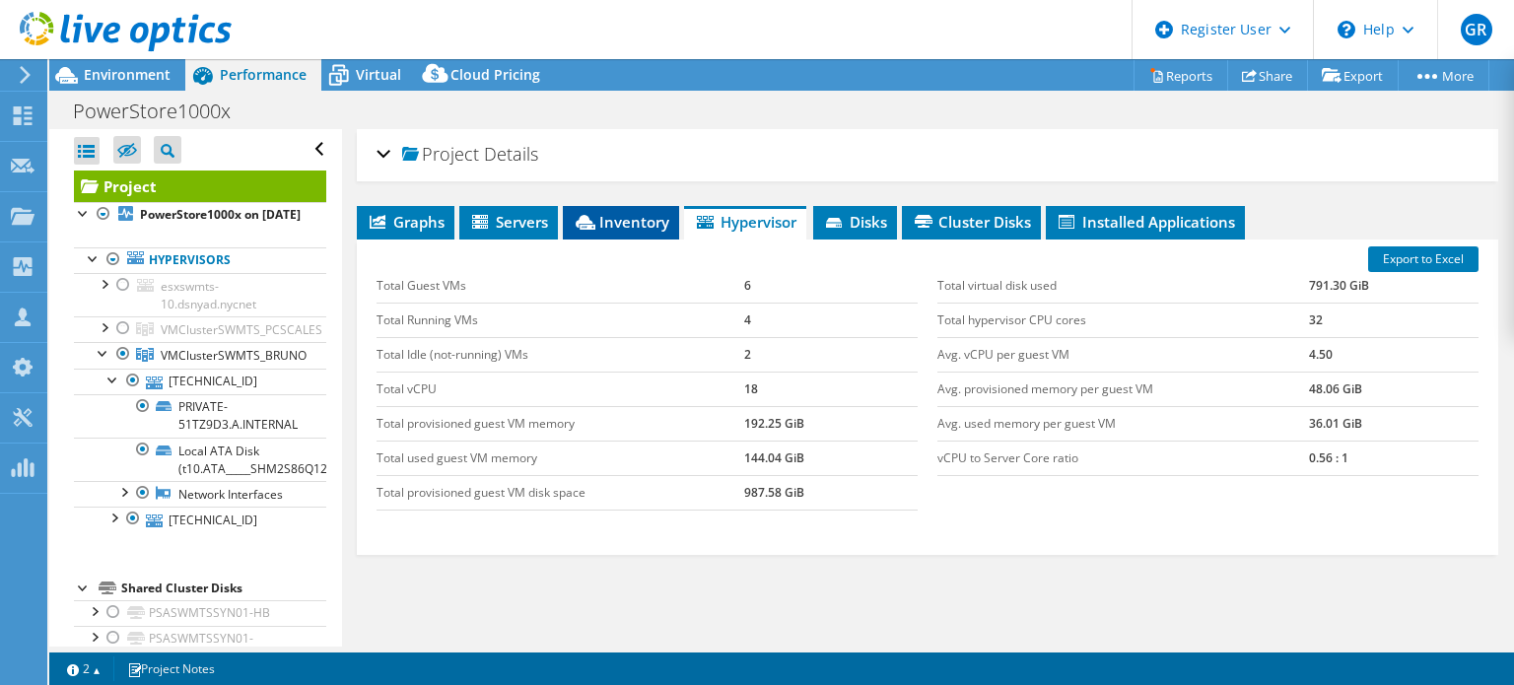
click at [631, 226] on span "Inventory" at bounding box center [621, 222] width 97 height 20
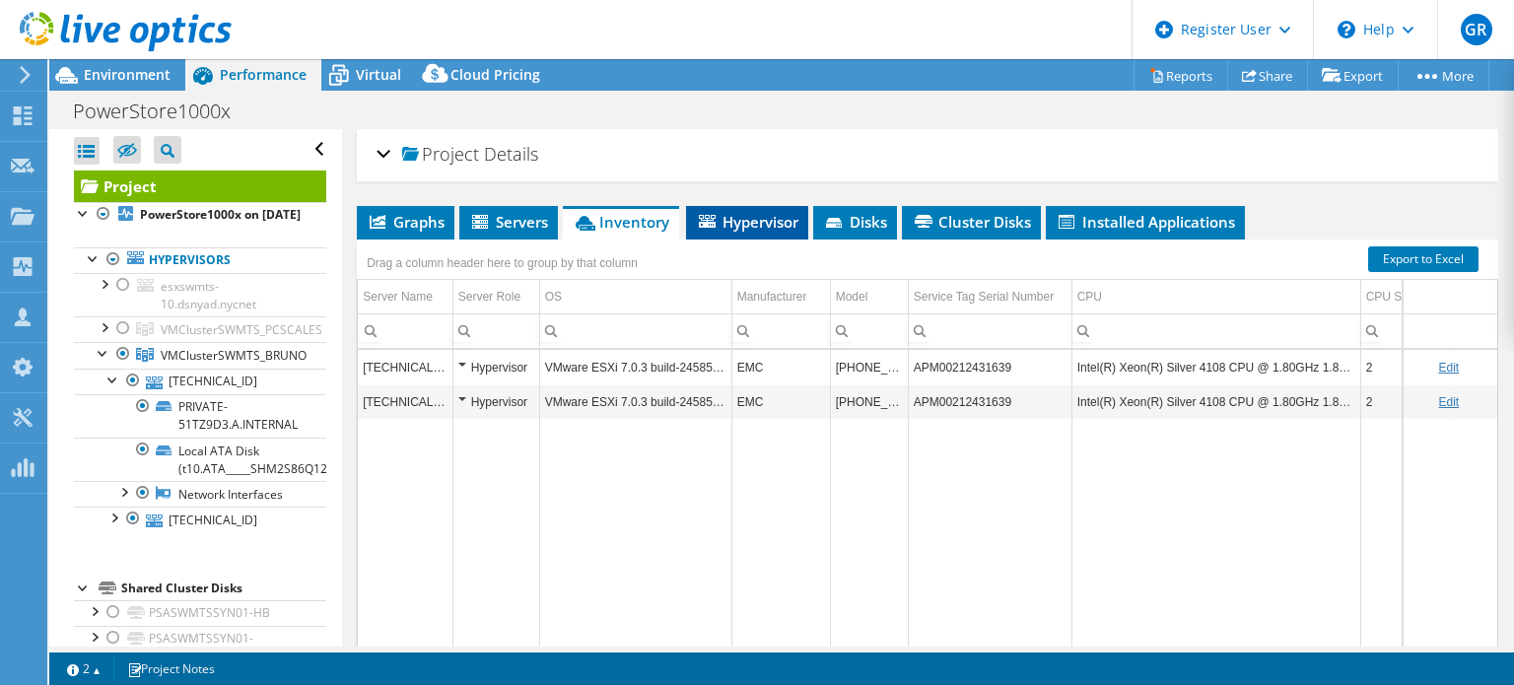
click at [777, 216] on span "Hypervisor" at bounding box center [747, 222] width 102 height 20
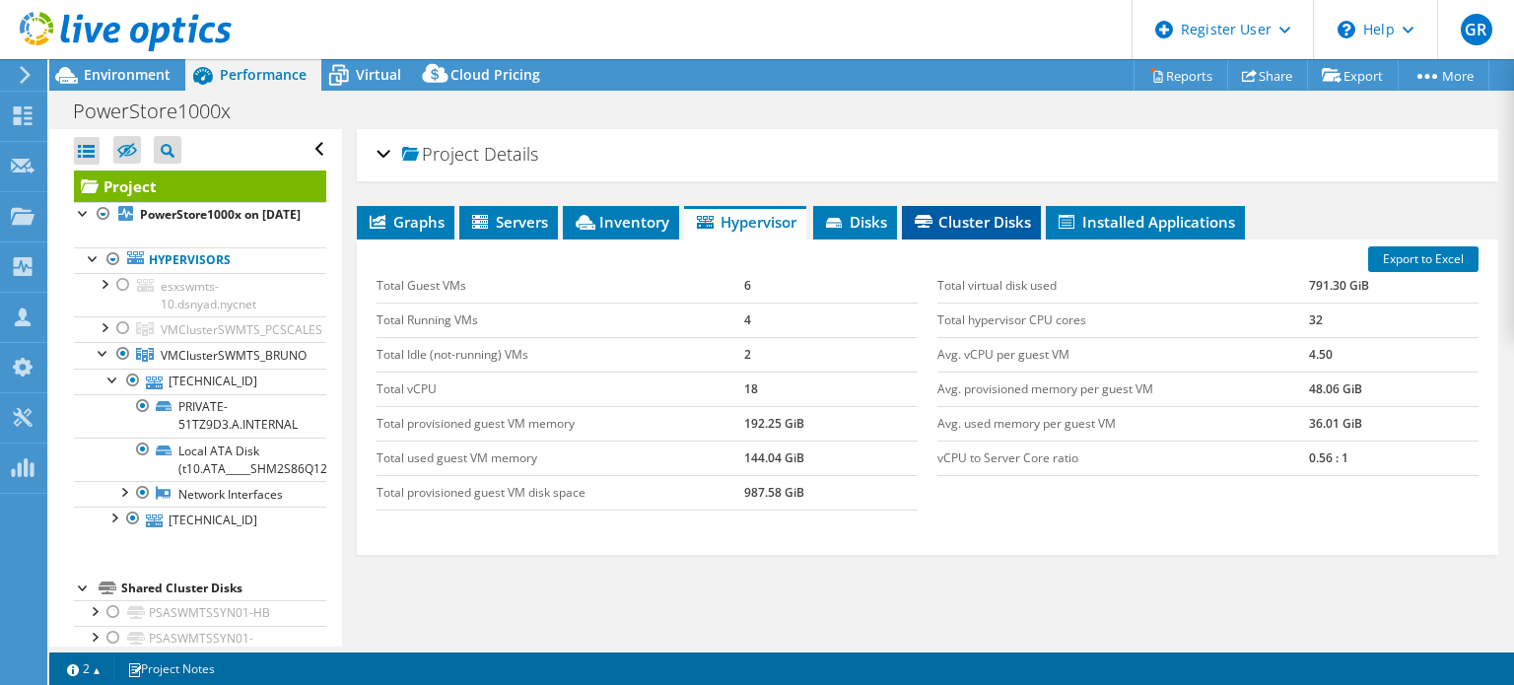
click at [978, 218] on span "Cluster Disks" at bounding box center [971, 222] width 119 height 20
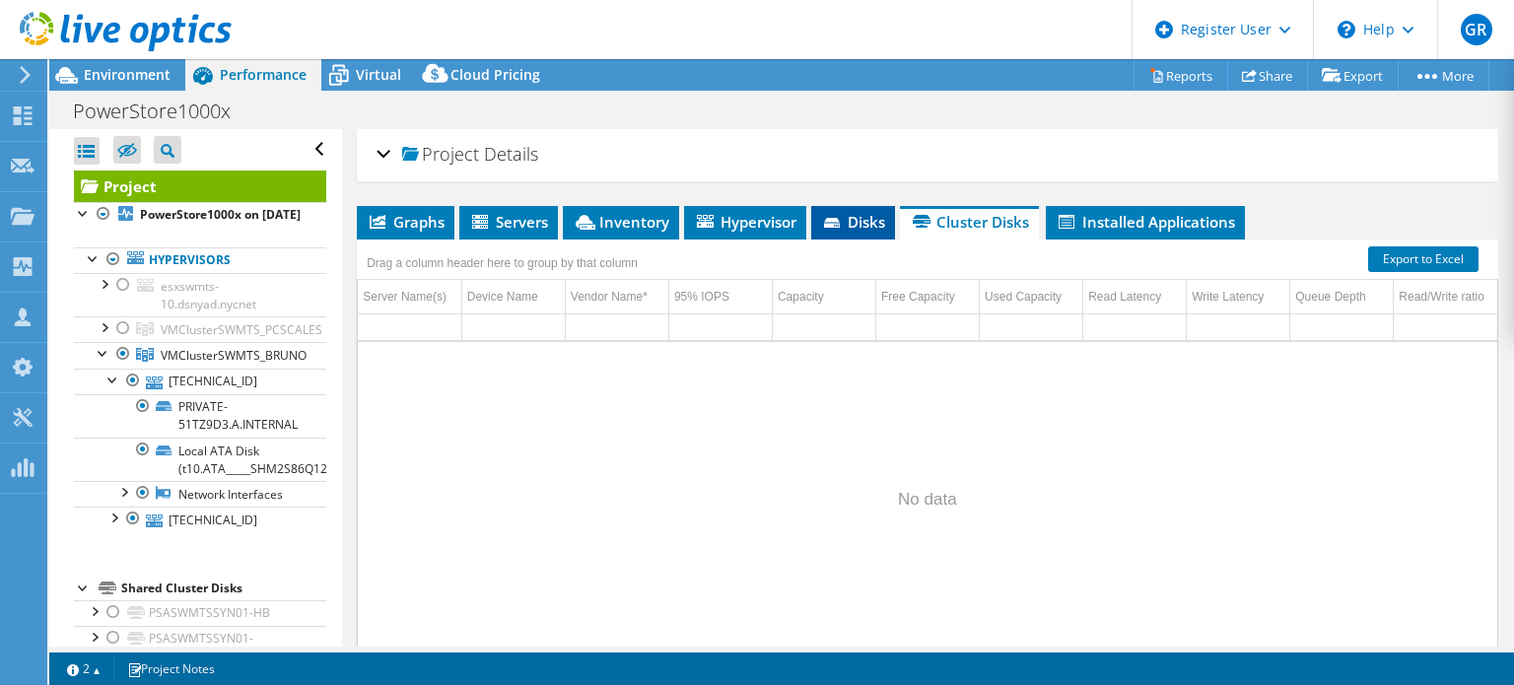
click at [841, 218] on icon at bounding box center [834, 224] width 20 height 13
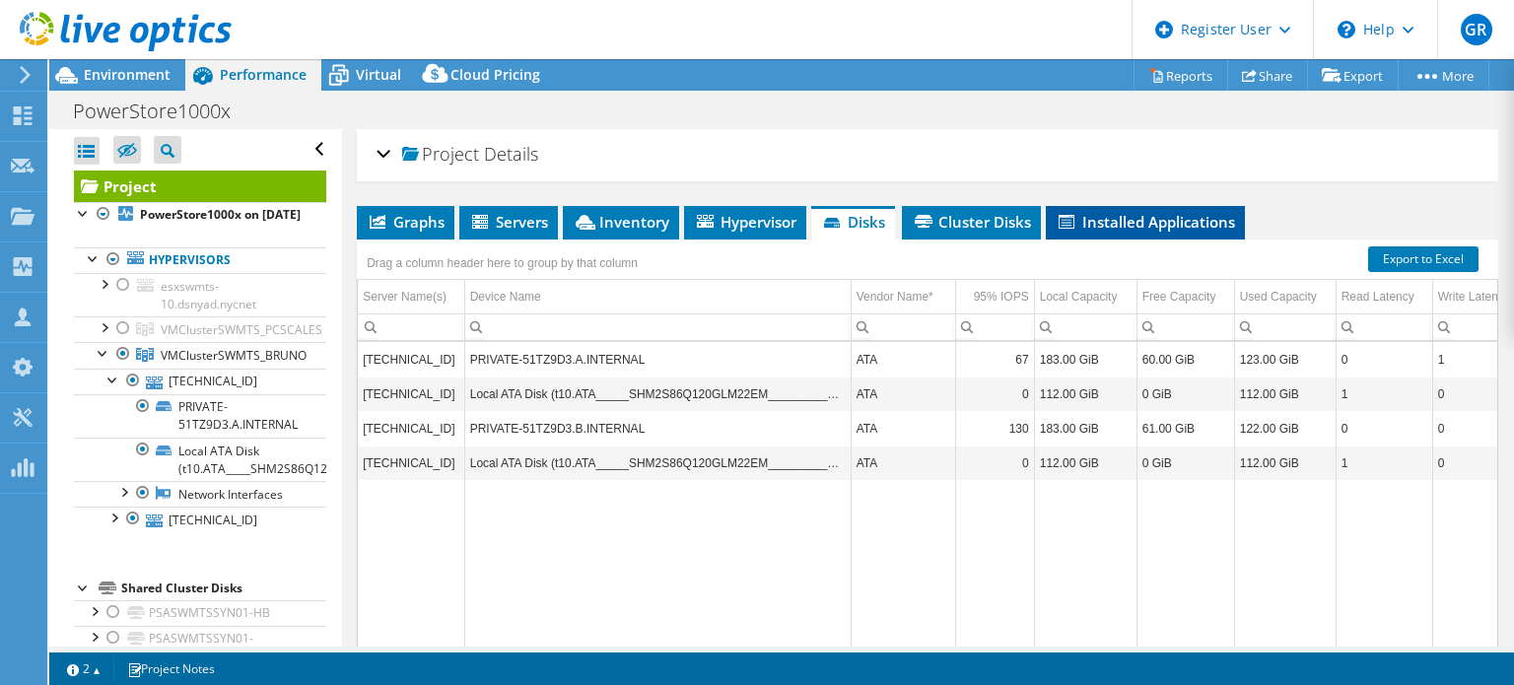
click at [1101, 223] on span "Installed Applications" at bounding box center [1144, 222] width 179 height 20
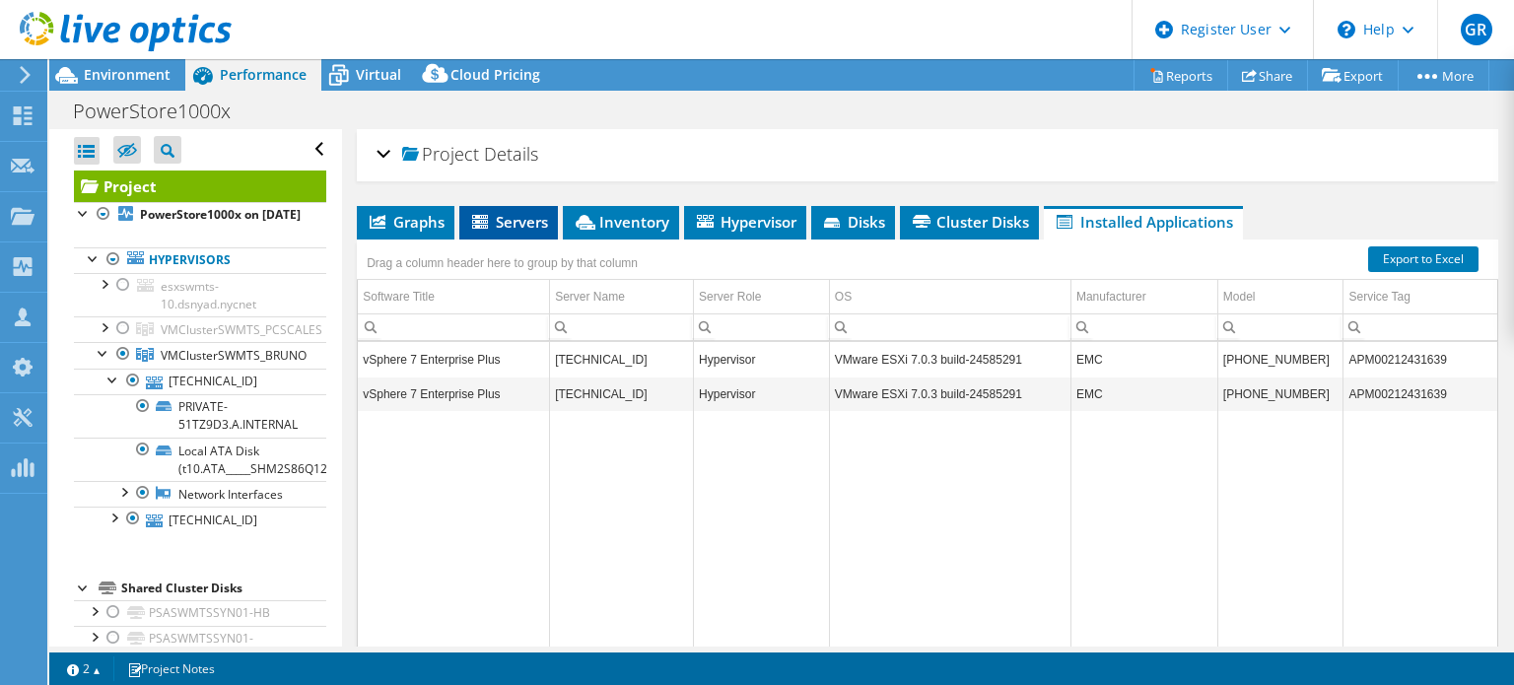
click at [523, 224] on span "Servers" at bounding box center [508, 222] width 79 height 20
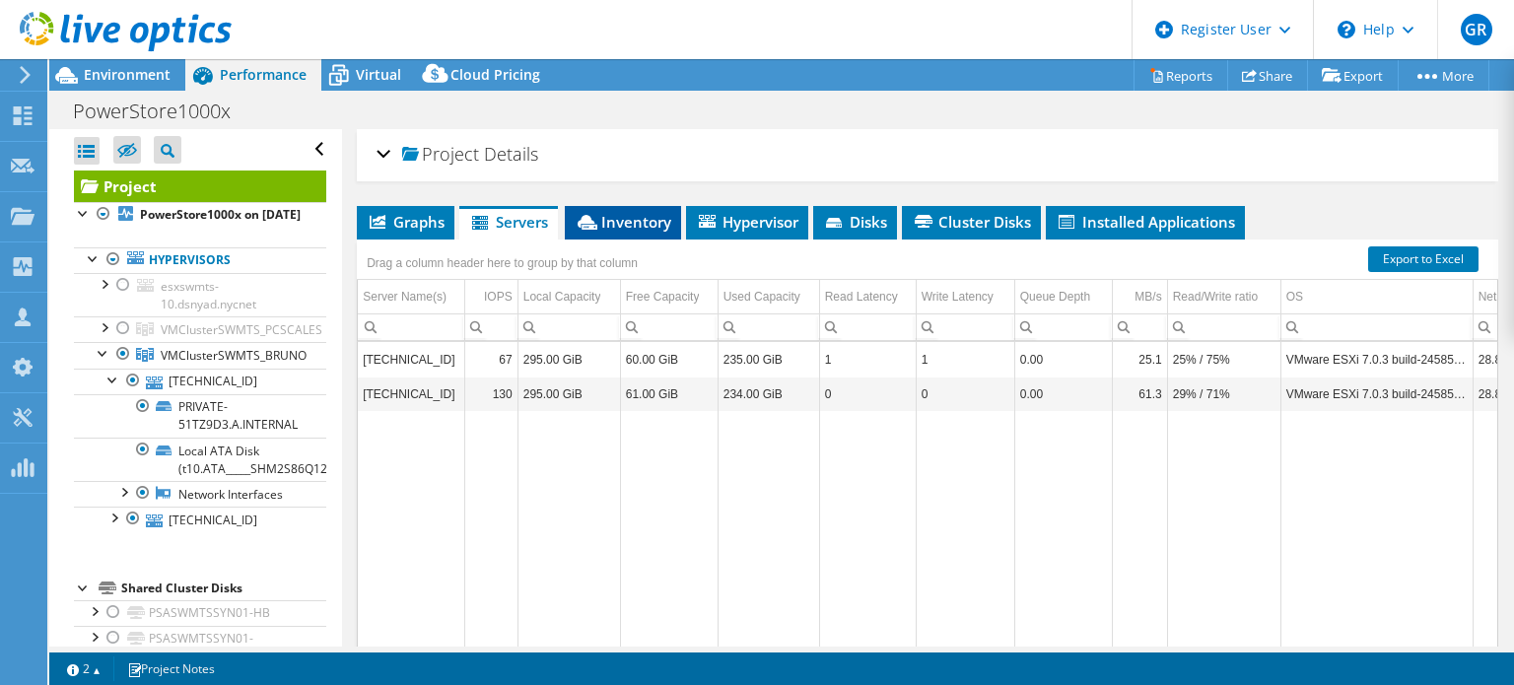
click at [640, 232] on li "Inventory" at bounding box center [623, 223] width 116 height 34
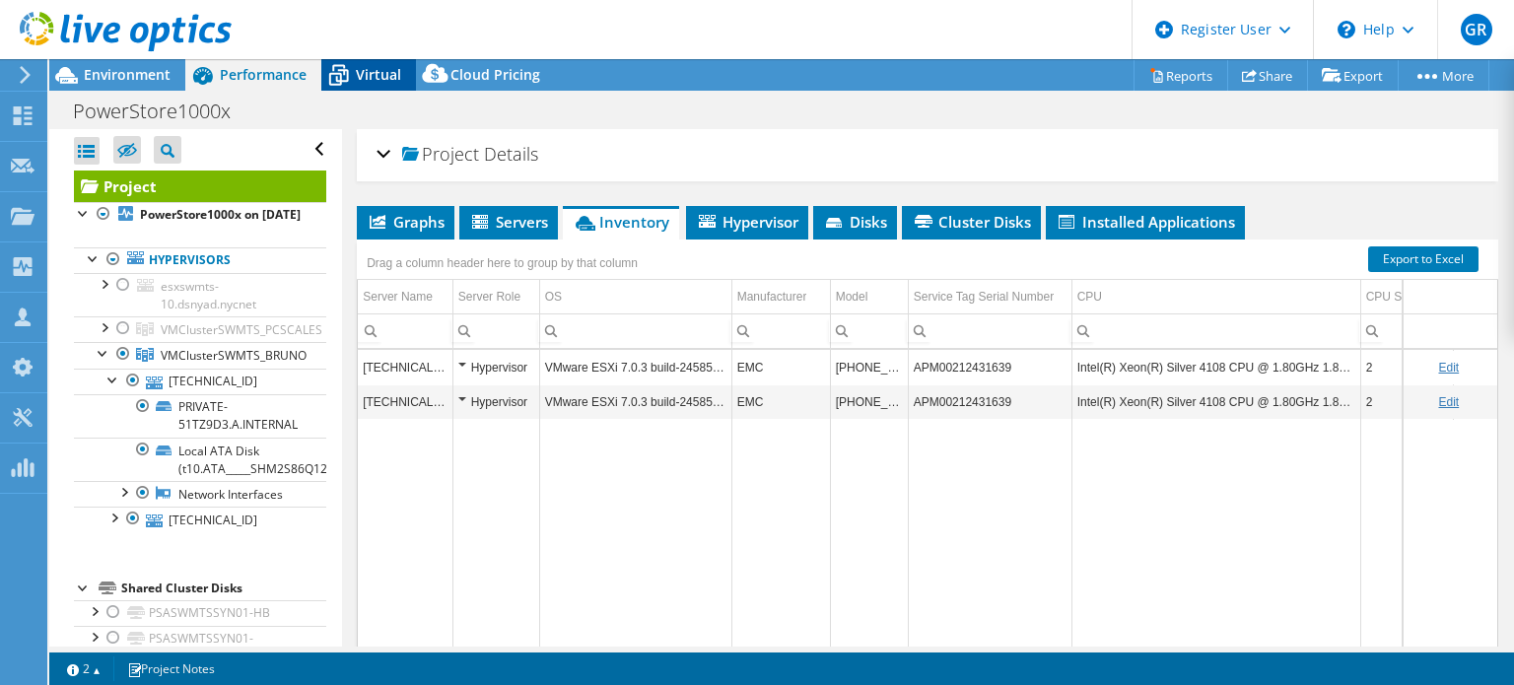
click at [363, 66] on span "Virtual" at bounding box center [378, 74] width 45 height 19
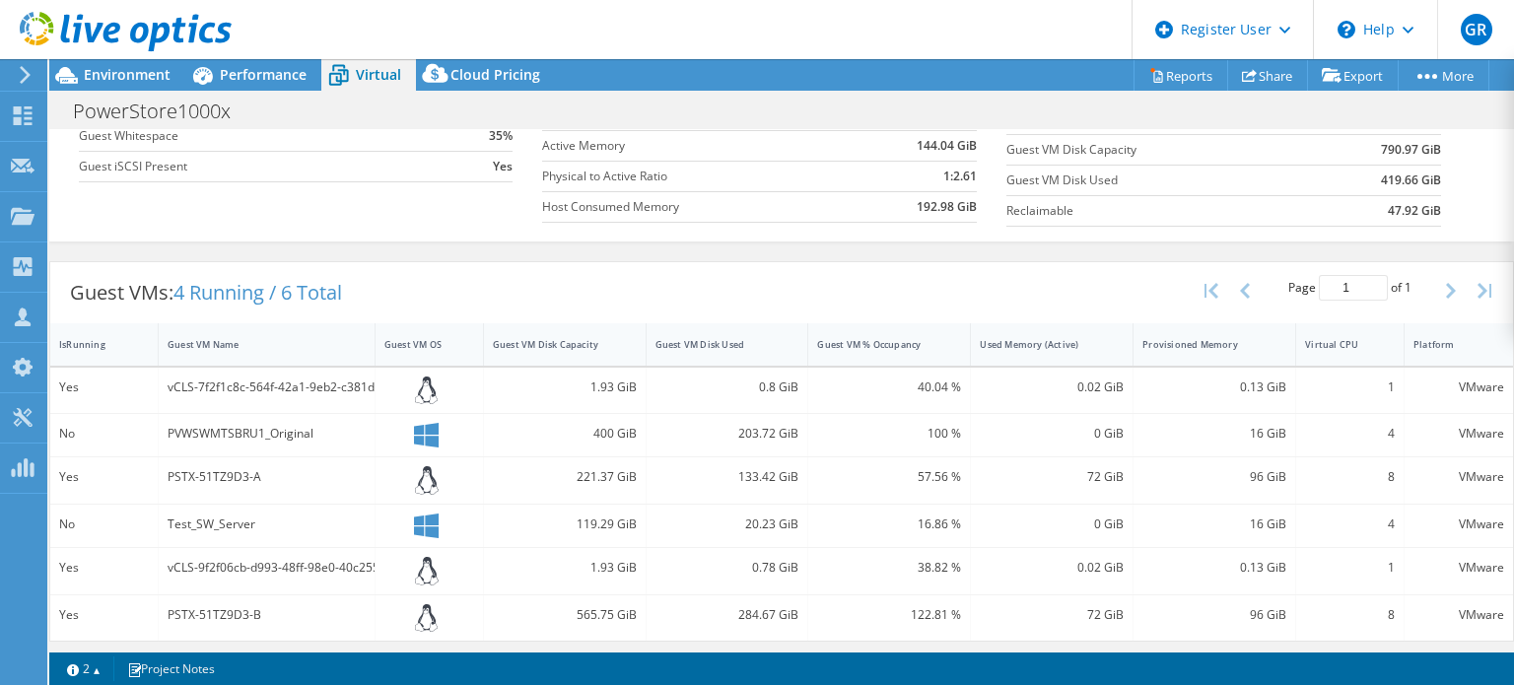
click at [936, 609] on div "122.81 %" at bounding box center [889, 615] width 144 height 22
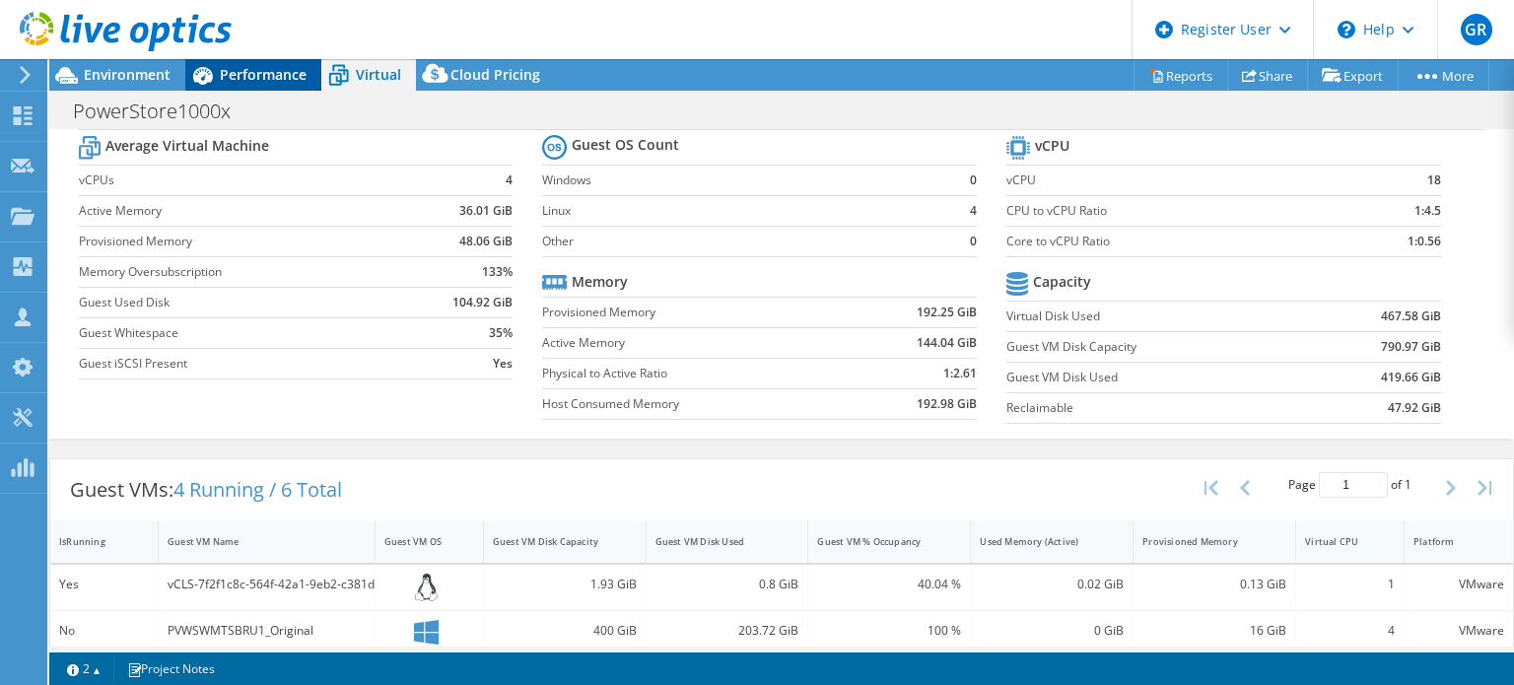
click at [261, 70] on span "Performance" at bounding box center [263, 74] width 87 height 19
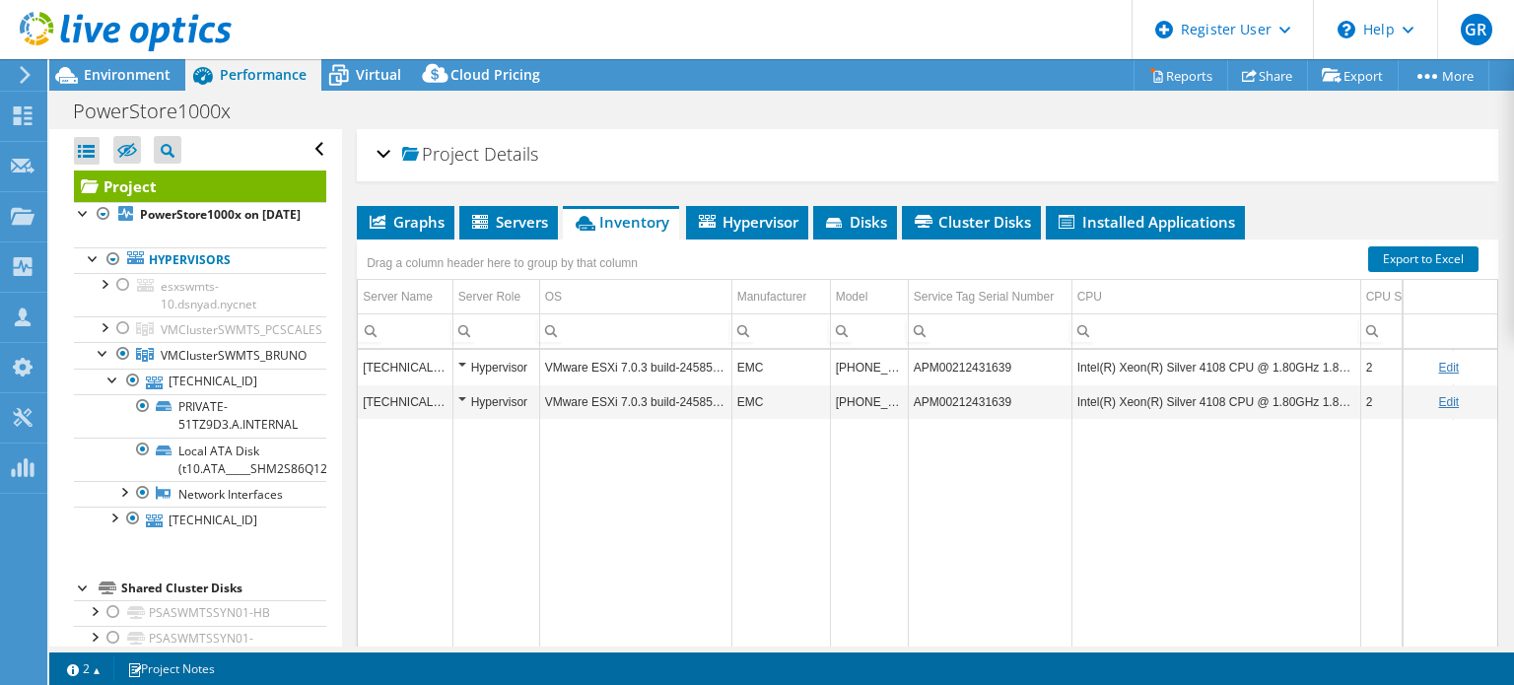
scroll to position [0, 0]
click at [497, 225] on span "Servers" at bounding box center [508, 222] width 79 height 20
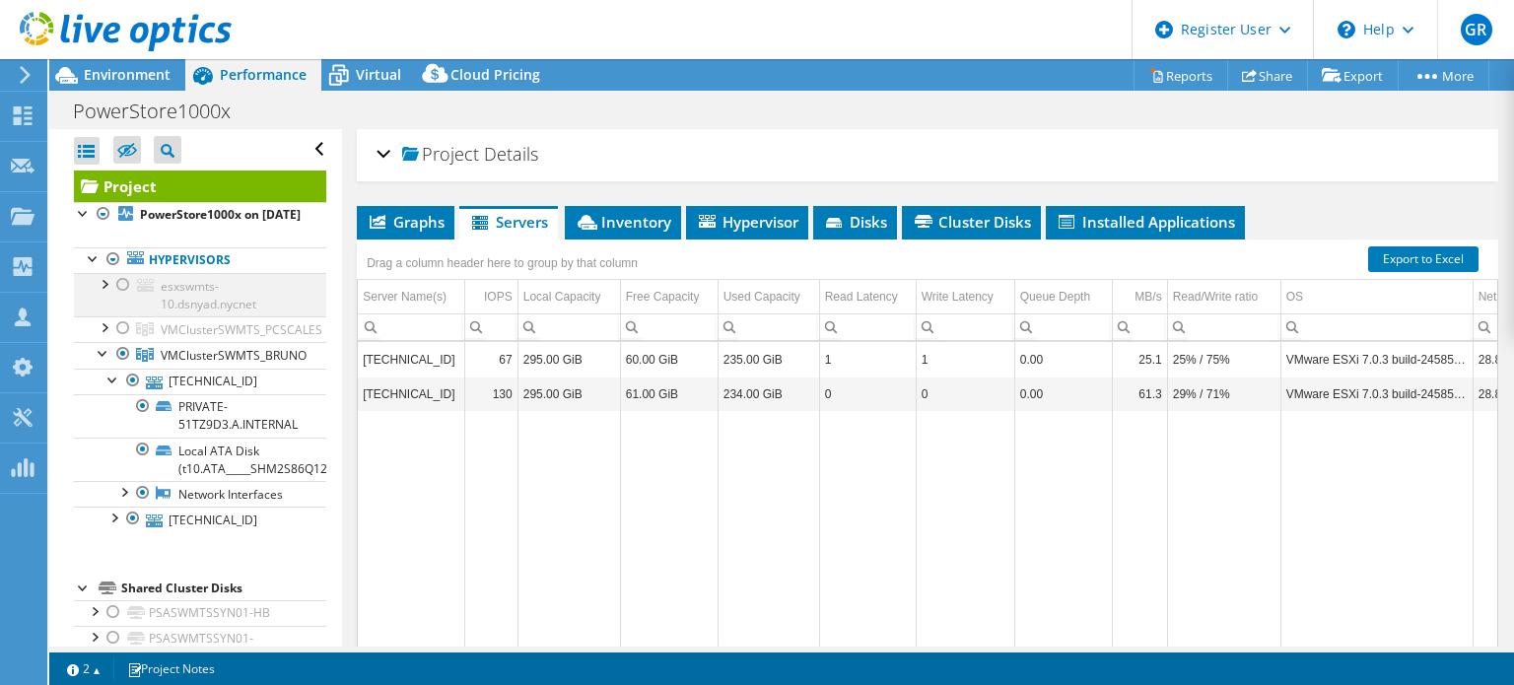
click at [118, 296] on div at bounding box center [123, 285] width 20 height 24
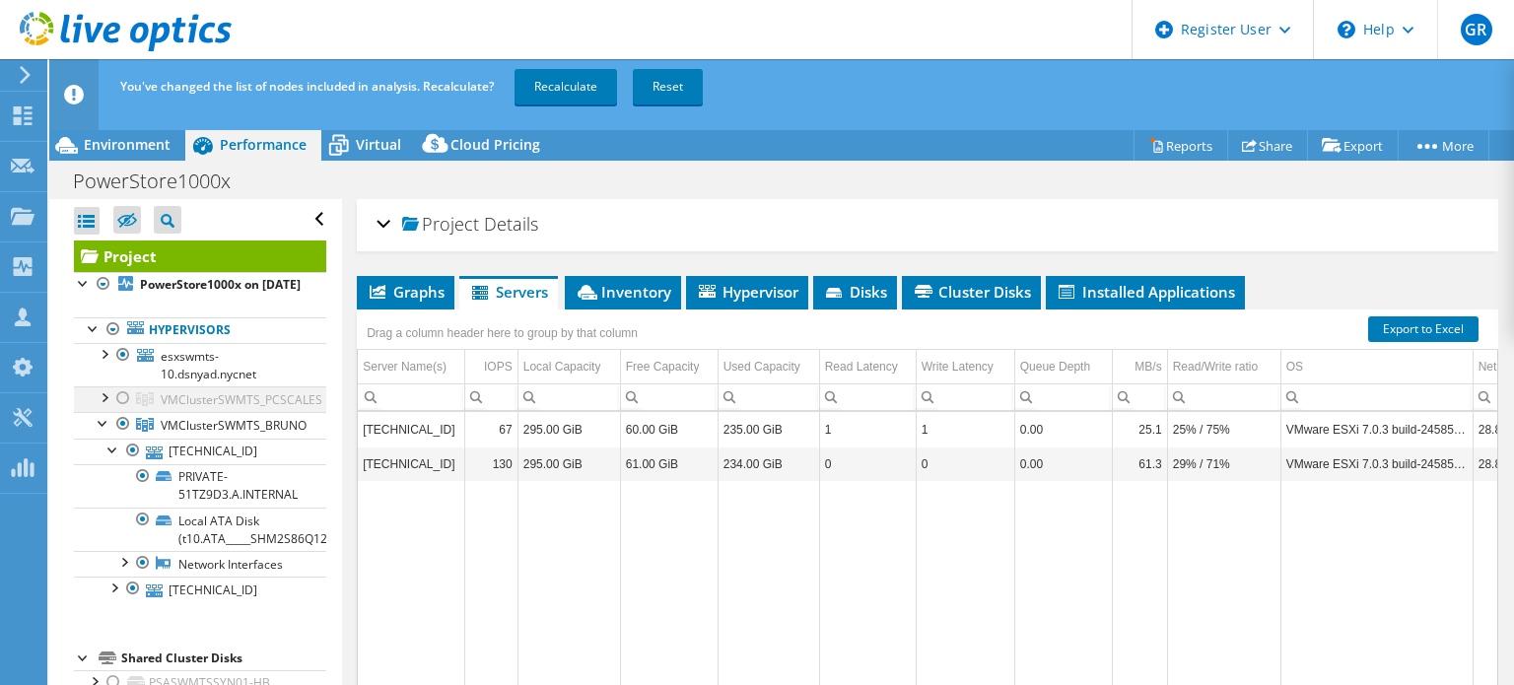
click at [116, 410] on div at bounding box center [123, 398] width 20 height 24
click at [547, 90] on link "Recalculate" at bounding box center [565, 86] width 102 height 35
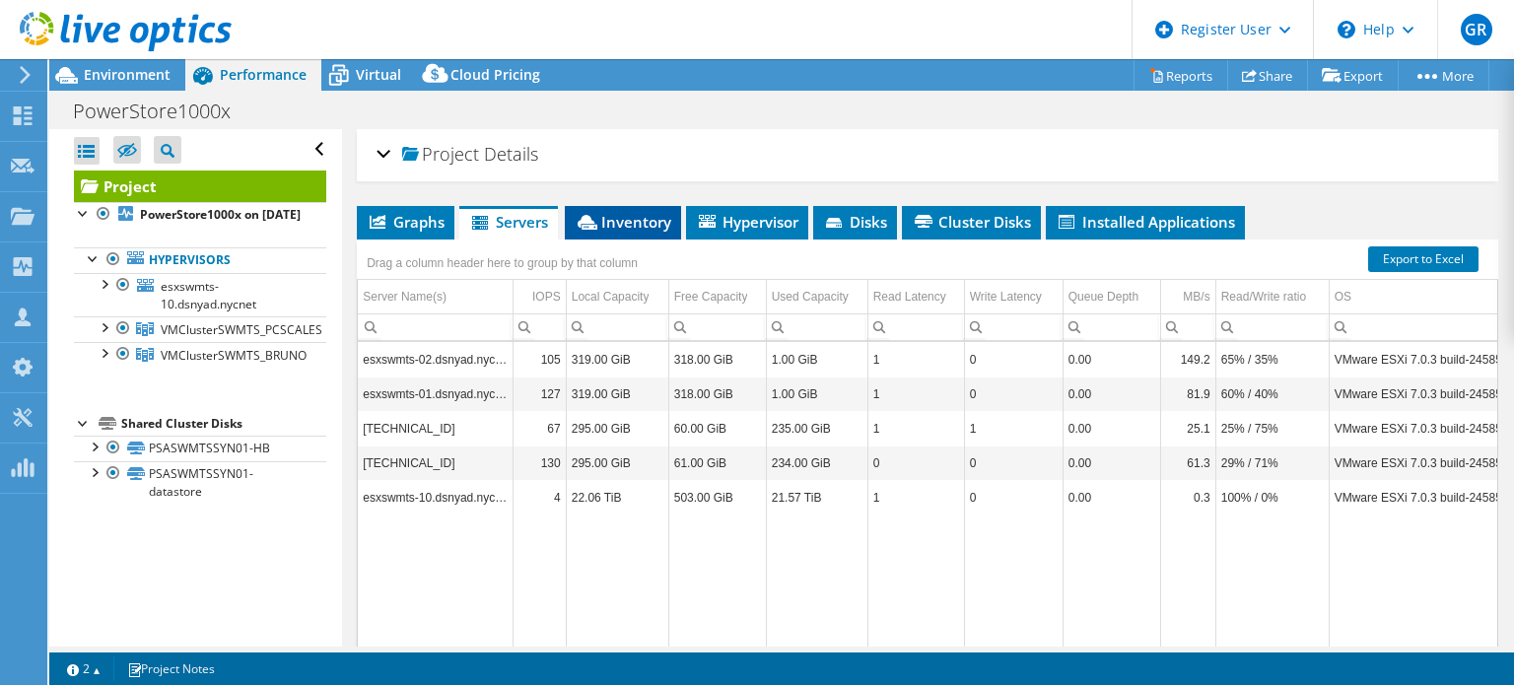
click at [638, 213] on span "Inventory" at bounding box center [623, 222] width 97 height 20
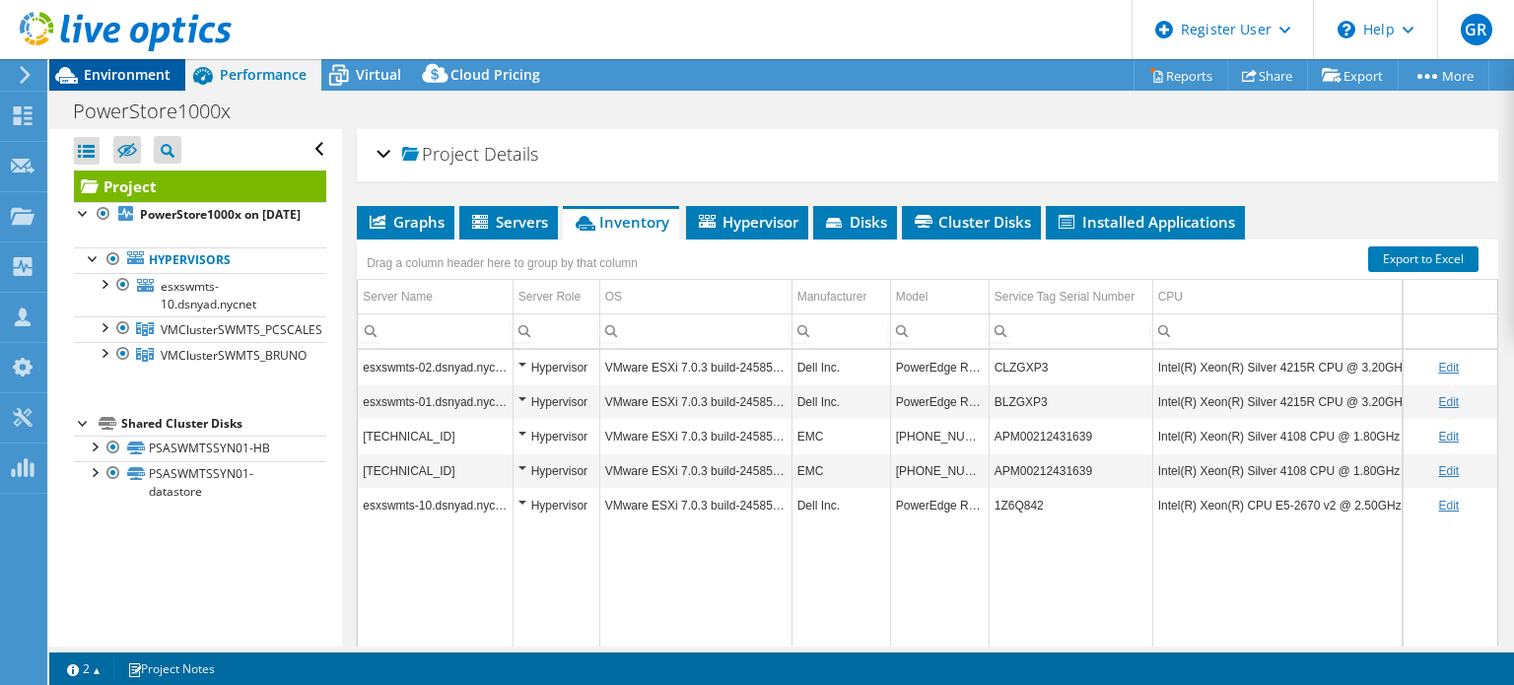
click at [102, 67] on span "Environment" at bounding box center [127, 74] width 87 height 19
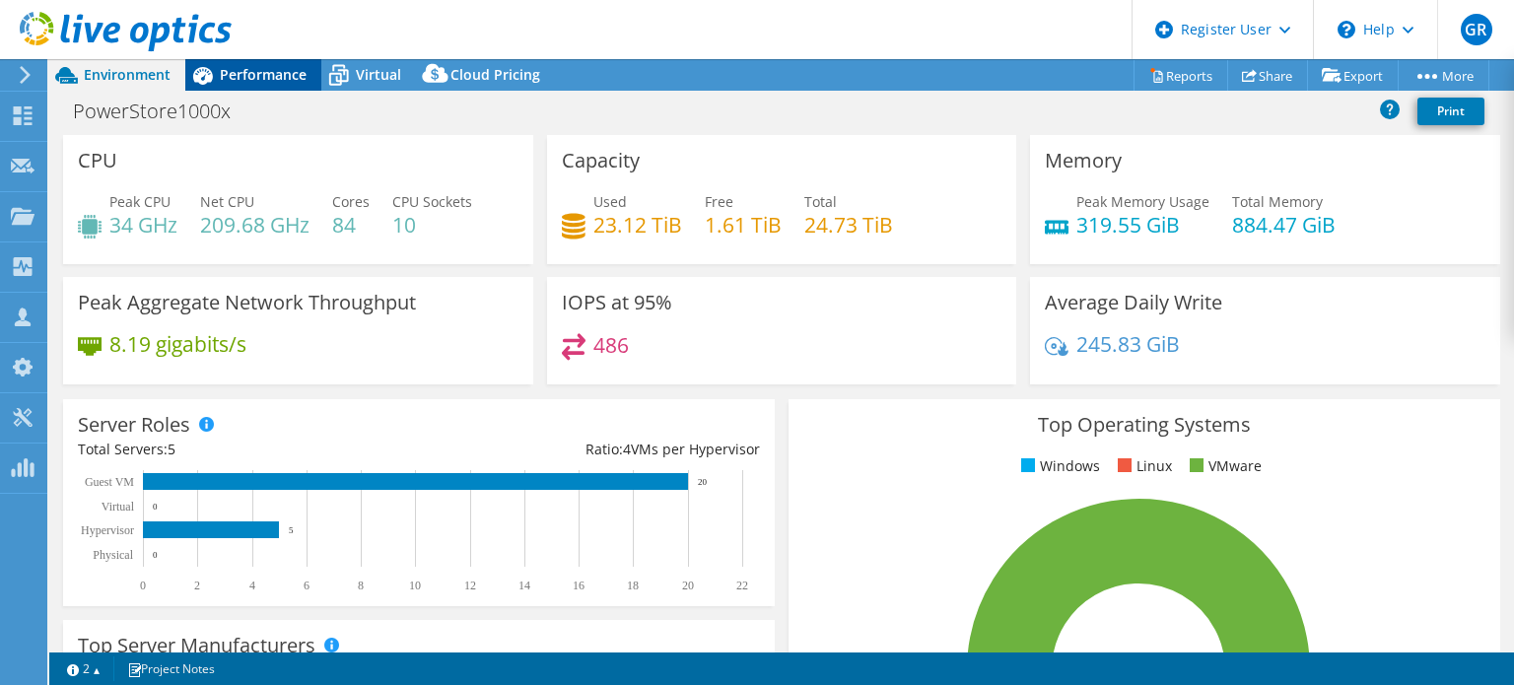
click at [248, 67] on span "Performance" at bounding box center [263, 74] width 87 height 19
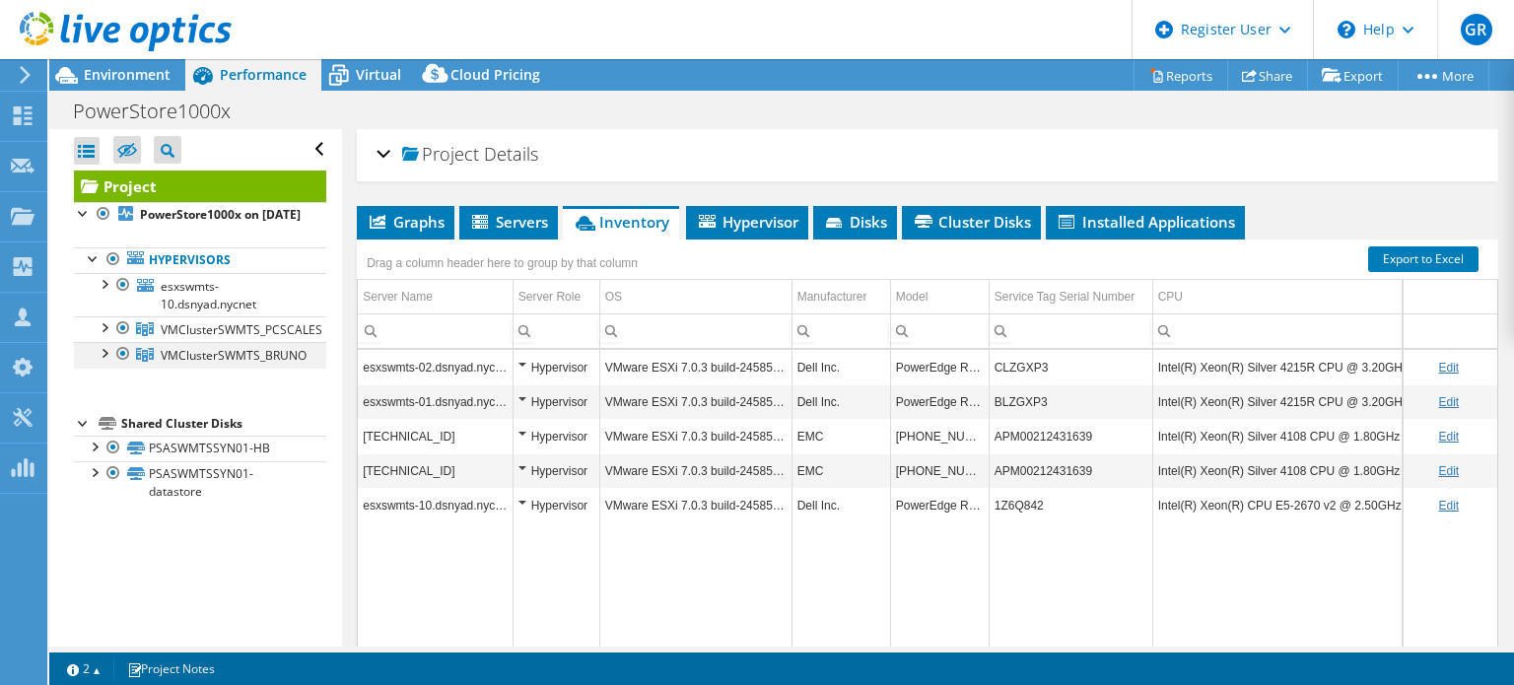
click at [99, 362] on div at bounding box center [104, 352] width 20 height 20
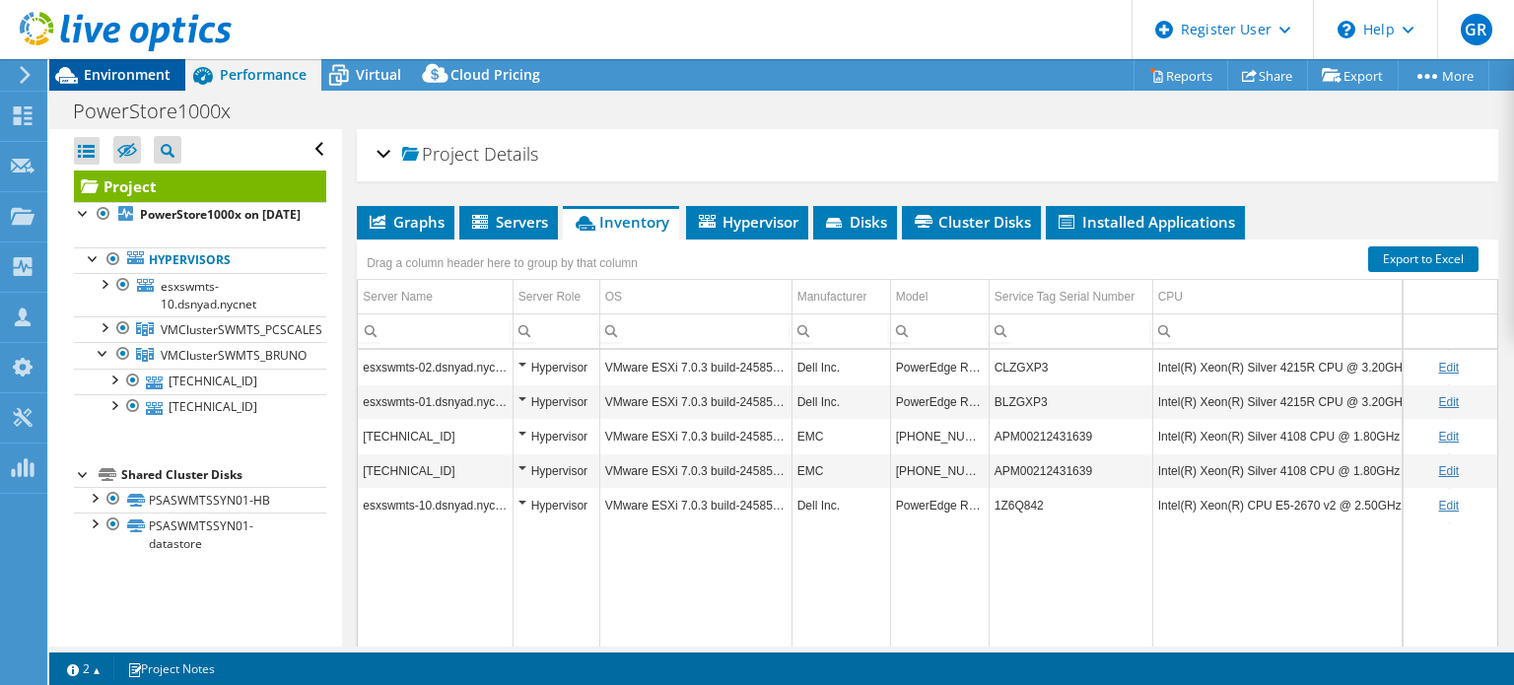
click at [149, 77] on span "Environment" at bounding box center [127, 74] width 87 height 19
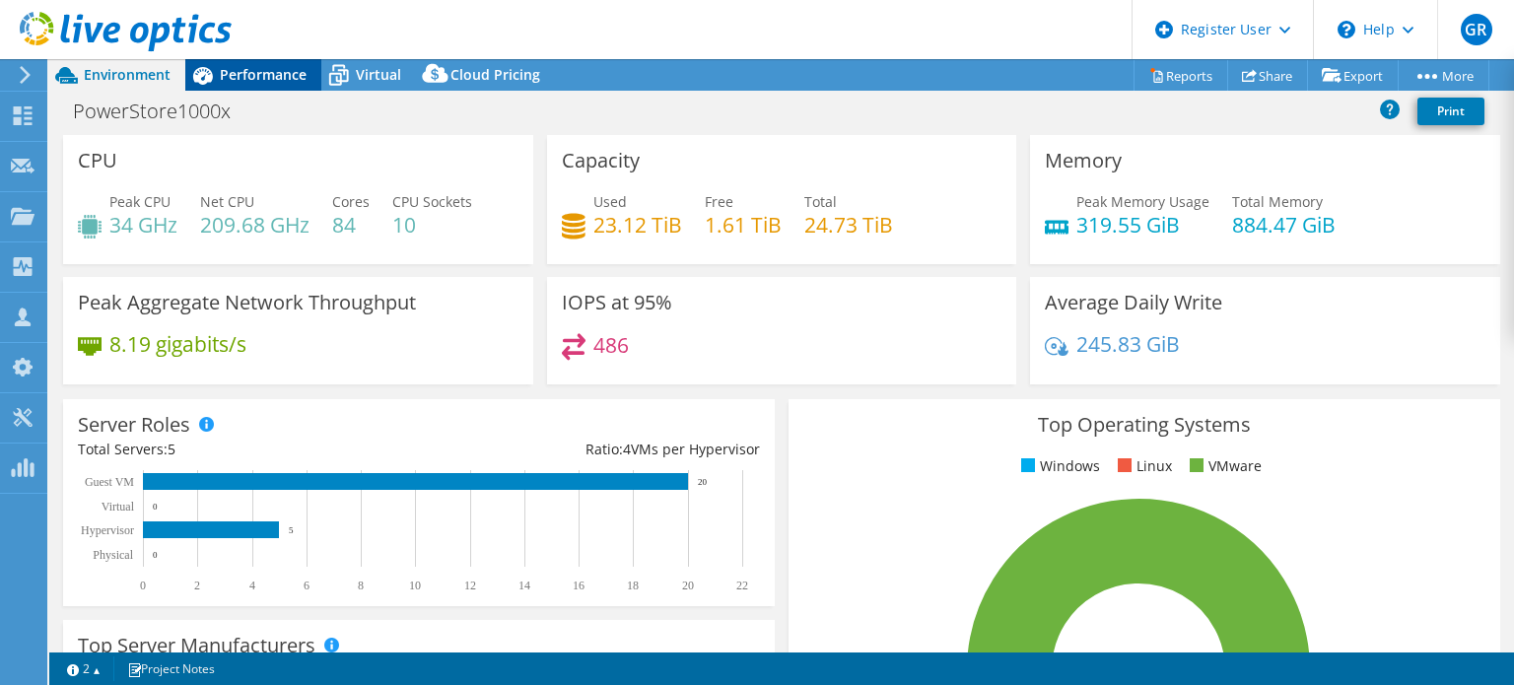
click at [259, 68] on span "Performance" at bounding box center [263, 74] width 87 height 19
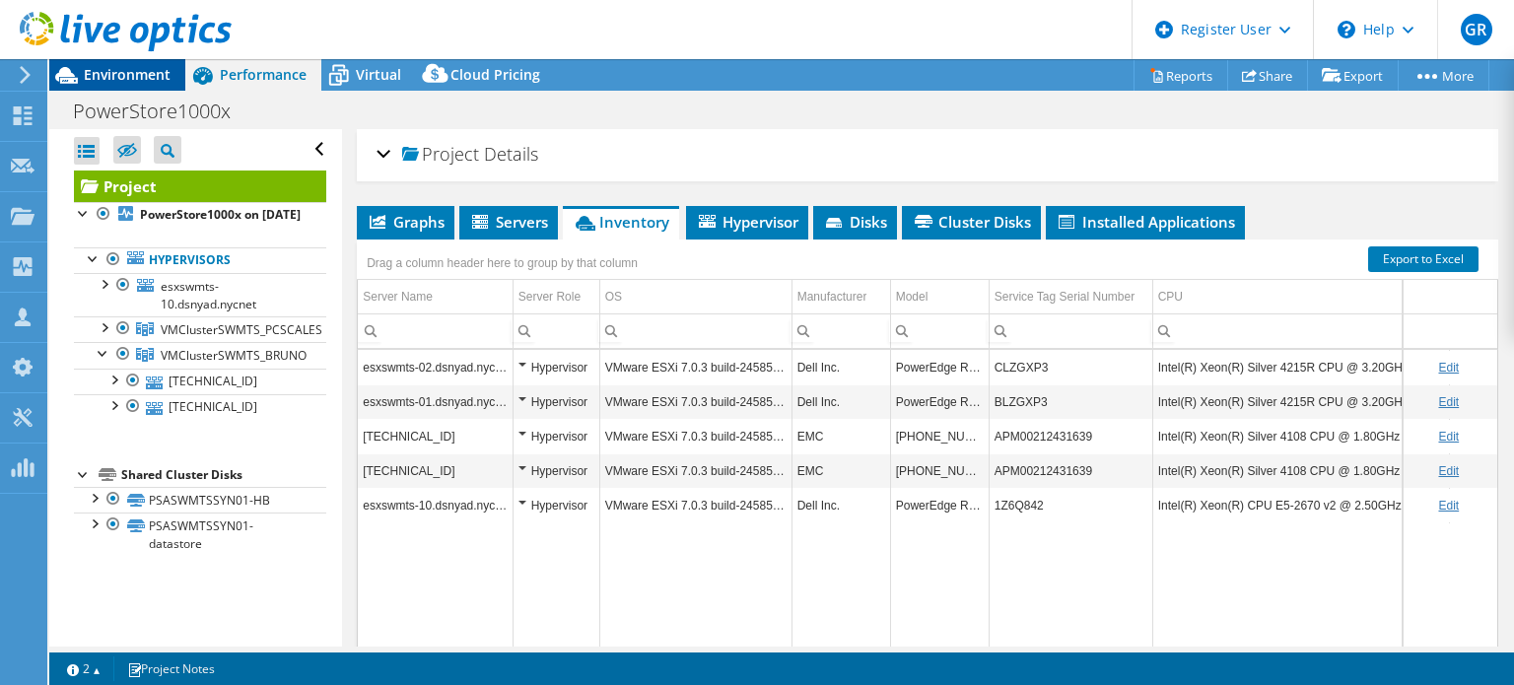
click at [129, 74] on span "Environment" at bounding box center [127, 74] width 87 height 19
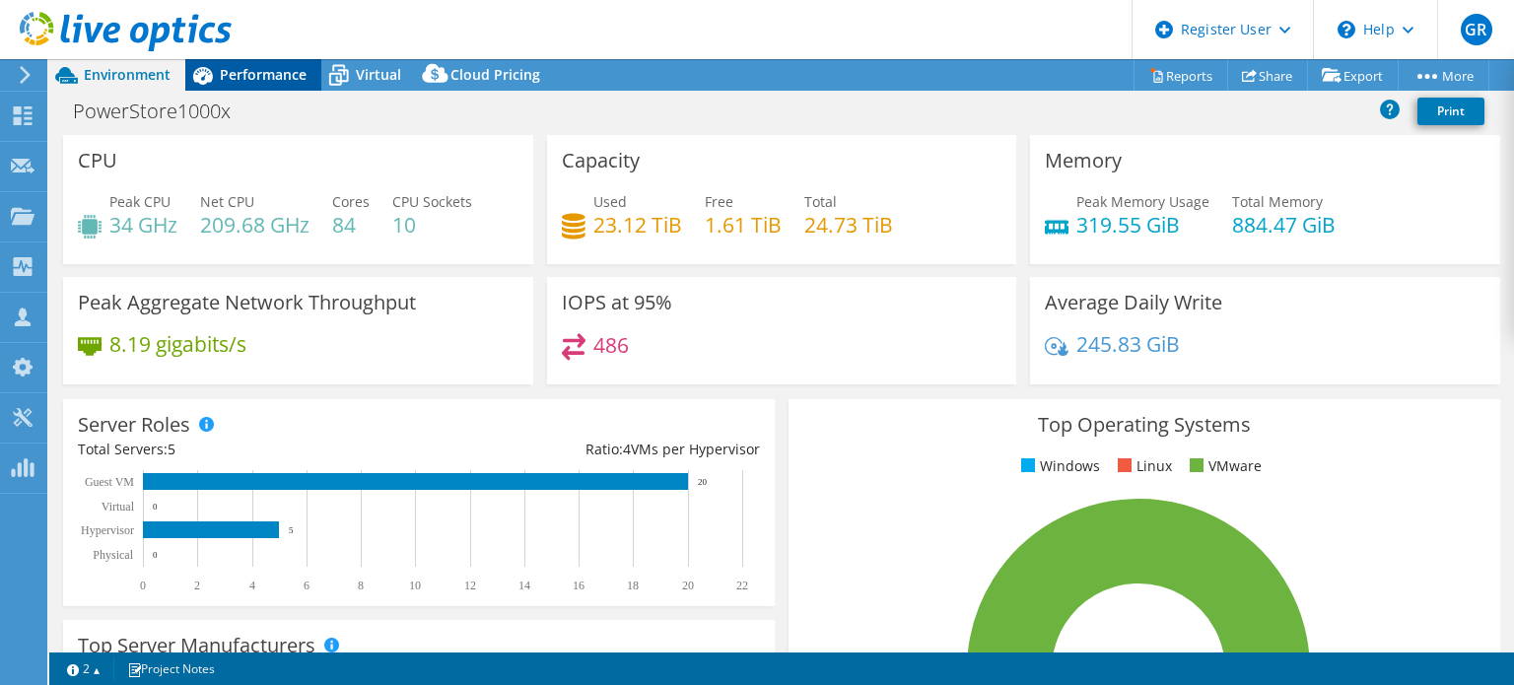
click at [263, 86] on div "Performance" at bounding box center [253, 75] width 136 height 32
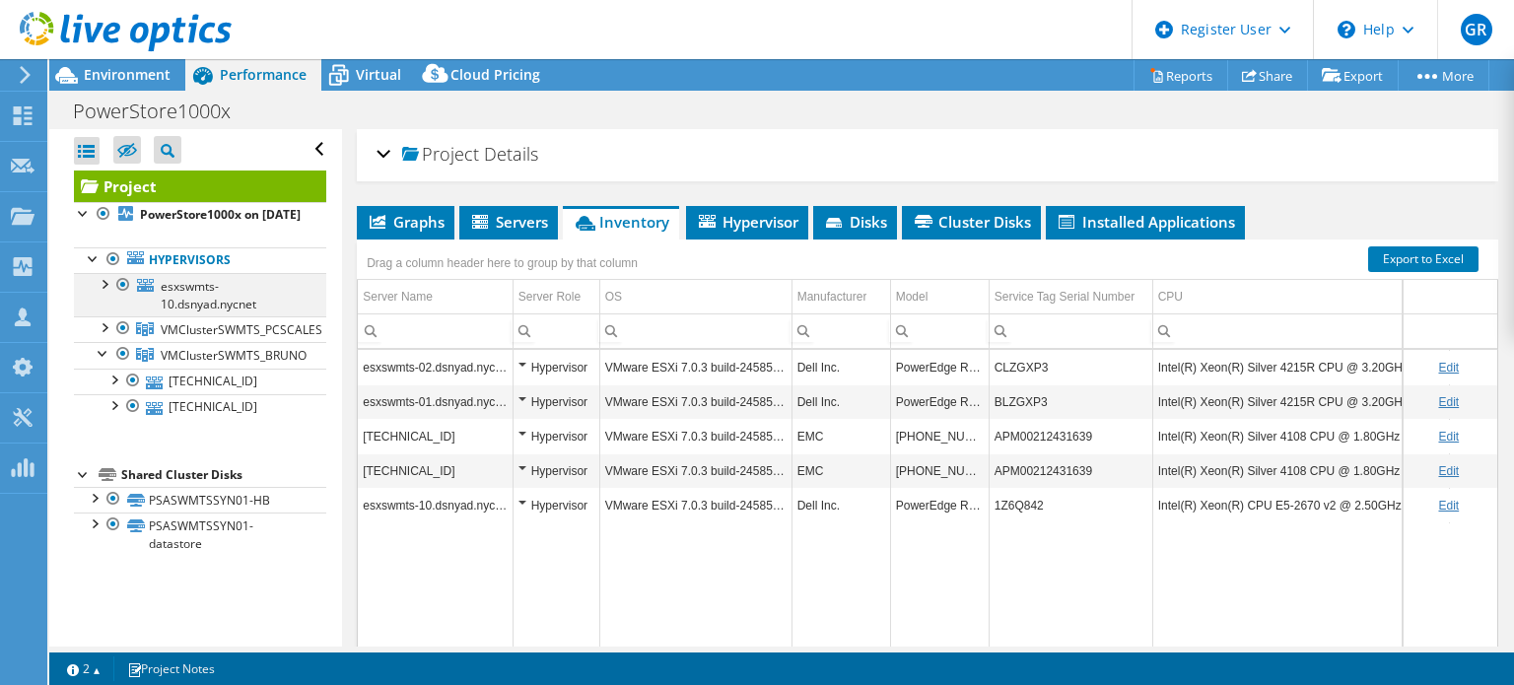
click at [103, 293] on div at bounding box center [104, 283] width 20 height 20
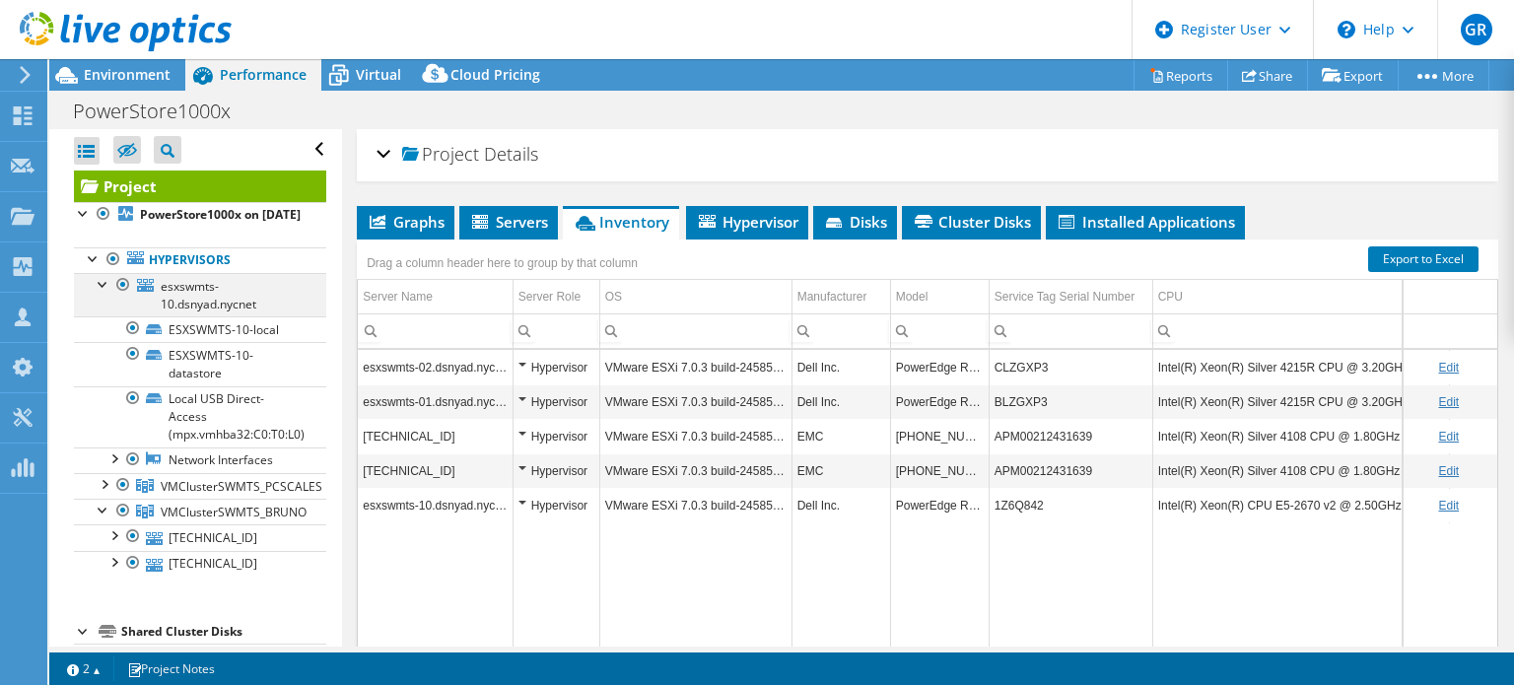
click at [98, 293] on div at bounding box center [104, 283] width 20 height 20
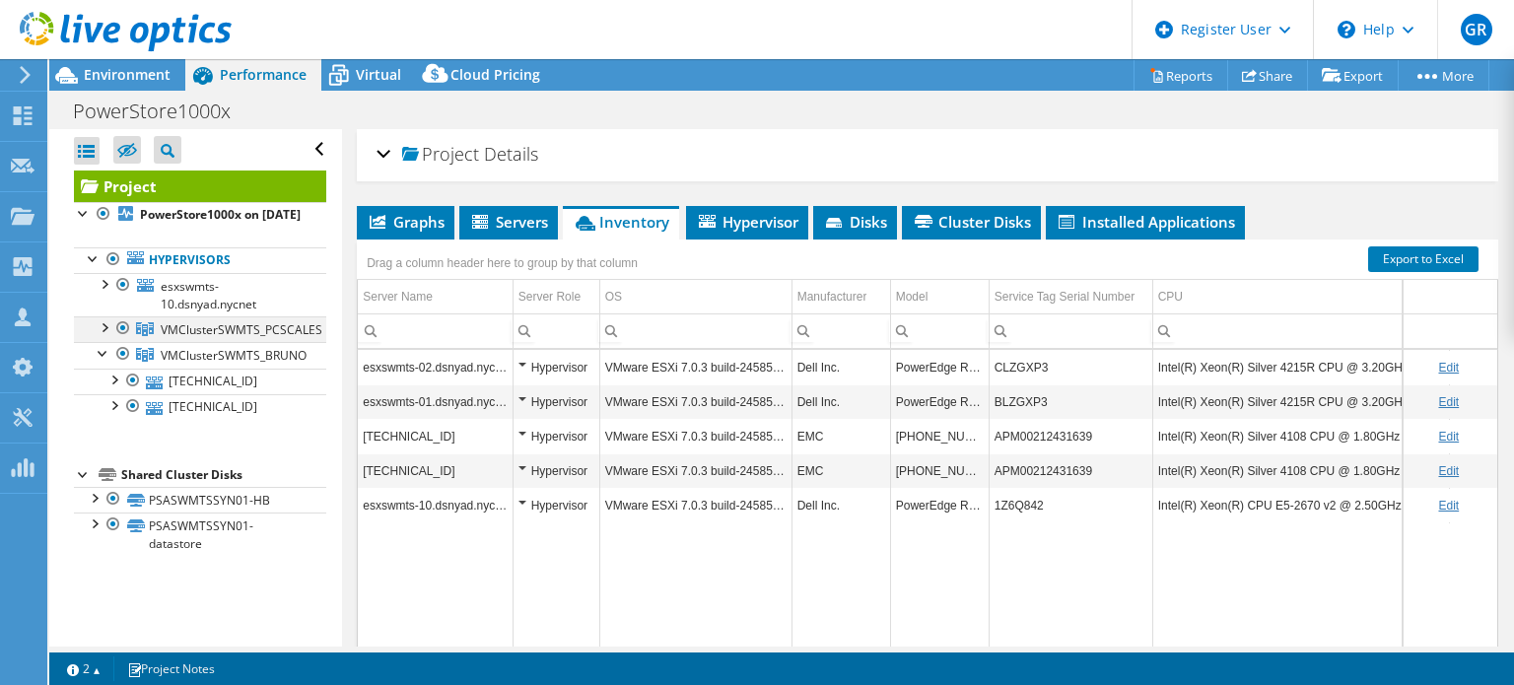
click at [121, 340] on div at bounding box center [123, 328] width 20 height 24
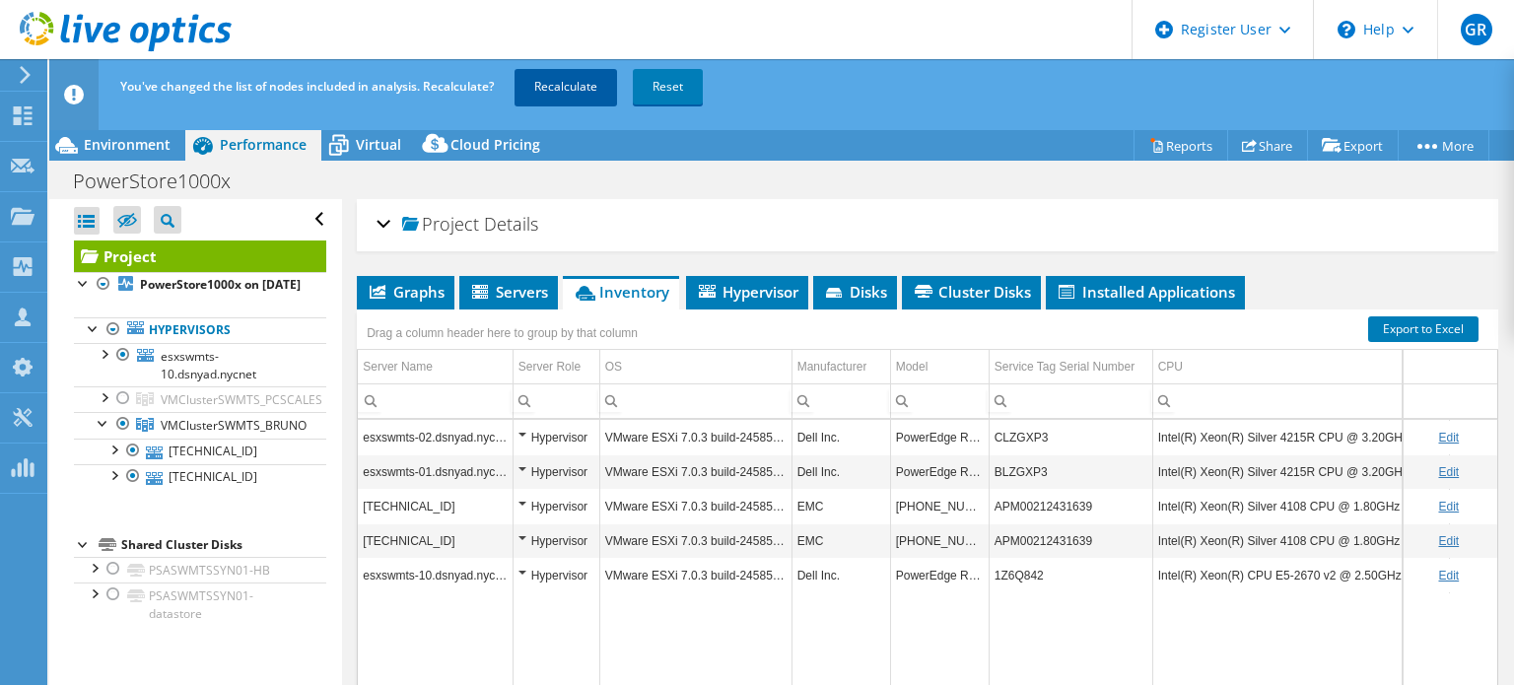
click at [564, 78] on link "Recalculate" at bounding box center [565, 86] width 102 height 35
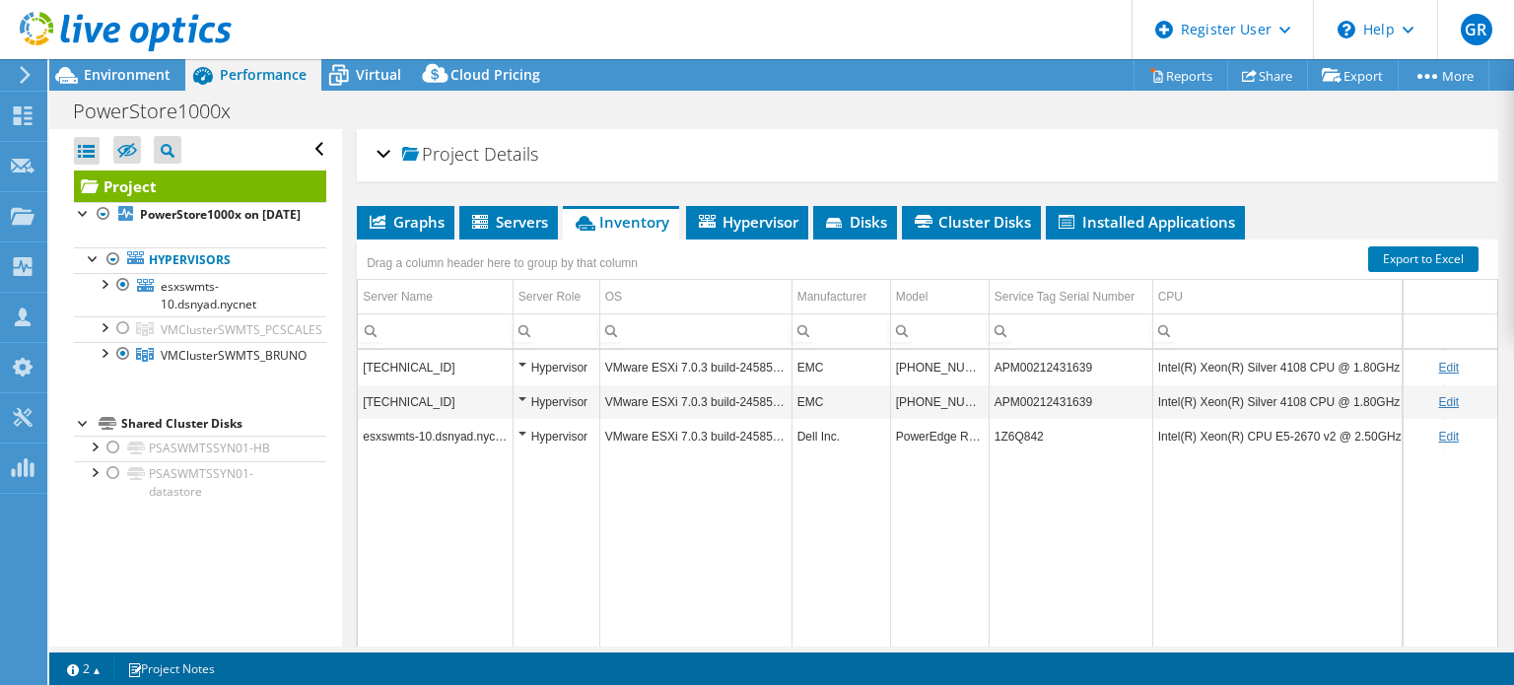
click at [128, 340] on div at bounding box center [123, 328] width 20 height 24
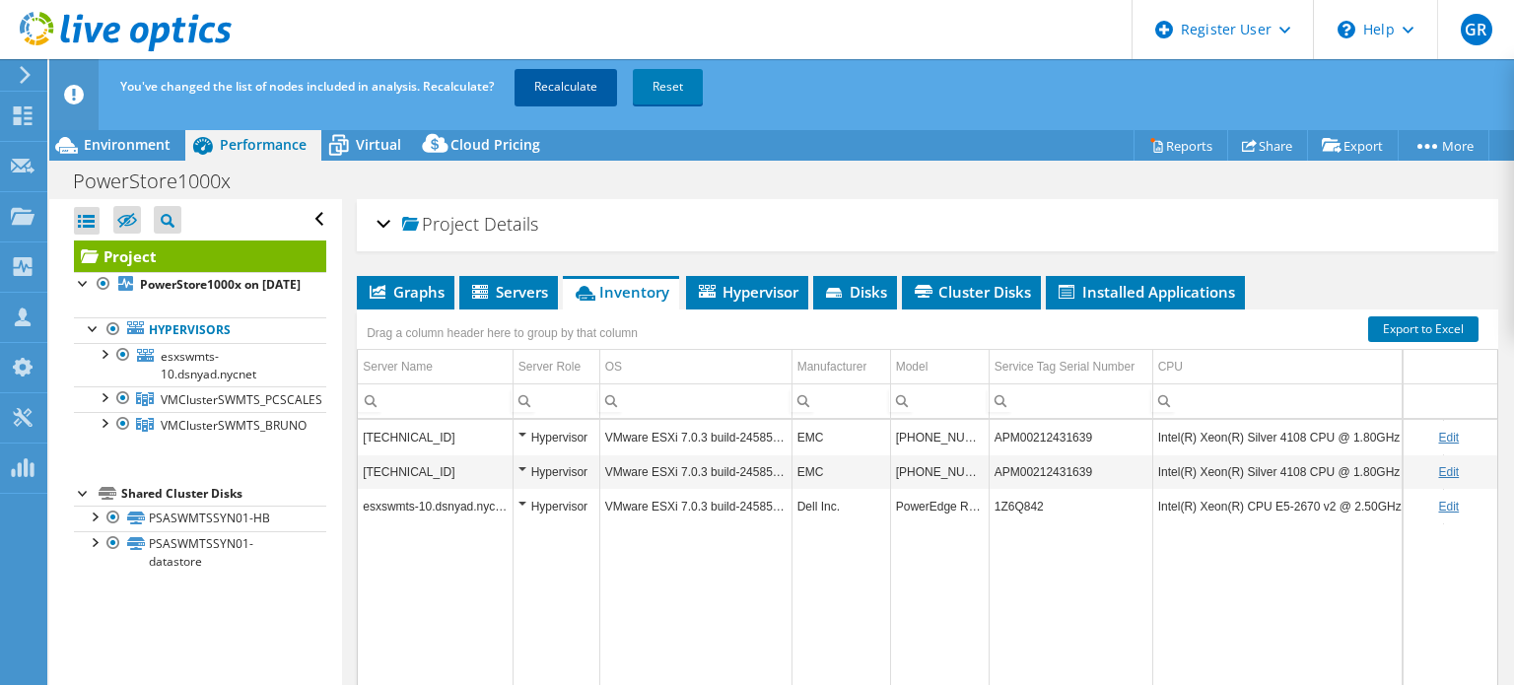
click at [560, 80] on link "Recalculate" at bounding box center [565, 86] width 102 height 35
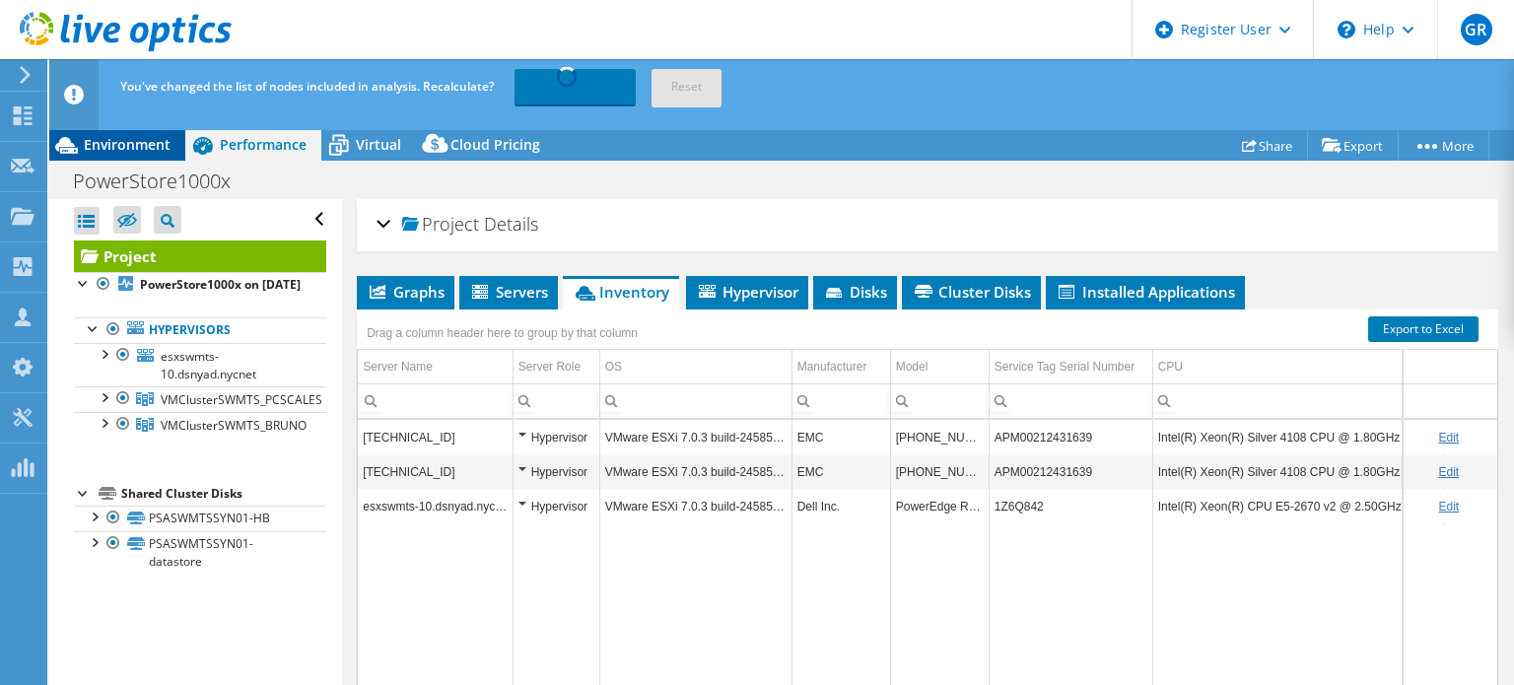
click at [119, 145] on span "Environment" at bounding box center [127, 144] width 87 height 19
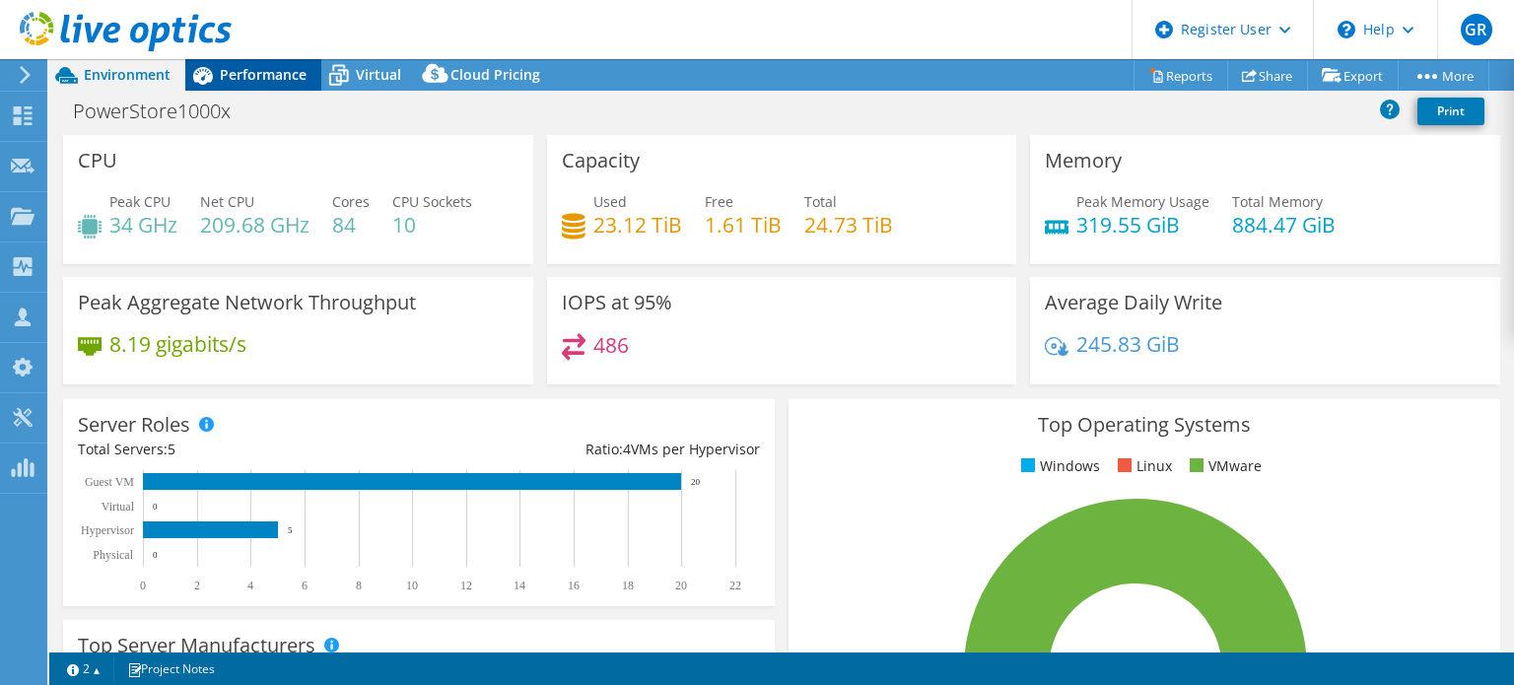
click at [233, 66] on span "Performance" at bounding box center [263, 74] width 87 height 19
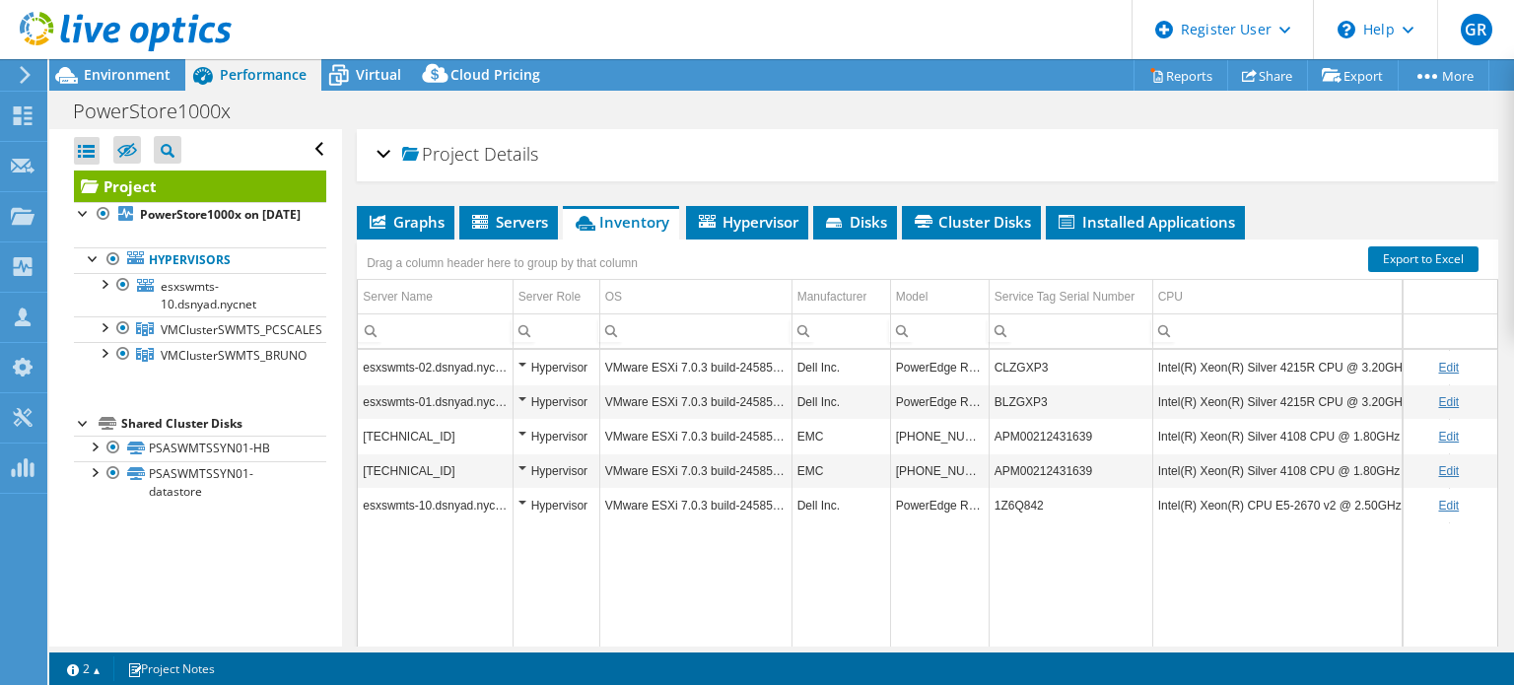
click at [75, 534] on div "Open All Close All Hide Excluded Nodes Project Tree Filter" at bounding box center [195, 387] width 292 height 517
click at [112, 71] on span "Environment" at bounding box center [127, 74] width 87 height 19
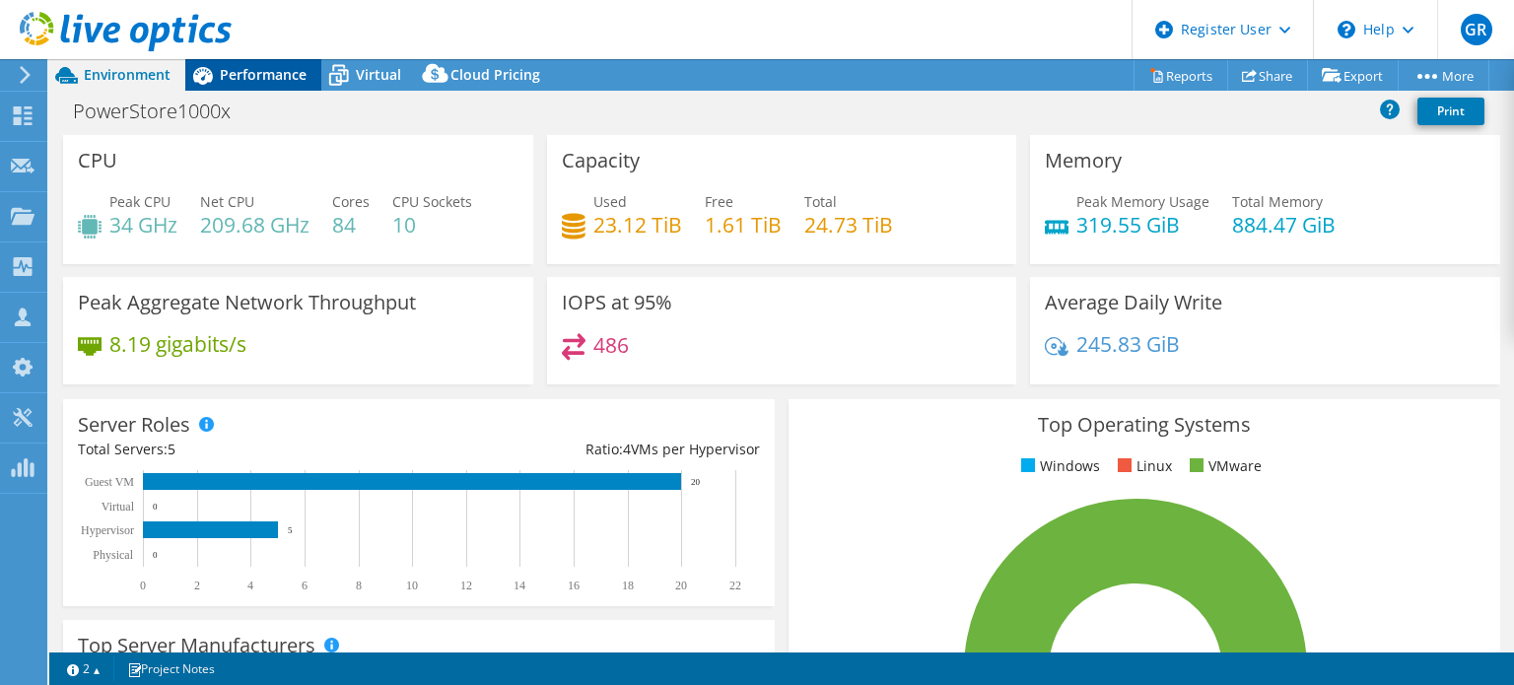
click at [278, 76] on span "Performance" at bounding box center [263, 74] width 87 height 19
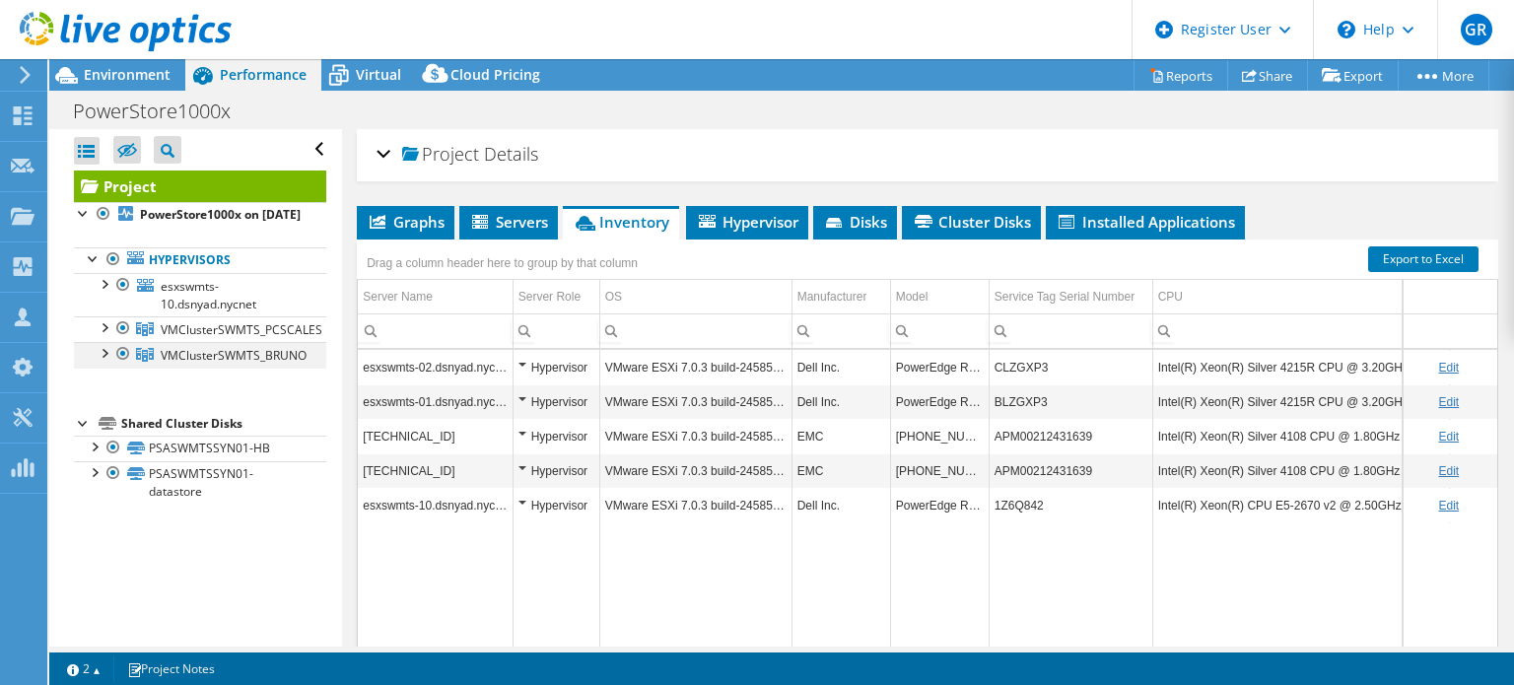
click at [108, 362] on div at bounding box center [104, 352] width 20 height 20
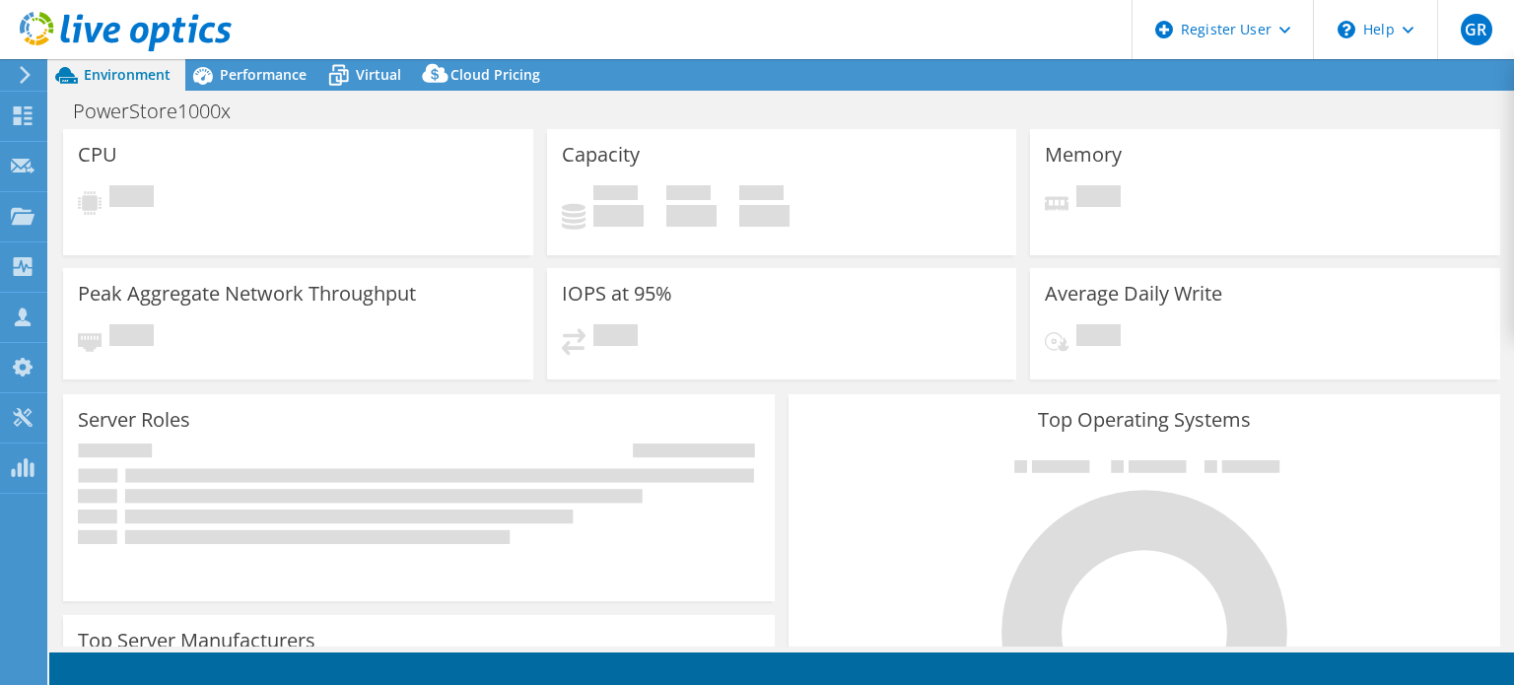
select select "USD"
